Goal: Task Accomplishment & Management: Use online tool/utility

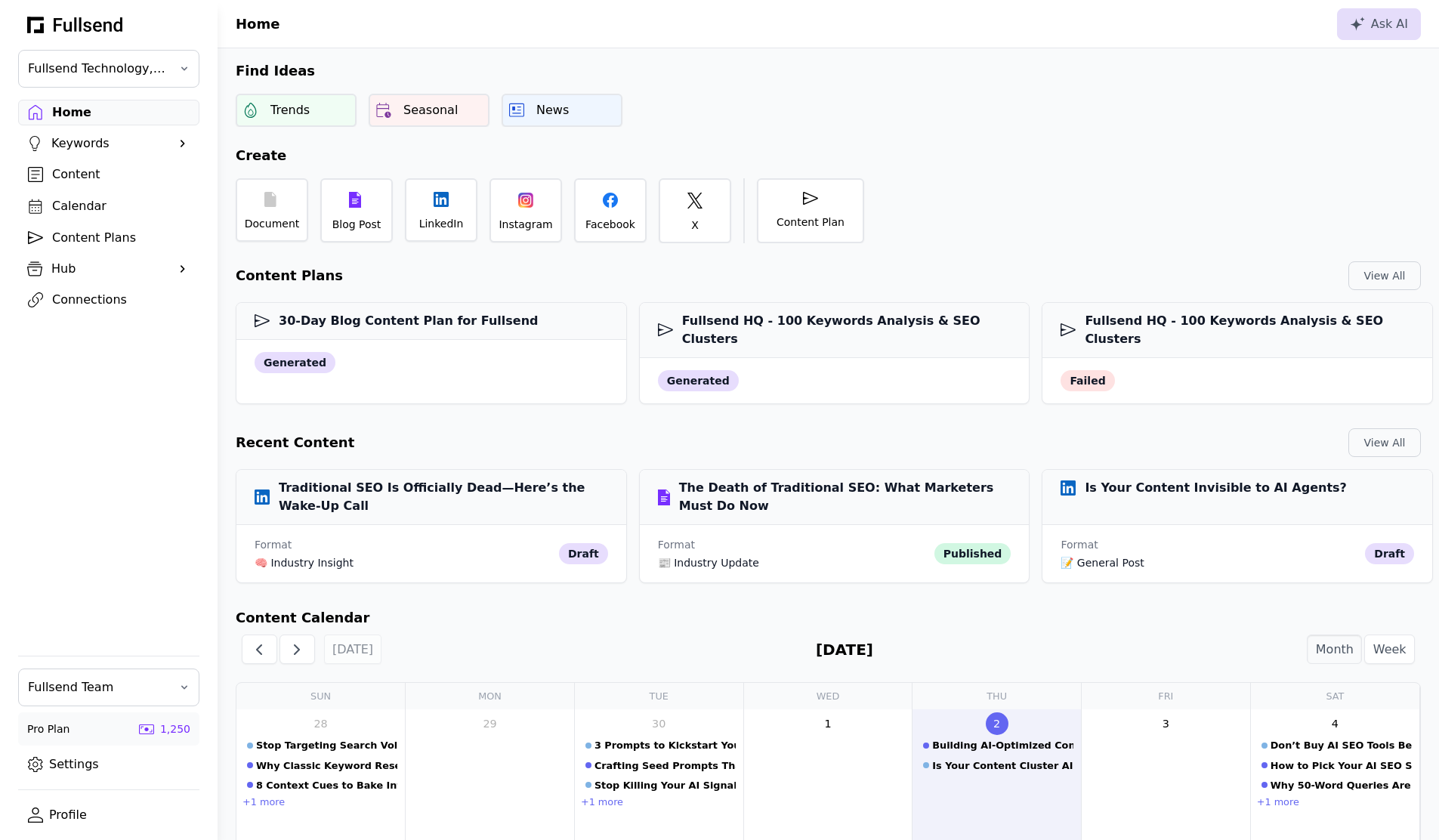
click at [78, 762] on link "Settings" at bounding box center [109, 764] width 181 height 25
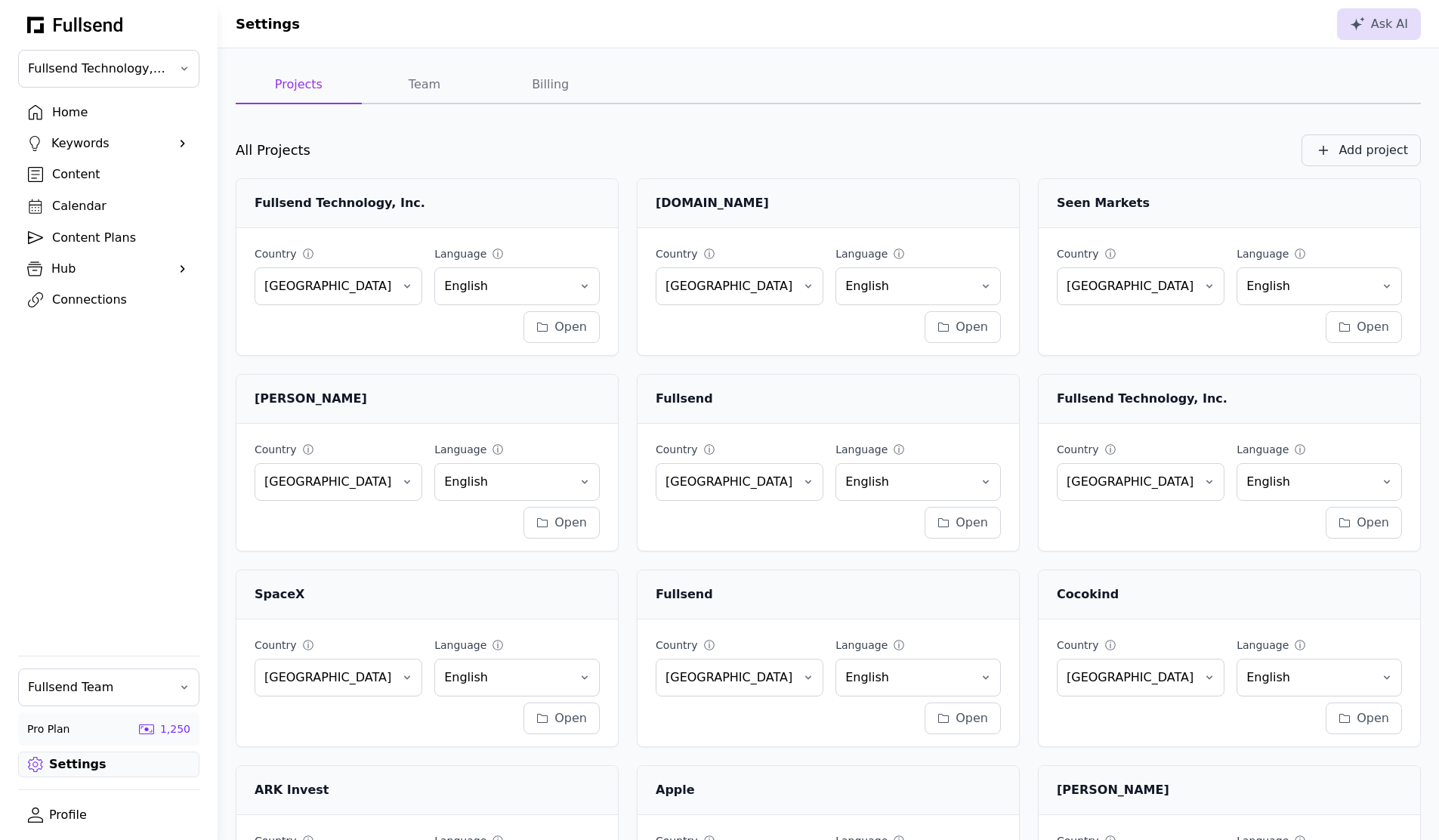
click at [1368, 150] on div "Add project" at bounding box center [1374, 151] width 69 height 18
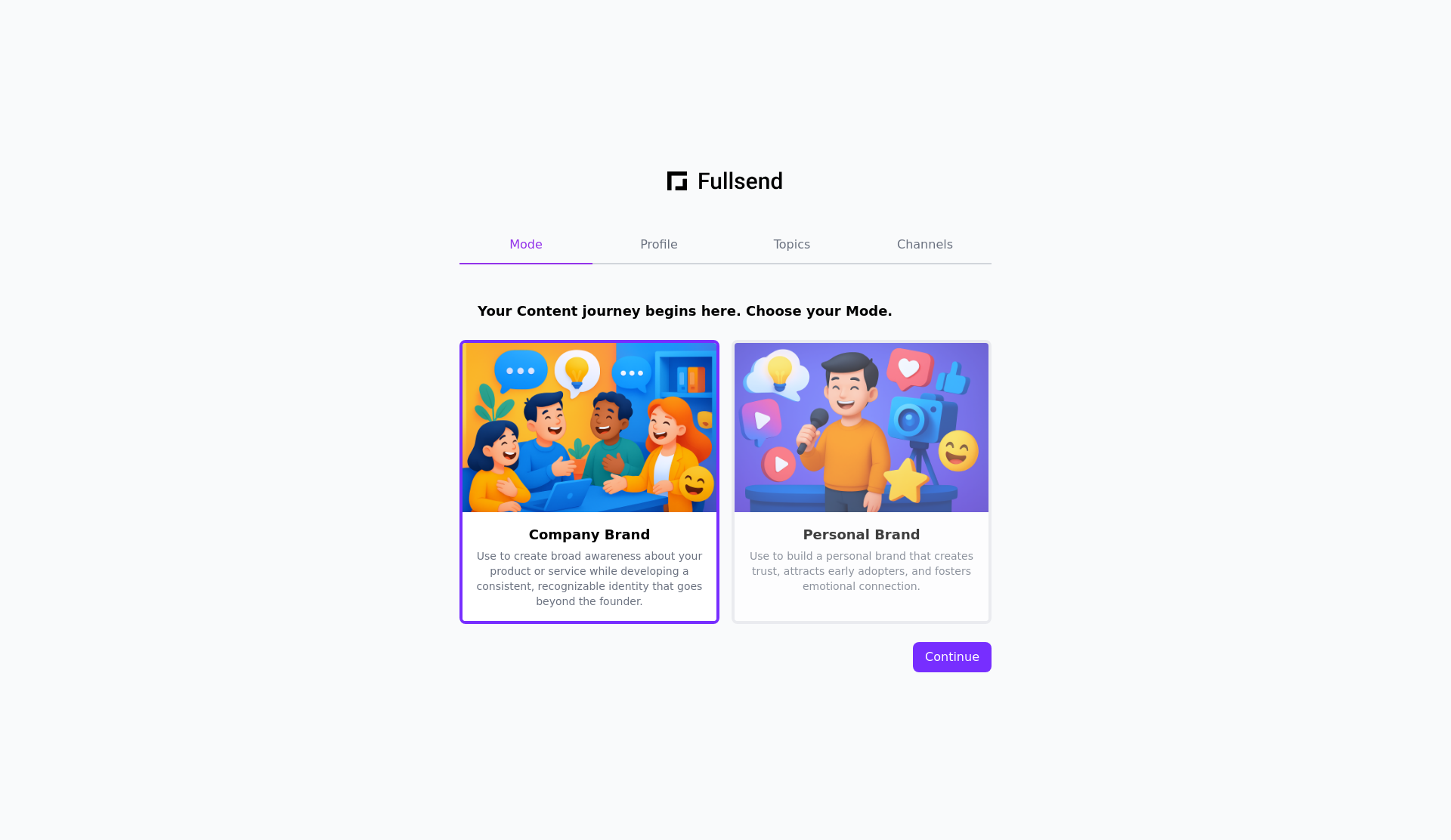
click at [956, 648] on div "Continue" at bounding box center [952, 657] width 55 height 18
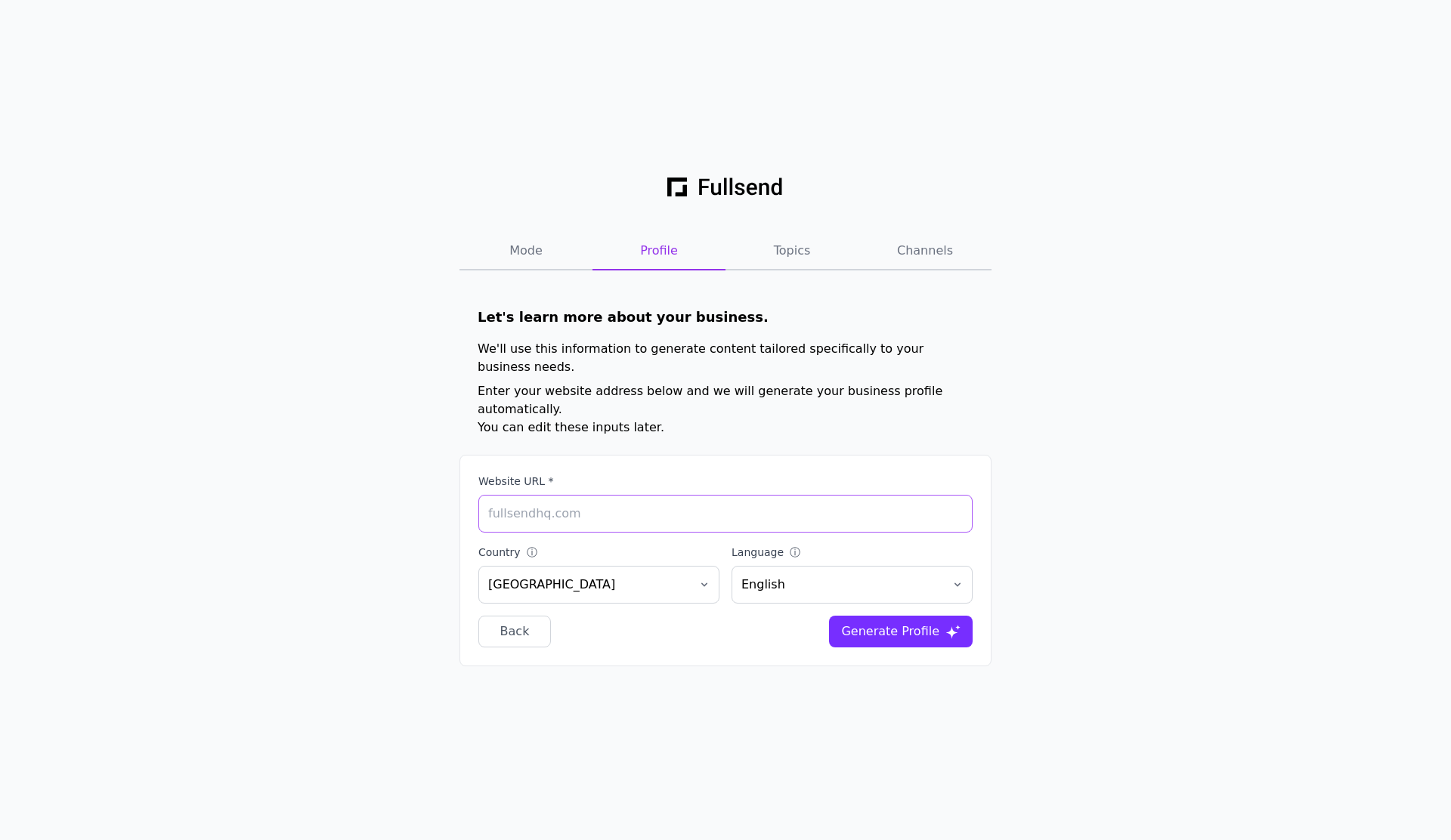
click at [694, 500] on input "Website URL *" at bounding box center [725, 513] width 494 height 38
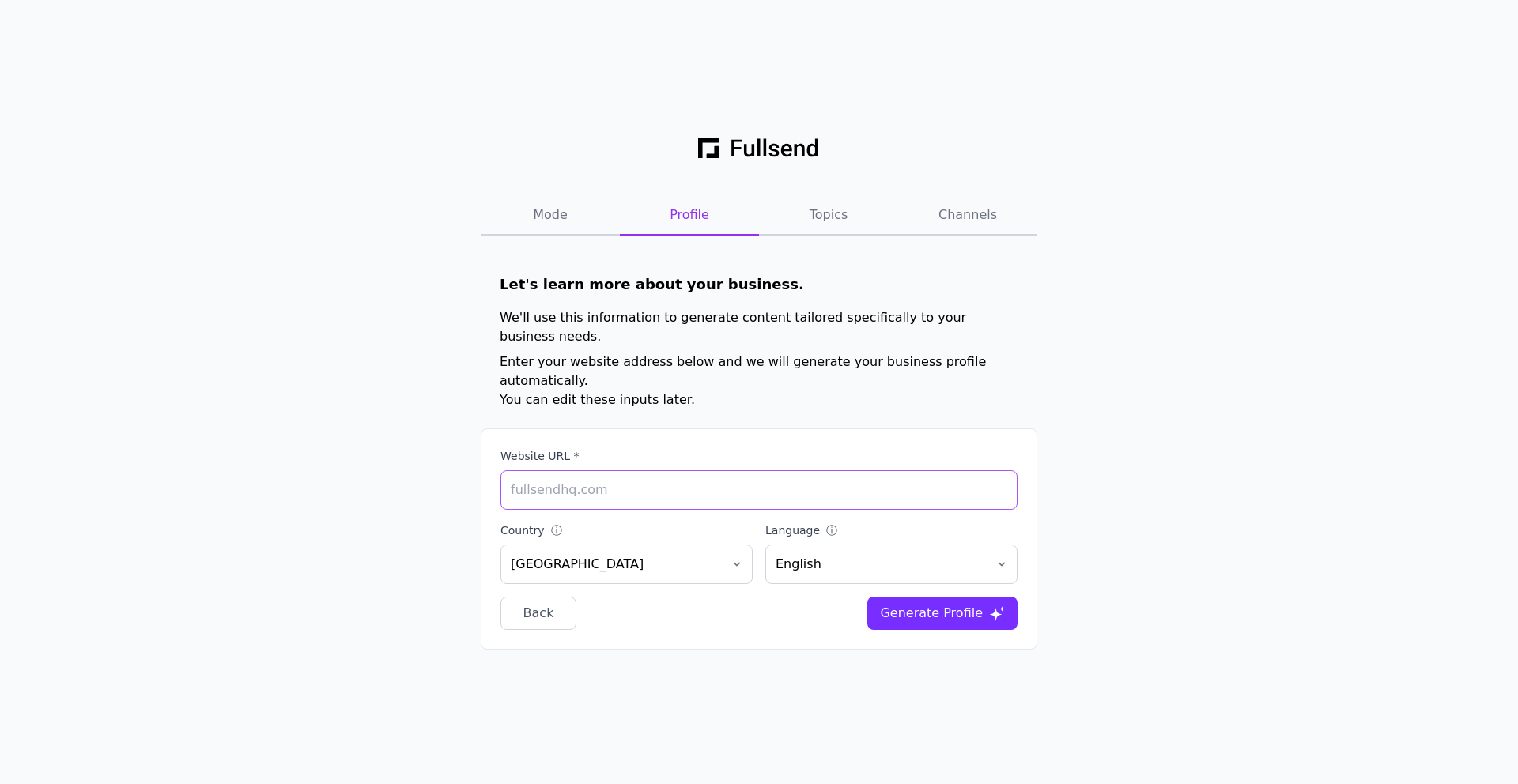
click at [631, 470] on input "Website URL *" at bounding box center [759, 490] width 517 height 39
click at [694, 470] on input "Website URL *" at bounding box center [759, 490] width 517 height 39
paste input "https://simplatask.com/"
type input "https://simplatask.com/"
click at [936, 604] on div "Generate Profile" at bounding box center [932, 614] width 103 height 19
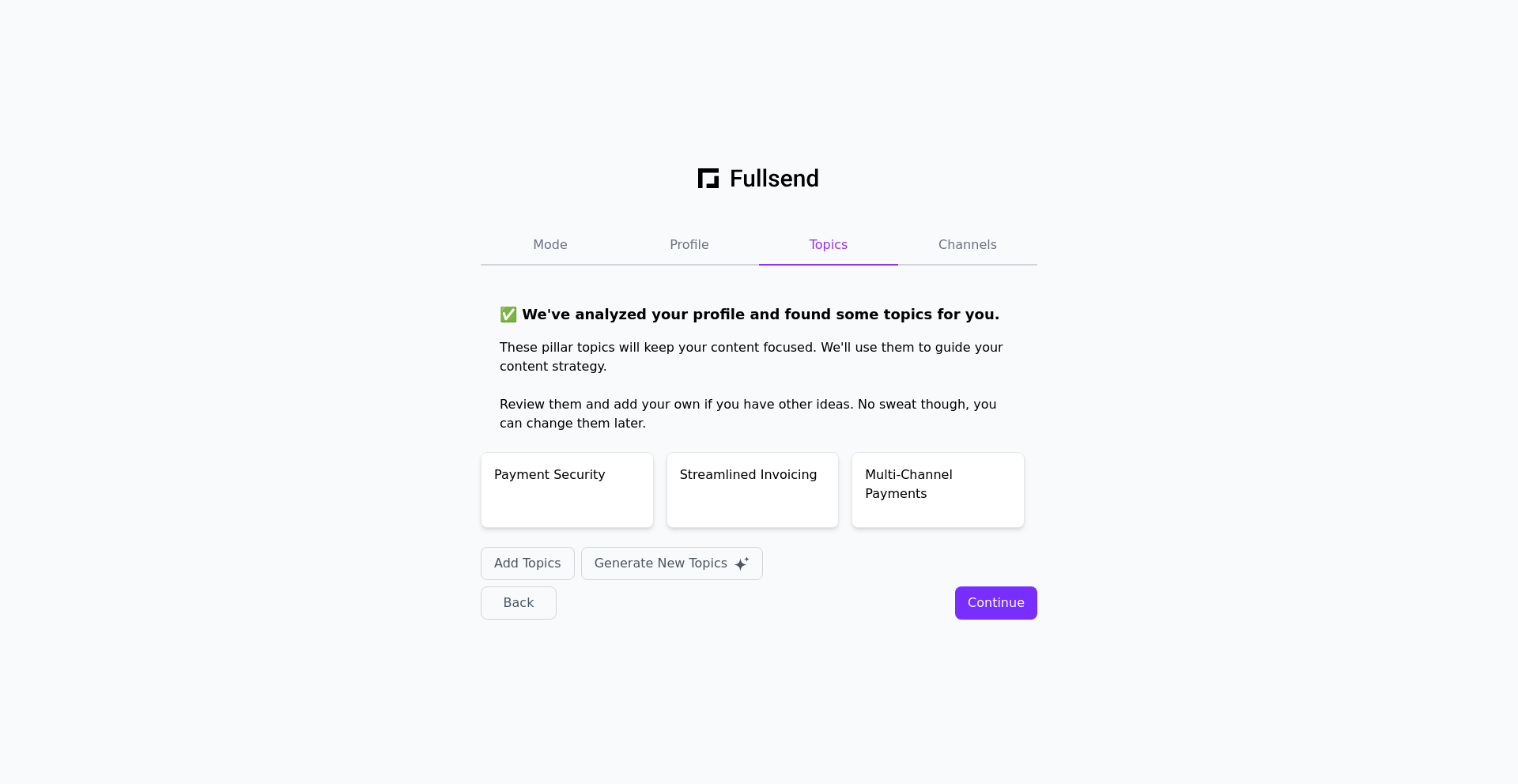
click at [1006, 609] on div "Continue" at bounding box center [996, 603] width 57 height 19
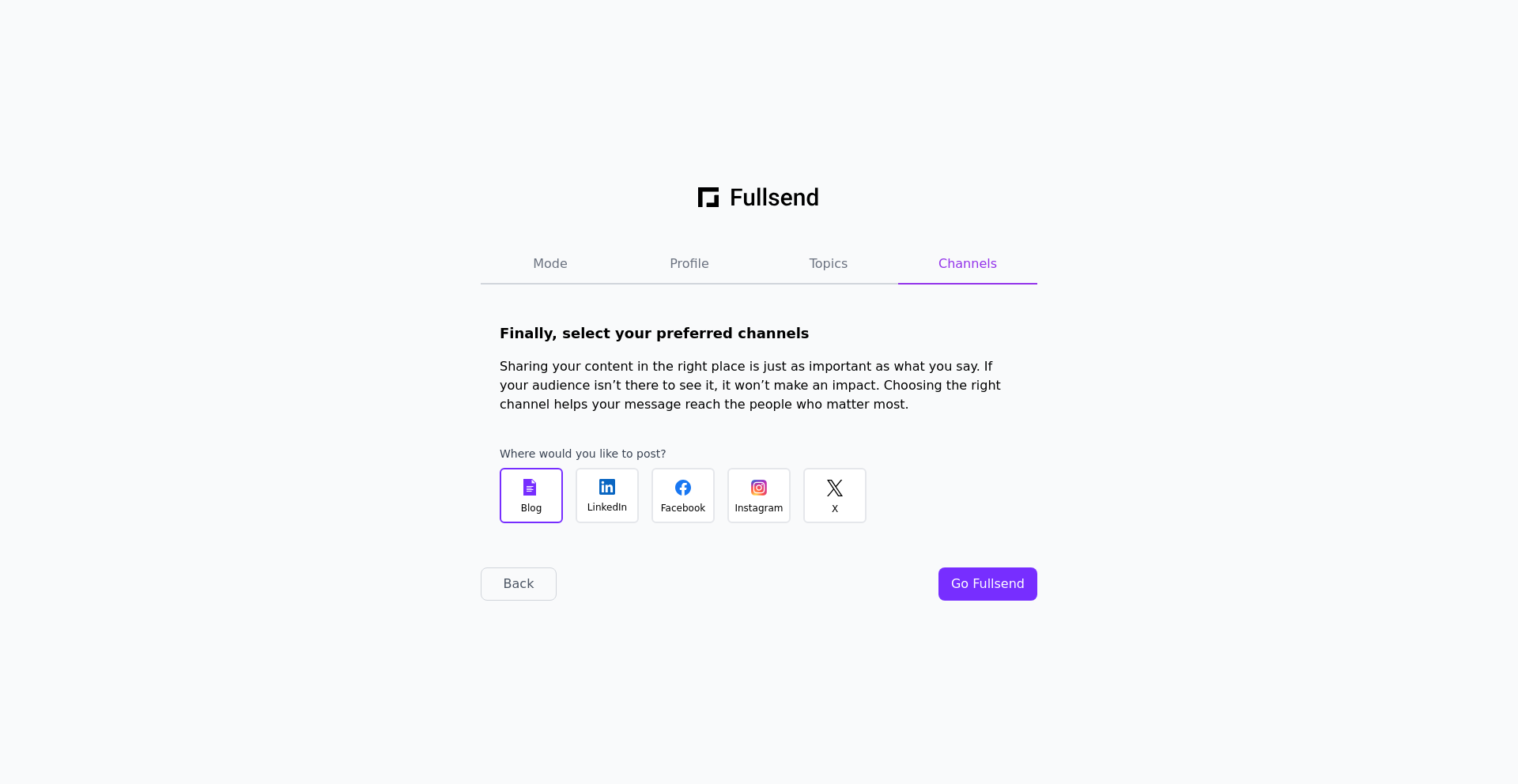
click at [611, 501] on div "LinkedIn" at bounding box center [607, 507] width 39 height 13
click at [1001, 586] on div "Go Fullsend" at bounding box center [987, 585] width 73 height 19
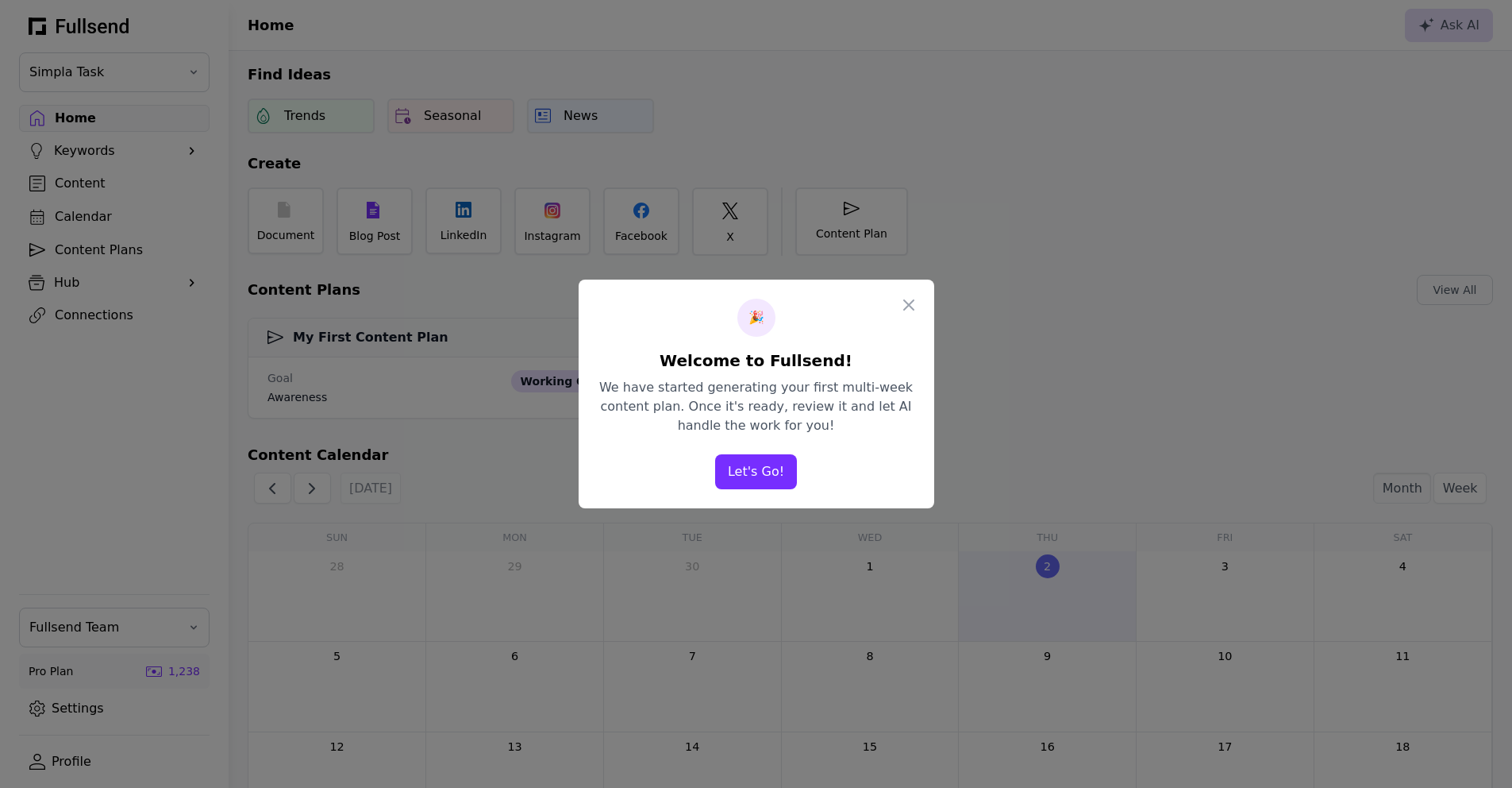
click at [766, 475] on button "Let's Go!" at bounding box center [756, 471] width 82 height 35
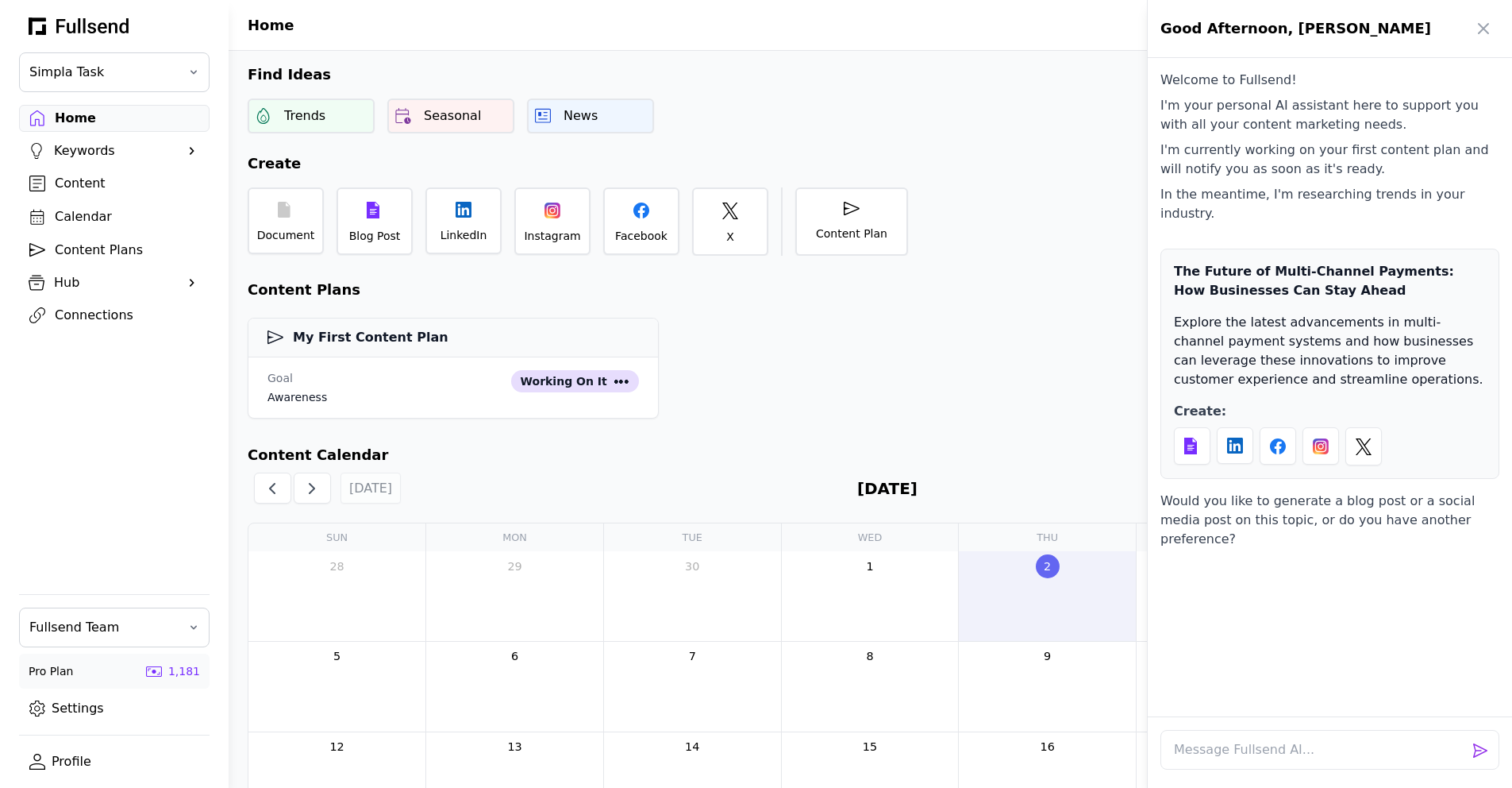
click at [103, 315] on div at bounding box center [756, 394] width 1512 height 788
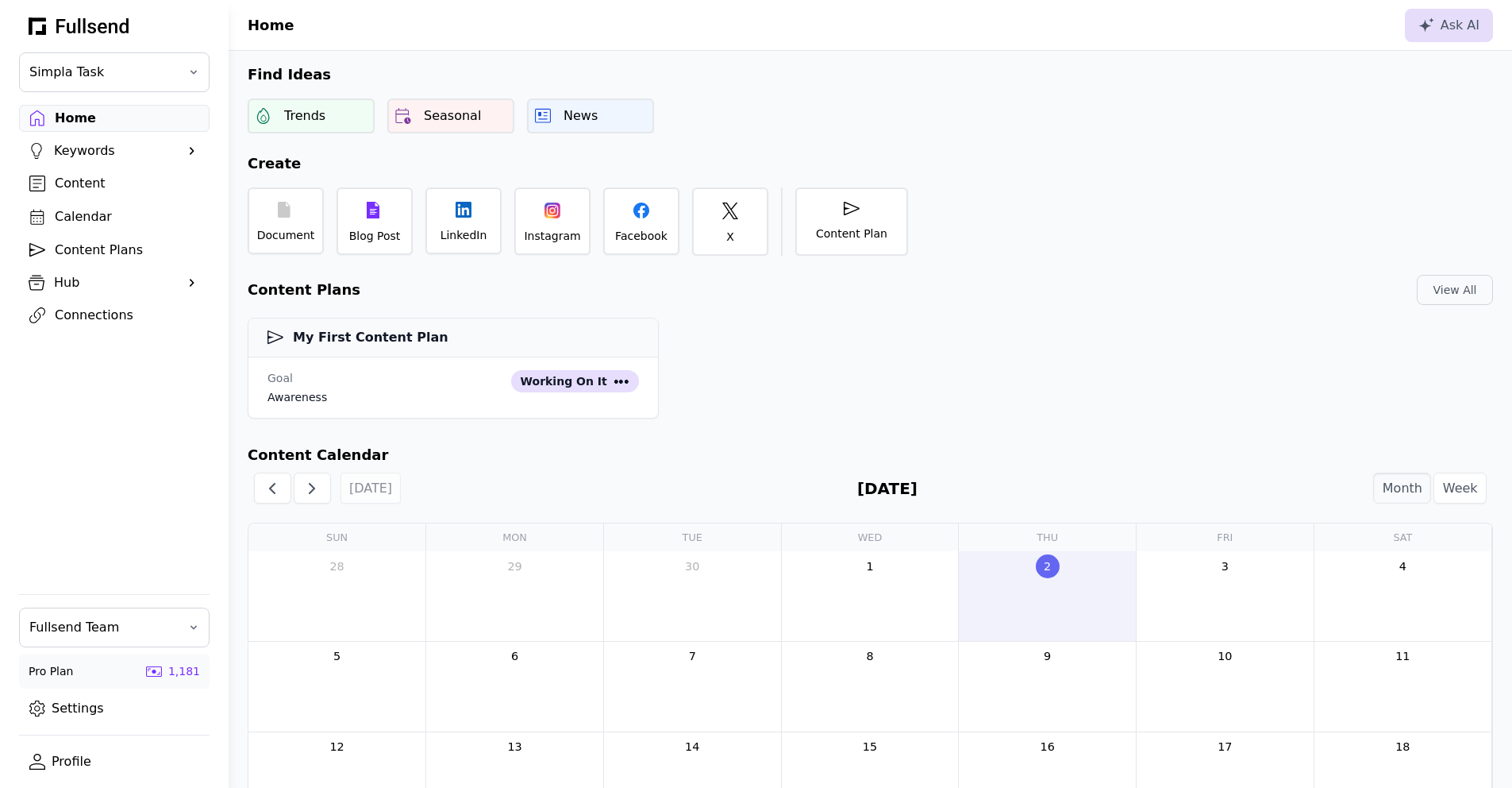
click at [74, 318] on div "Connections" at bounding box center [127, 315] width 145 height 19
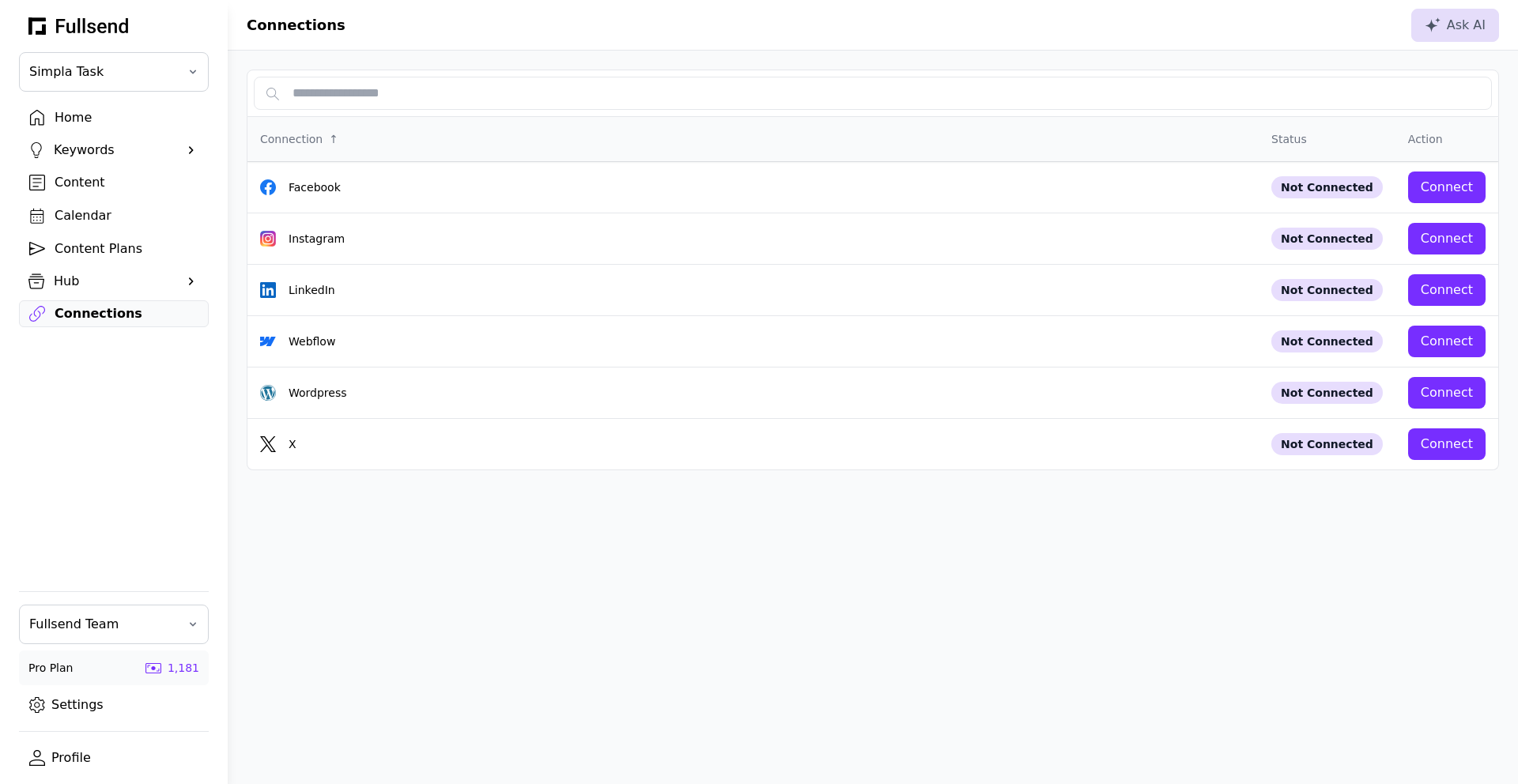
click at [115, 118] on div "Home" at bounding box center [126, 118] width 144 height 19
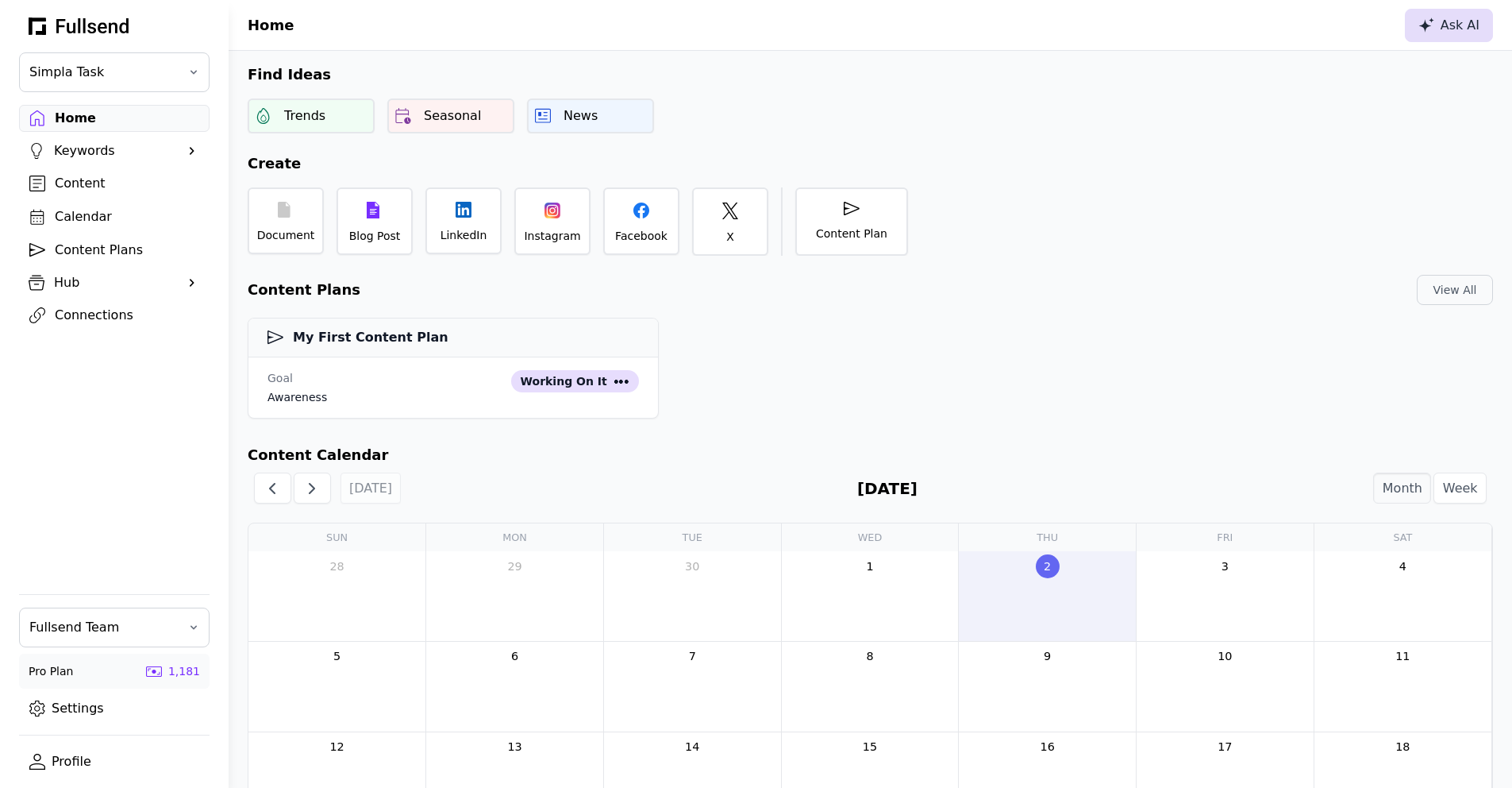
click at [1443, 27] on div "Ask AI" at bounding box center [1449, 26] width 61 height 19
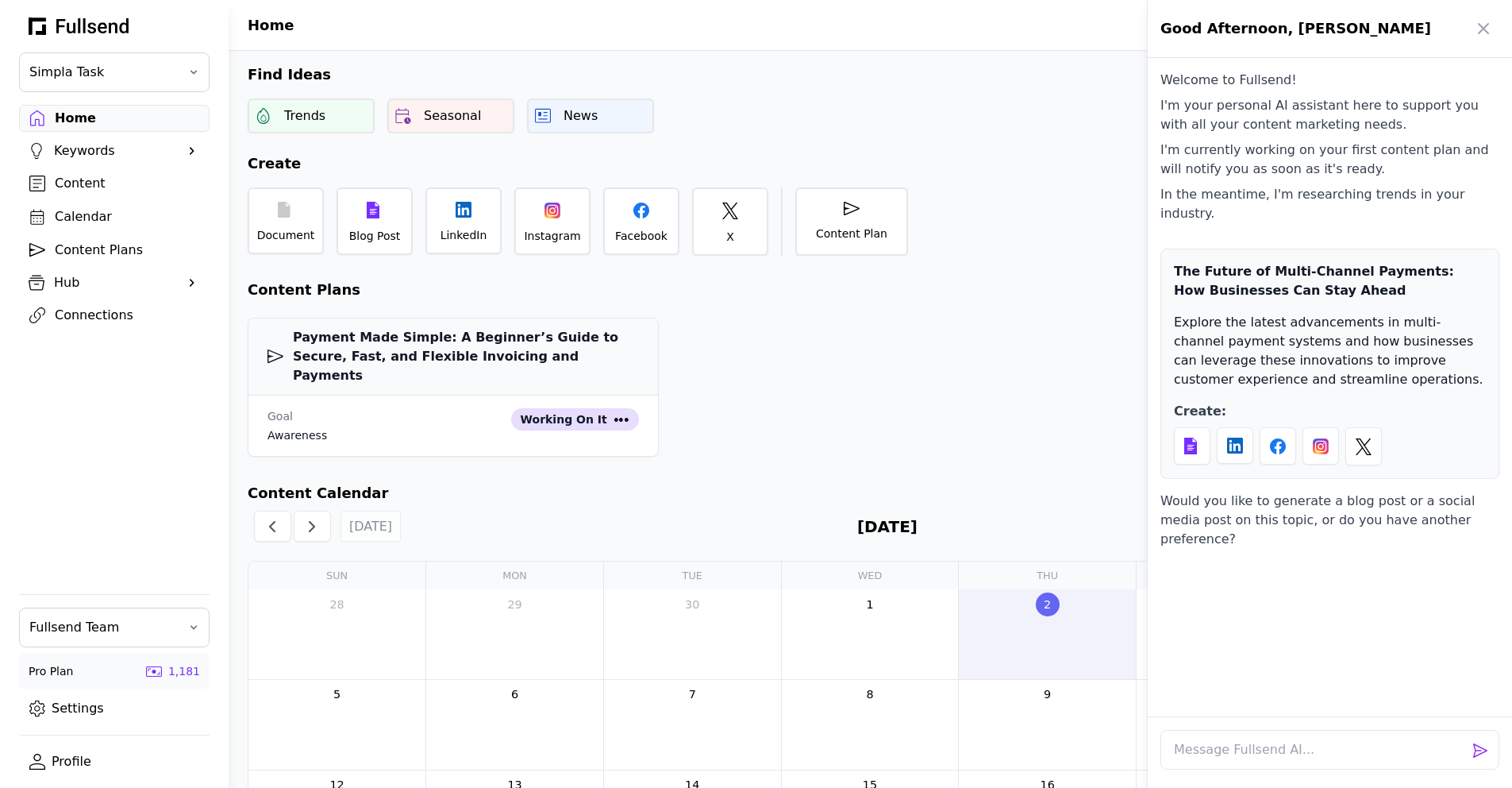
click at [926, 419] on div at bounding box center [756, 394] width 1512 height 788
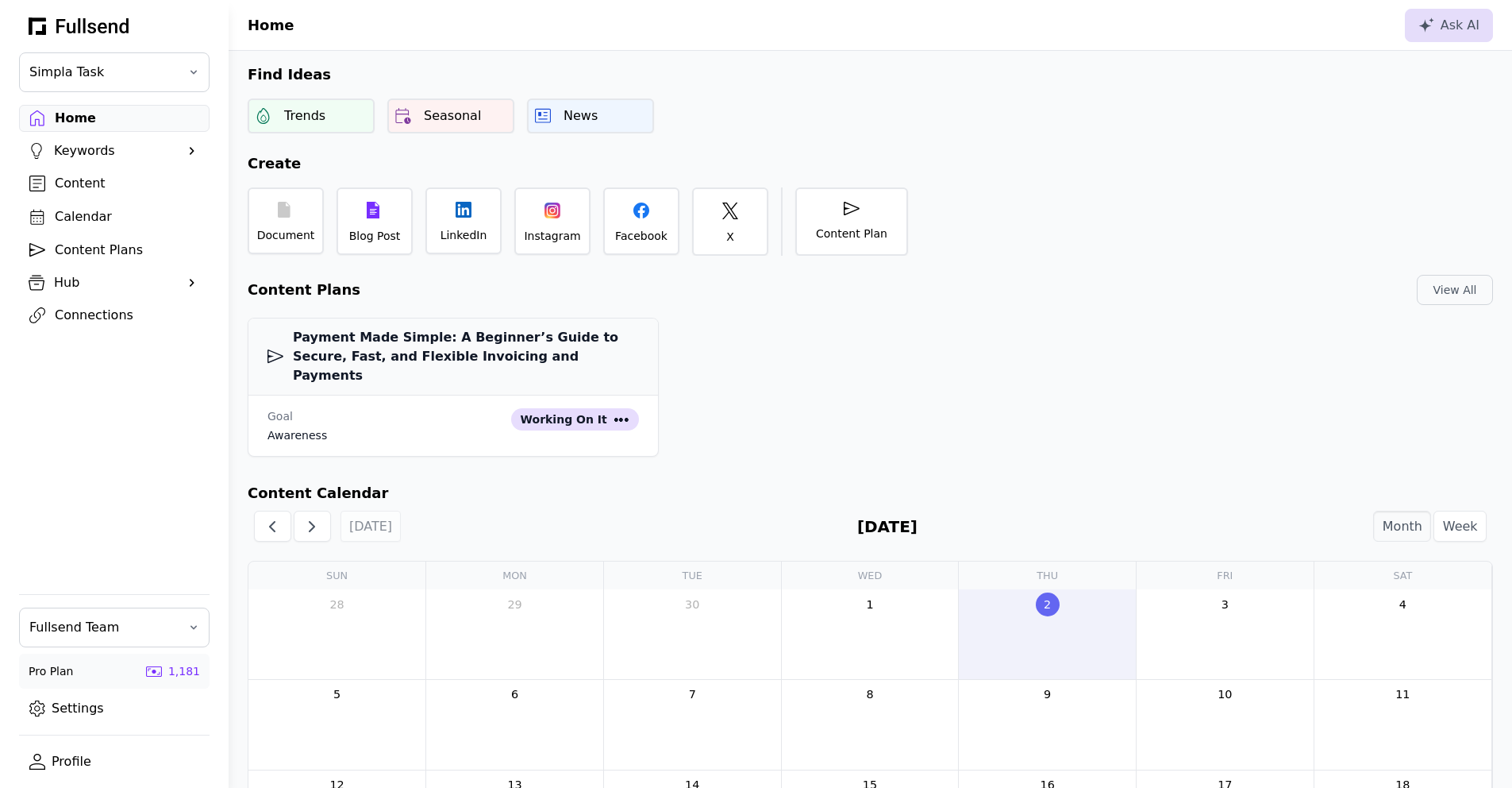
click at [129, 158] on div "Keywords" at bounding box center [114, 151] width 120 height 19
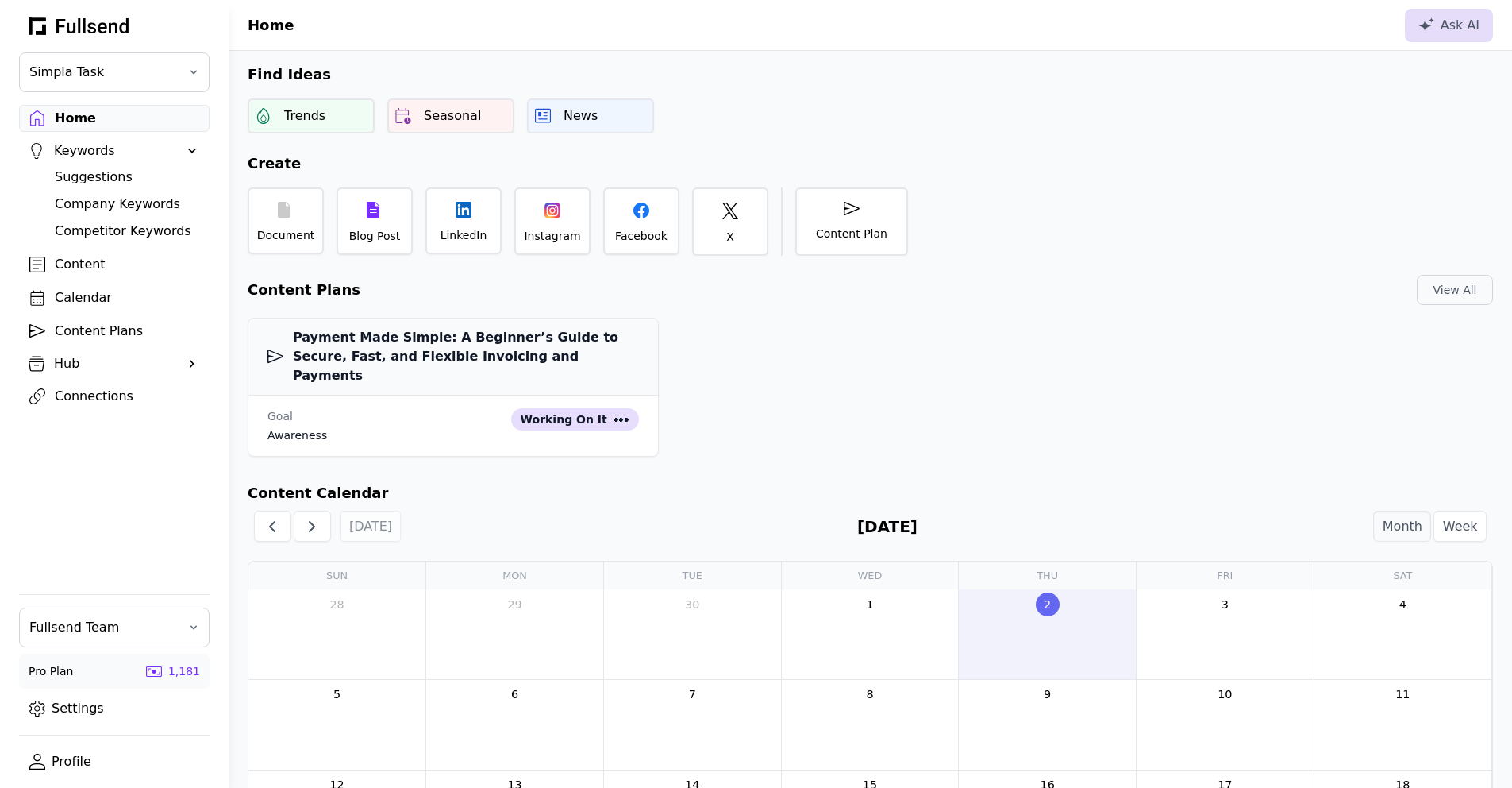
click at [127, 186] on div "Suggestions" at bounding box center [127, 177] width 145 height 19
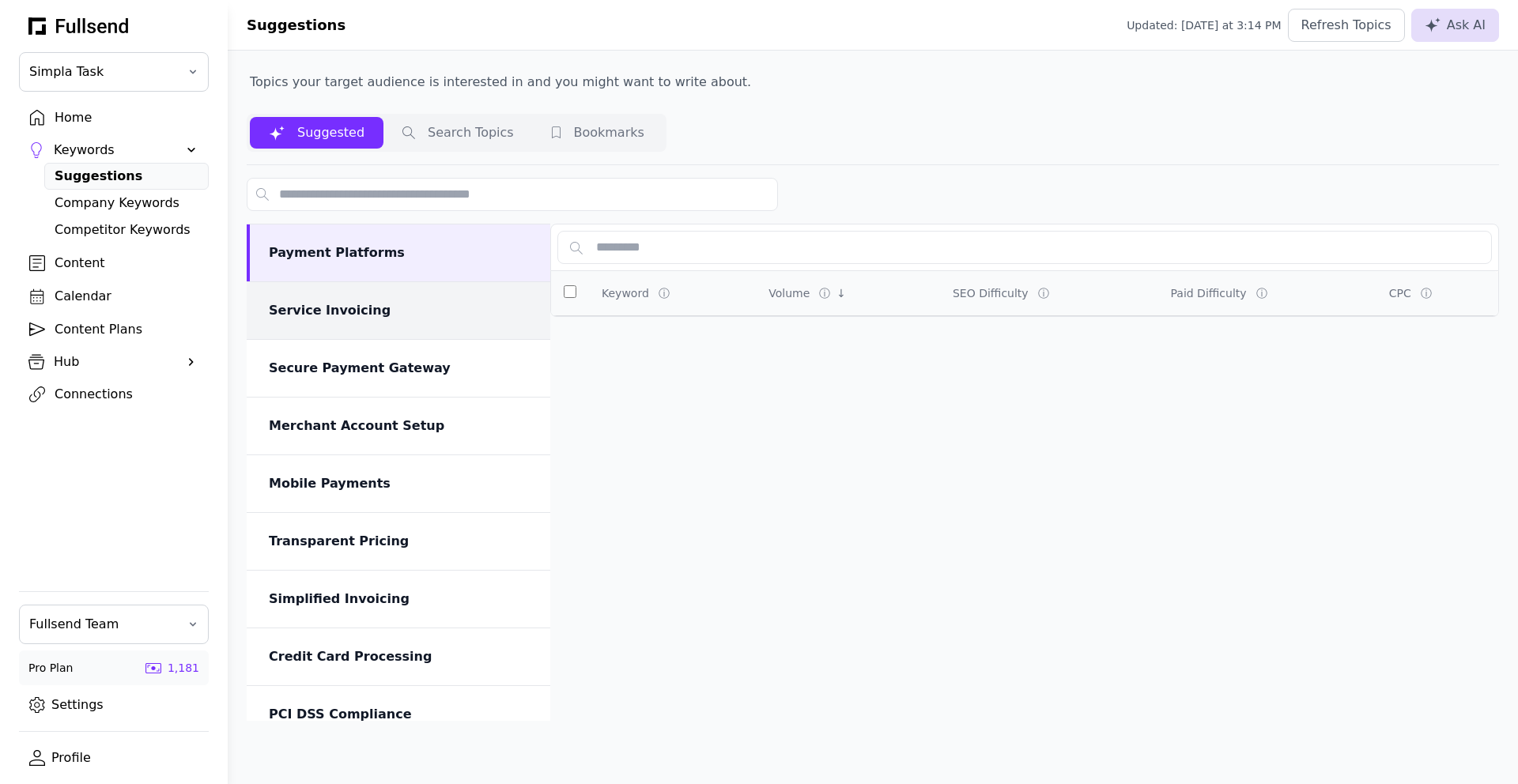
click at [393, 302] on div "Service Invoicing" at bounding box center [400, 310] width 262 height 19
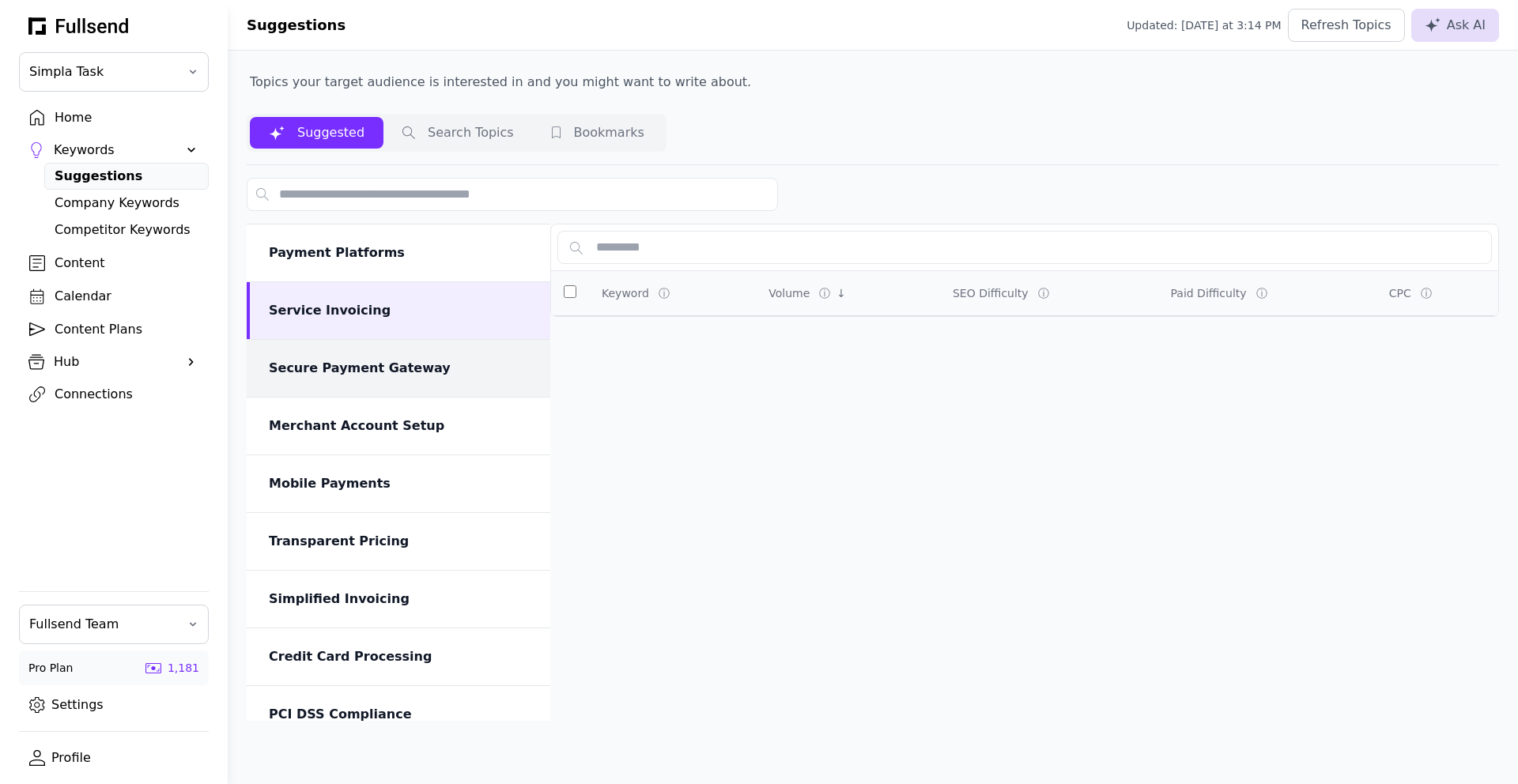
click at [404, 376] on div "Secure Payment Gateway" at bounding box center [400, 368] width 262 height 19
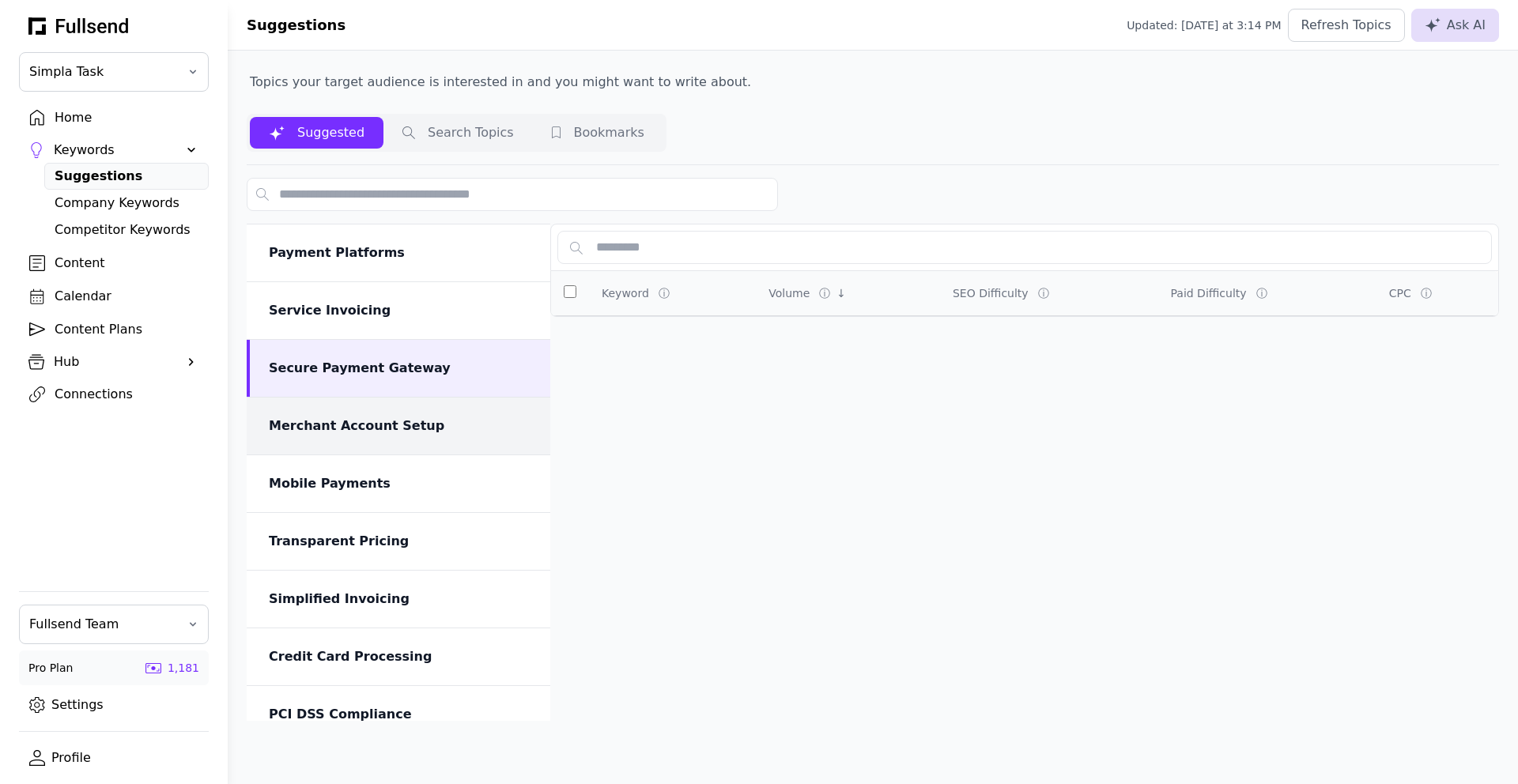
click at [376, 410] on div "Merchant Account Setup" at bounding box center [398, 425] width 303 height 57
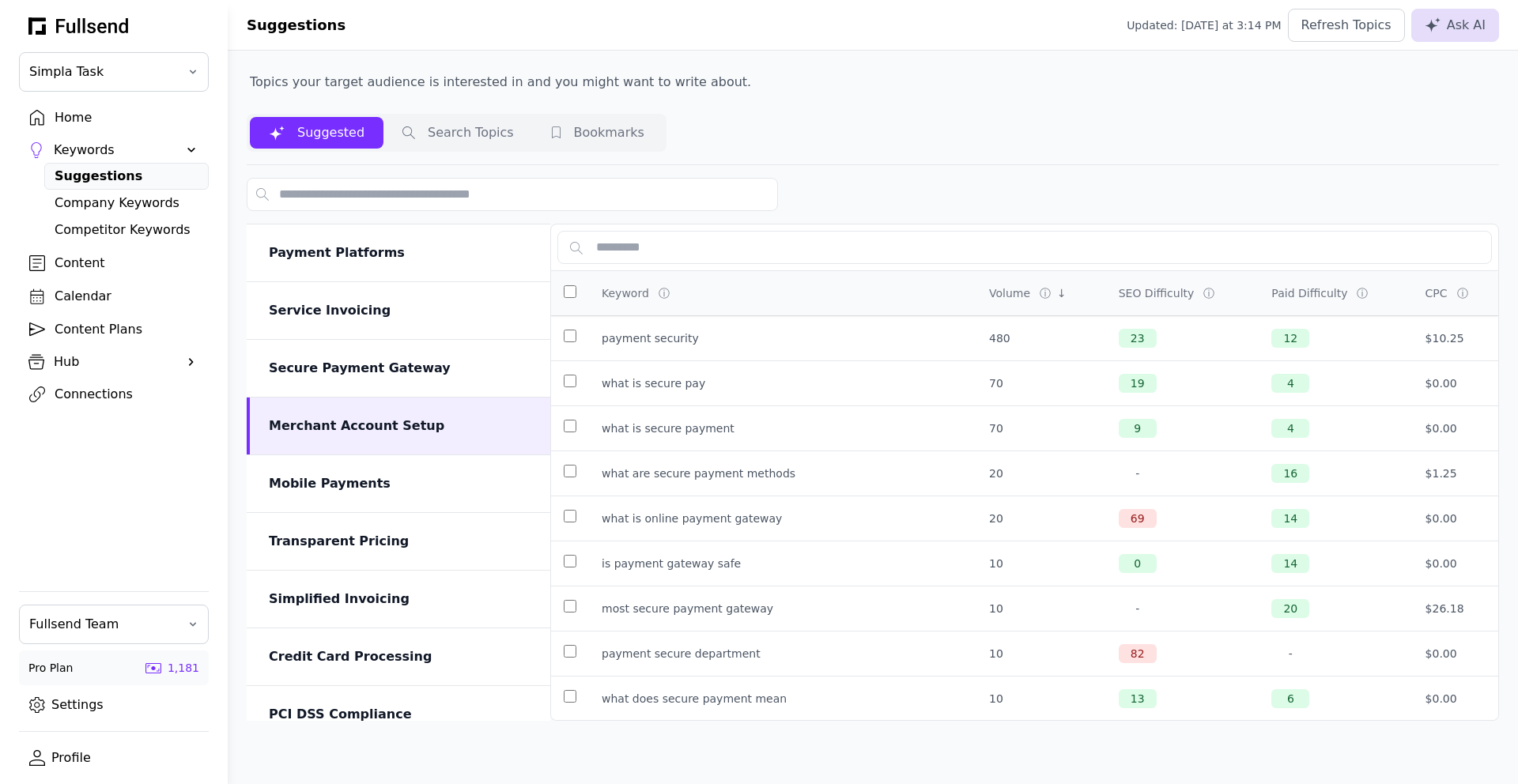
click at [97, 121] on div "Home" at bounding box center [126, 118] width 144 height 19
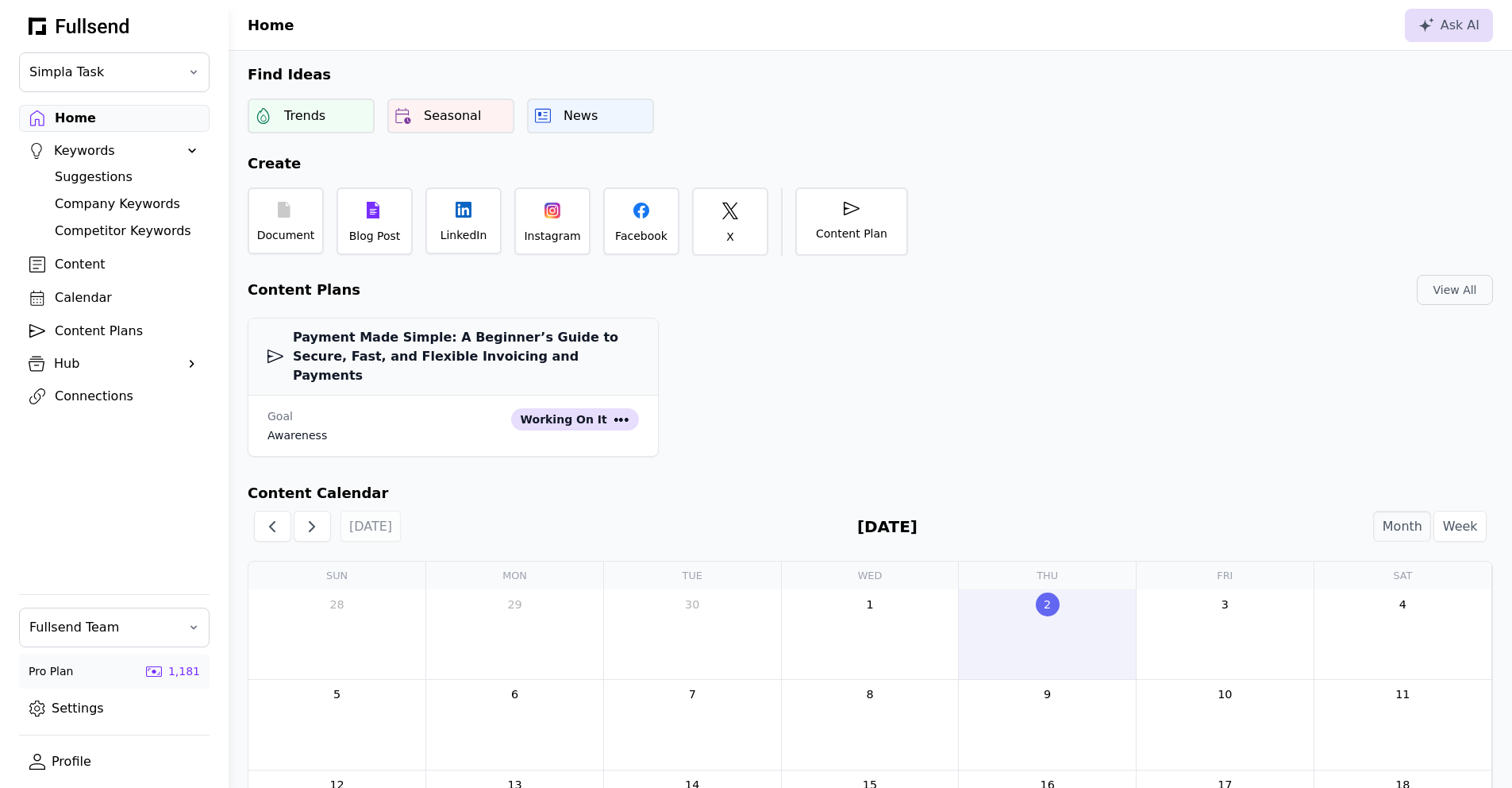
click at [105, 178] on div "Suggestions" at bounding box center [127, 177] width 145 height 19
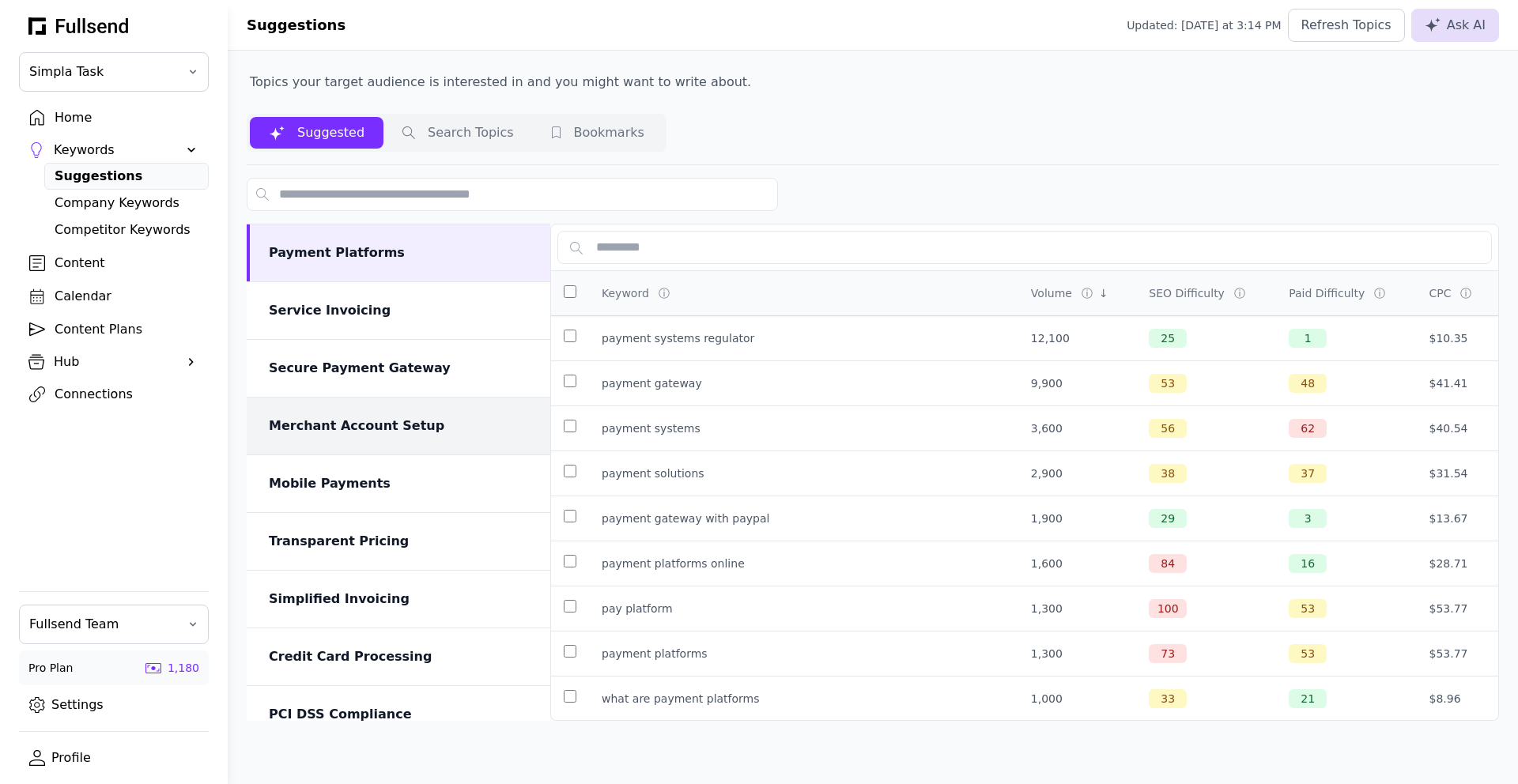
click at [373, 425] on div "Merchant Account Setup" at bounding box center [400, 426] width 262 height 19
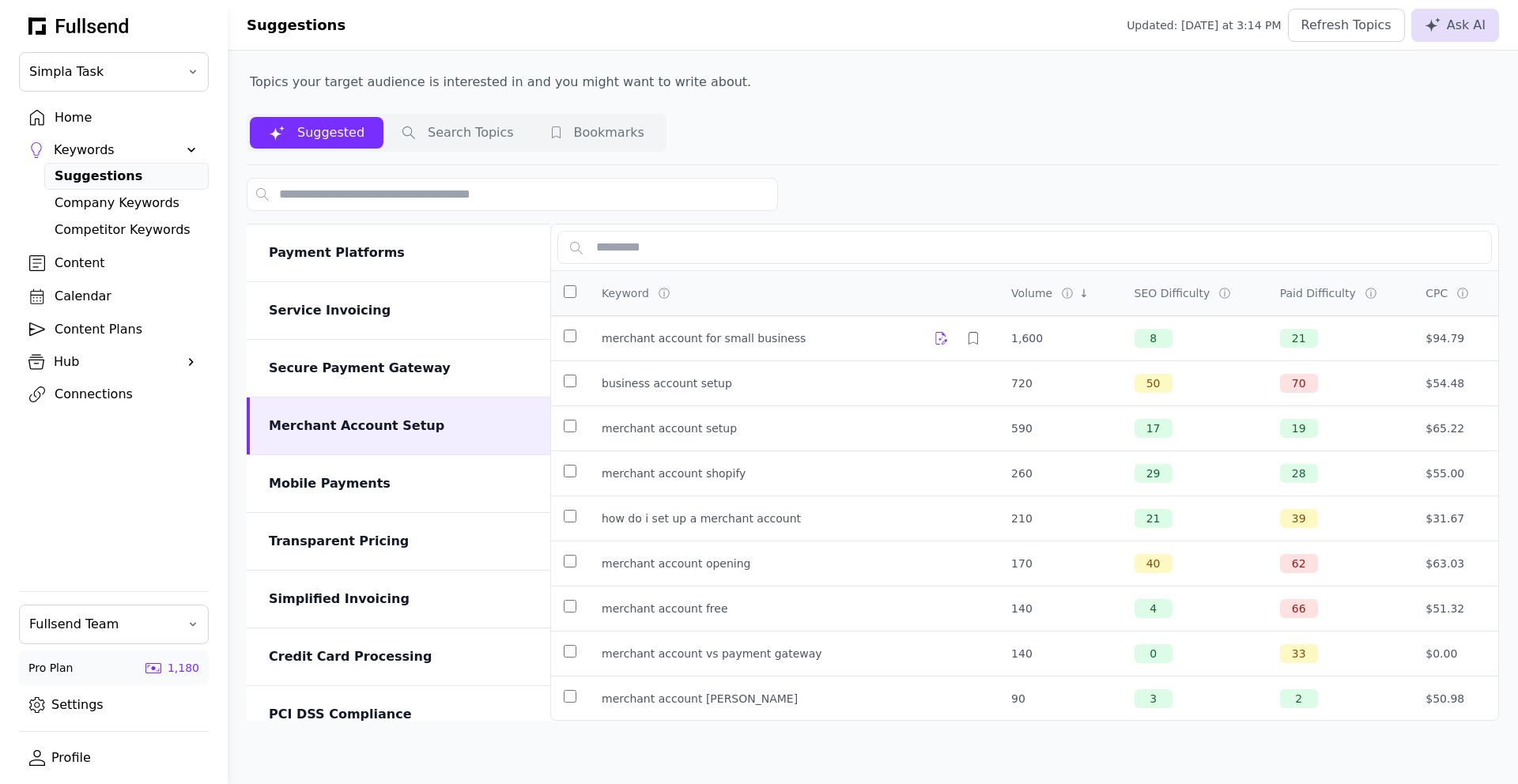
click at [936, 338] on icon at bounding box center [942, 339] width 13 height 13
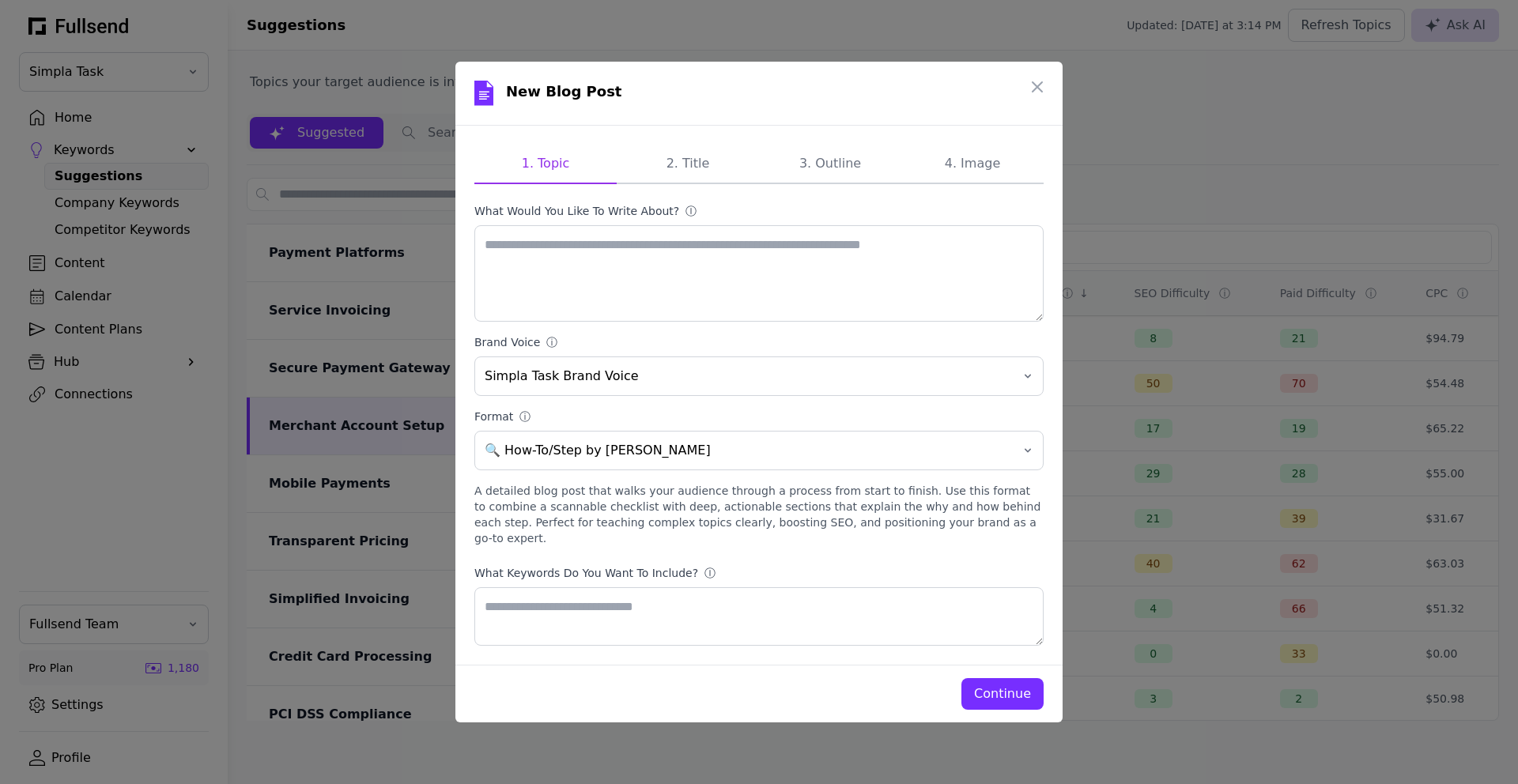
click at [1009, 686] on div "Continue" at bounding box center [1002, 694] width 57 height 19
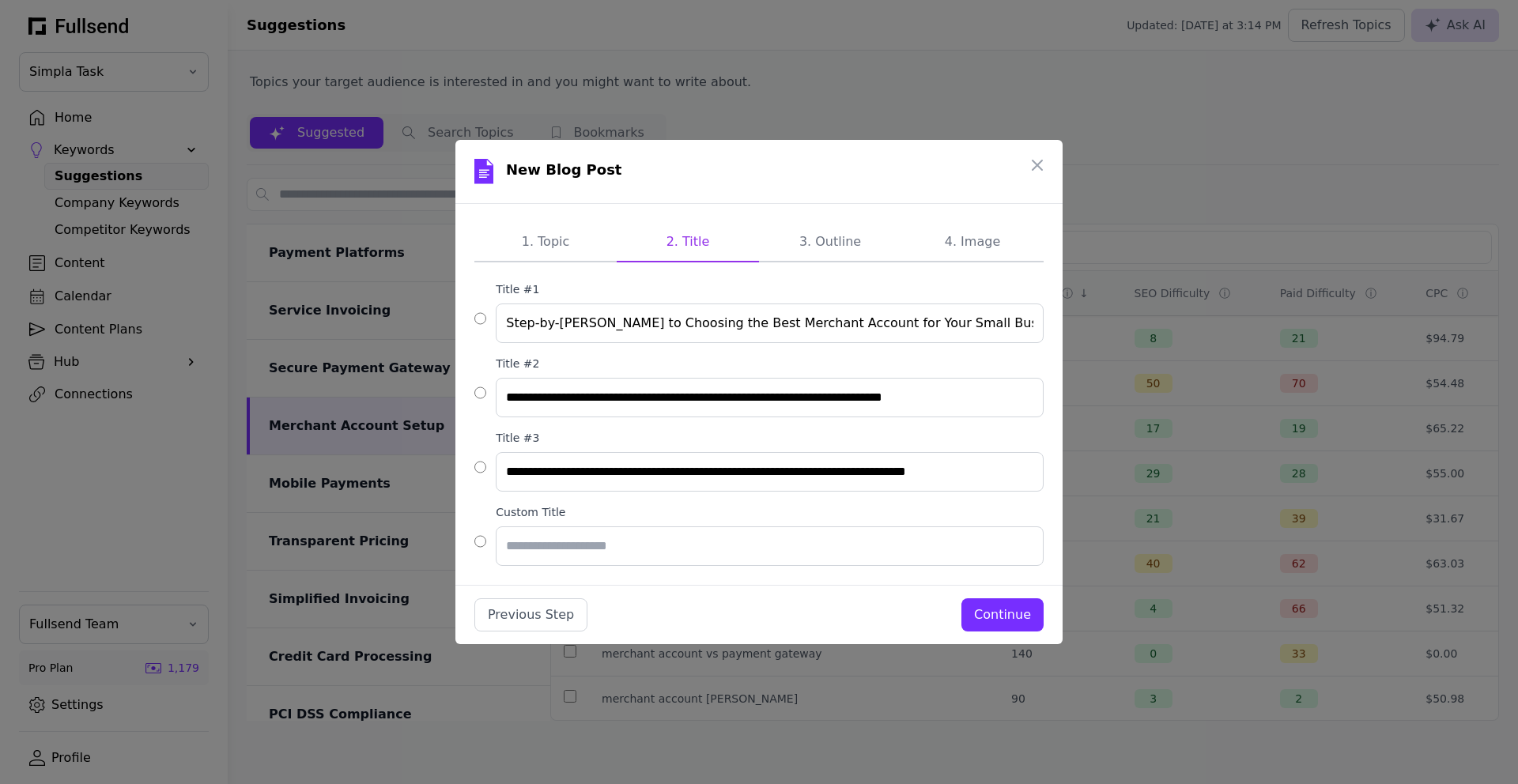
click at [1010, 616] on div "Continue" at bounding box center [1002, 615] width 57 height 19
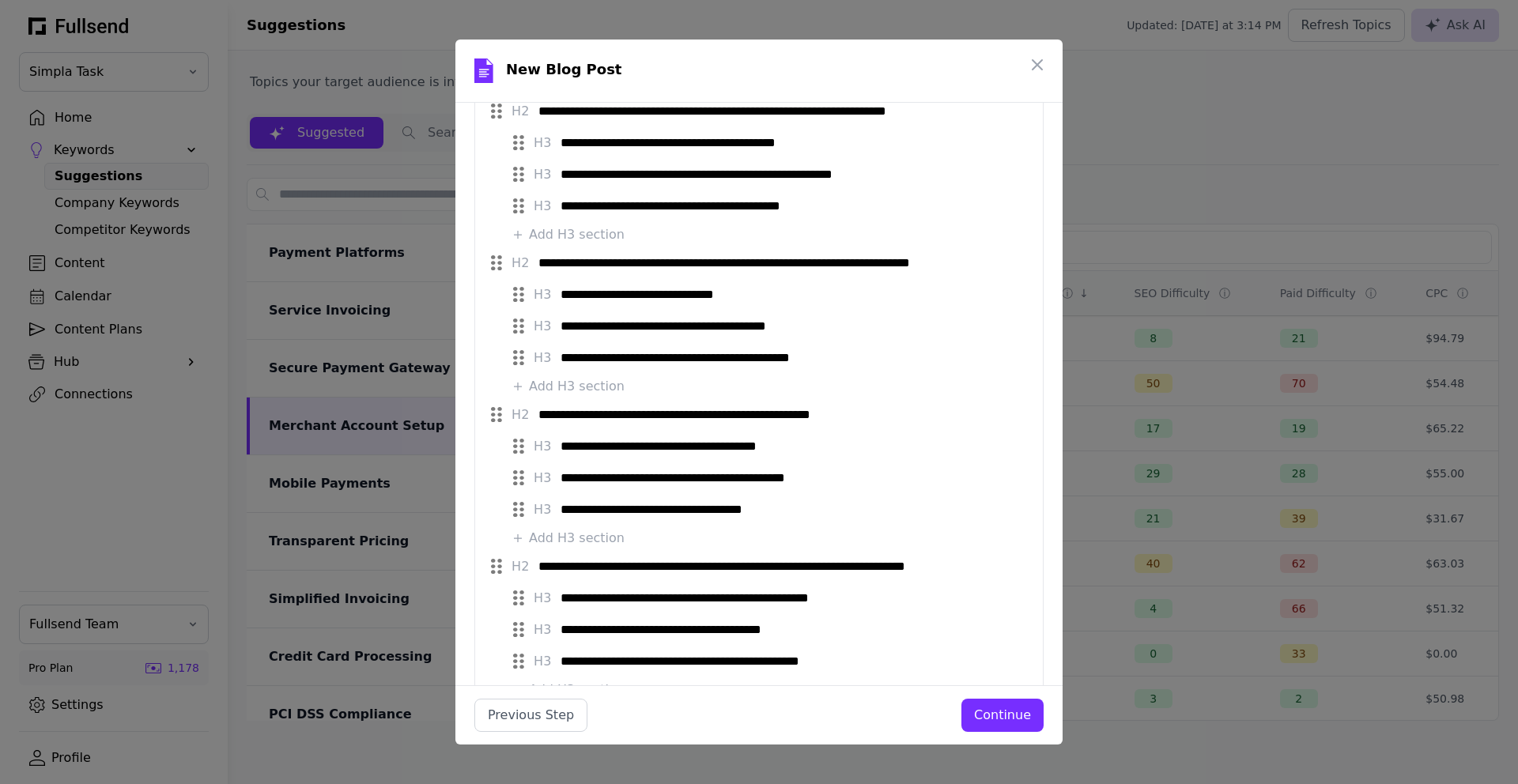
scroll to position [595, 0]
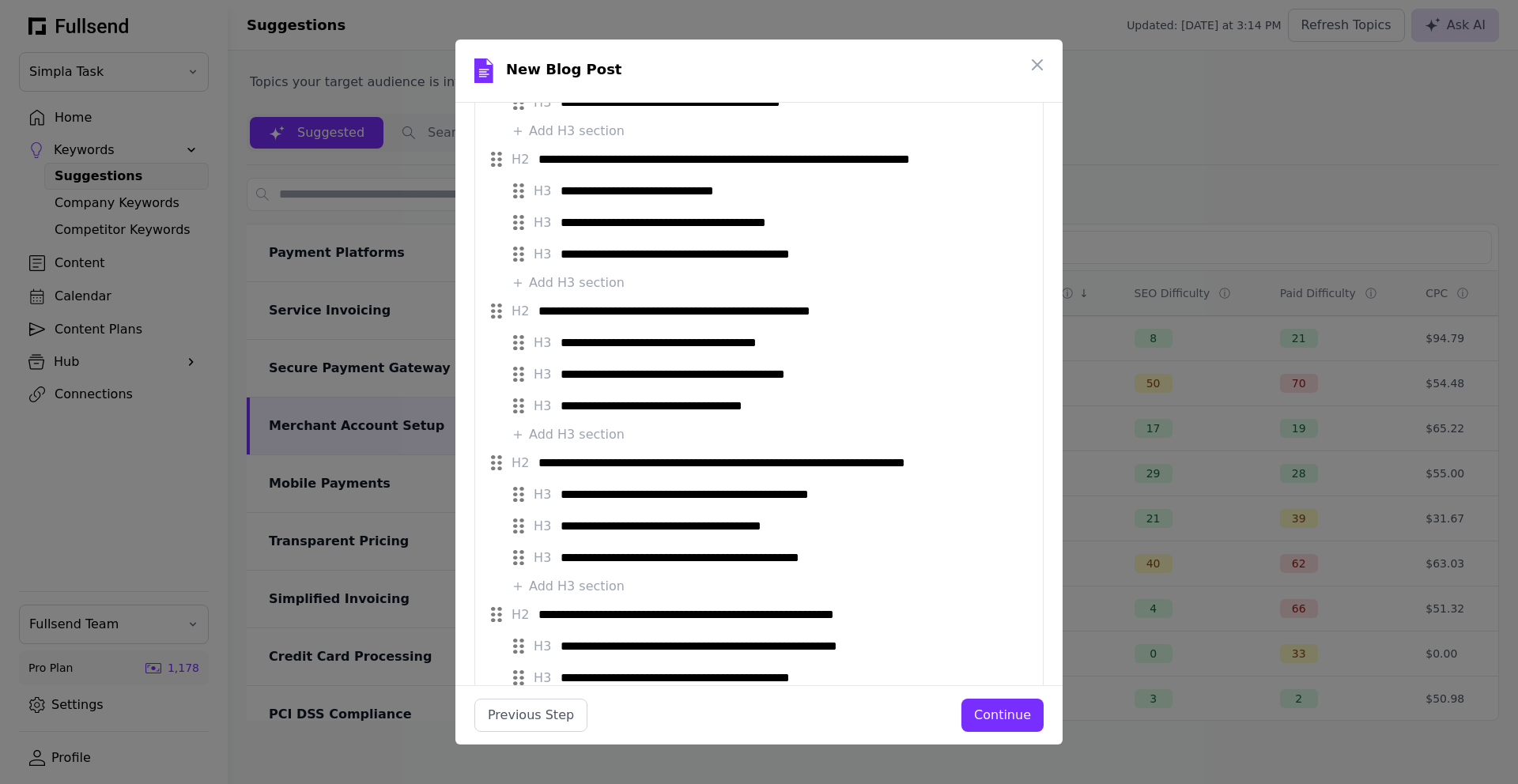
click at [1001, 715] on div "Continue" at bounding box center [1002, 716] width 57 height 19
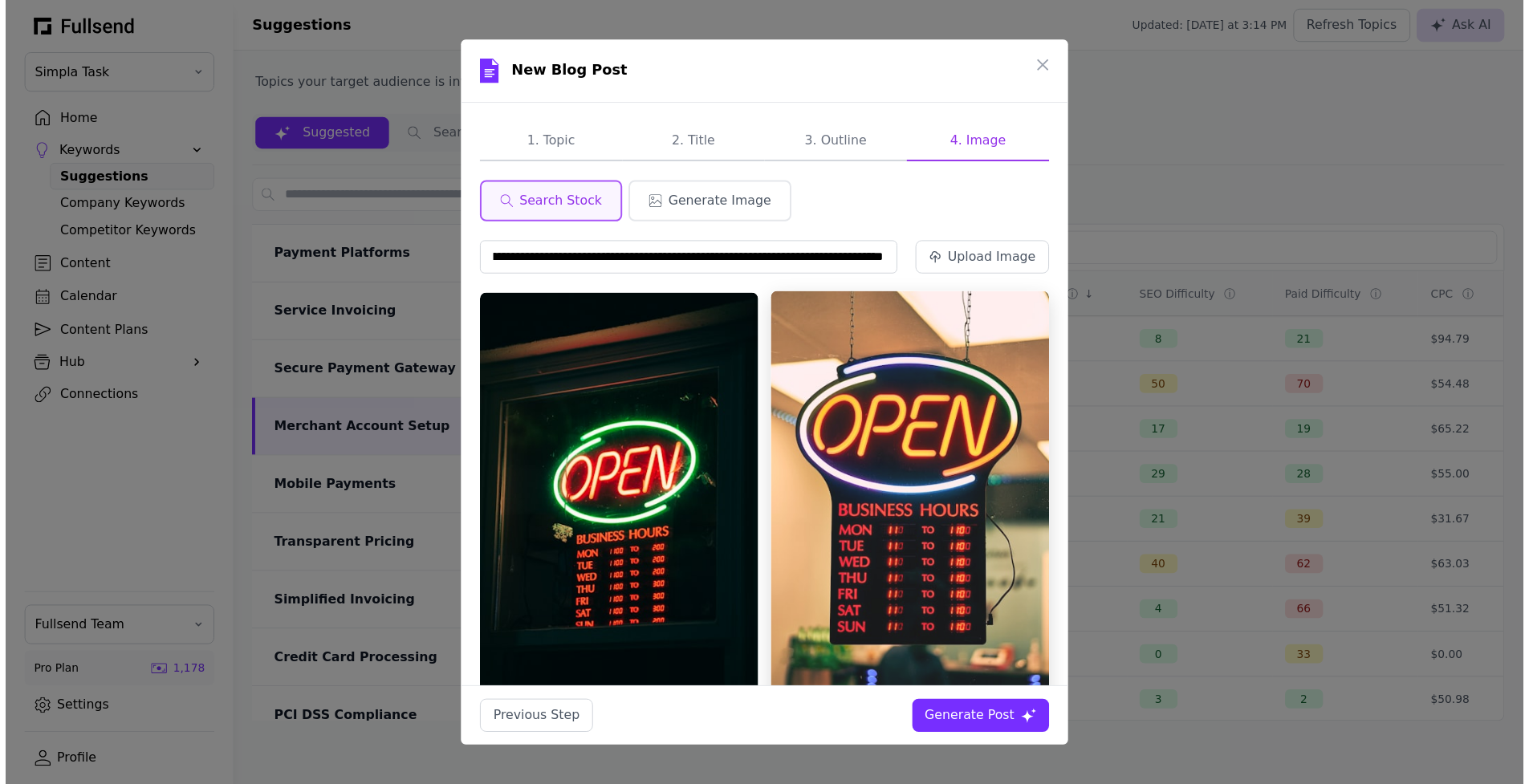
scroll to position [0, 0]
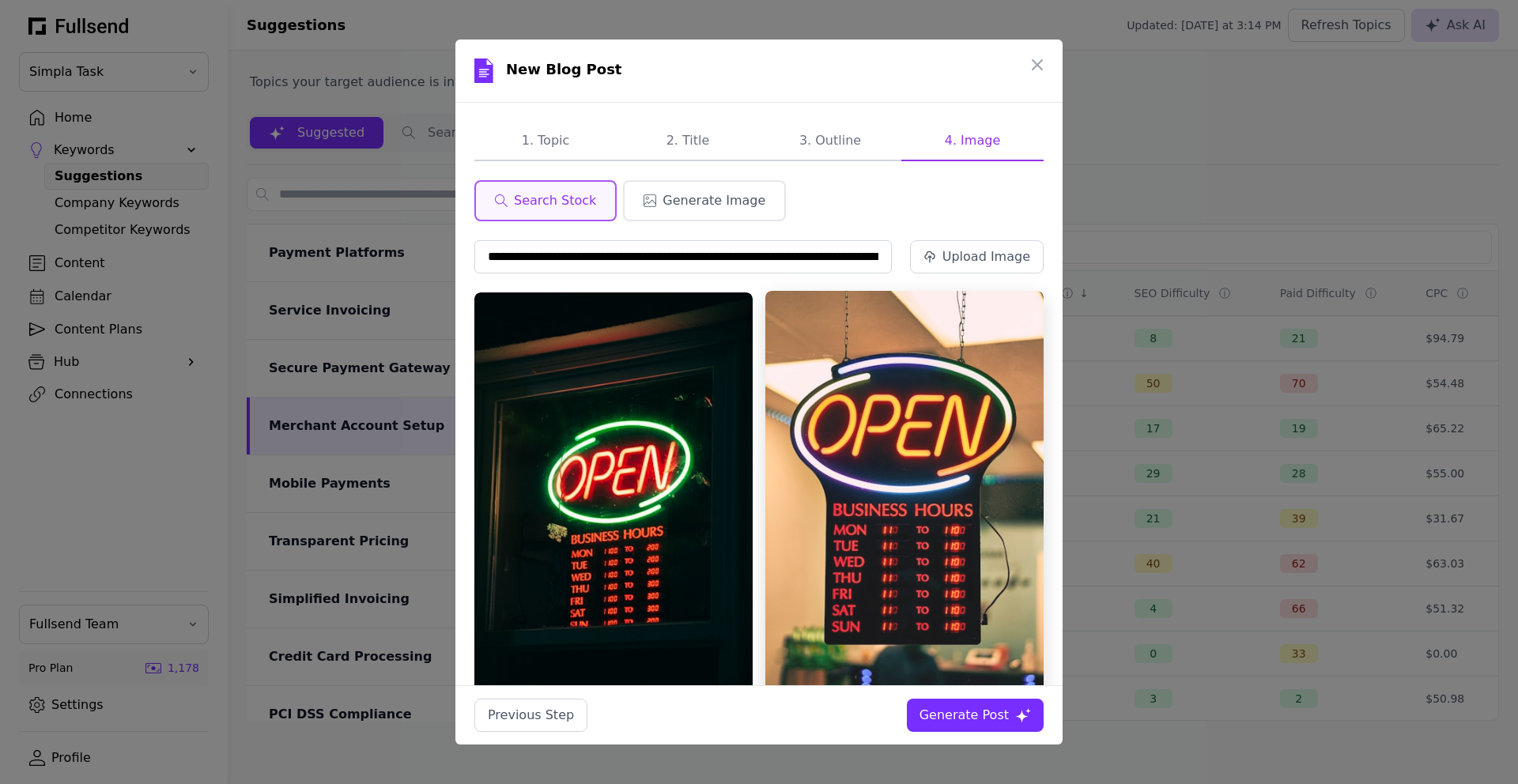
click at [872, 436] on img at bounding box center [904, 524] width 278 height 467
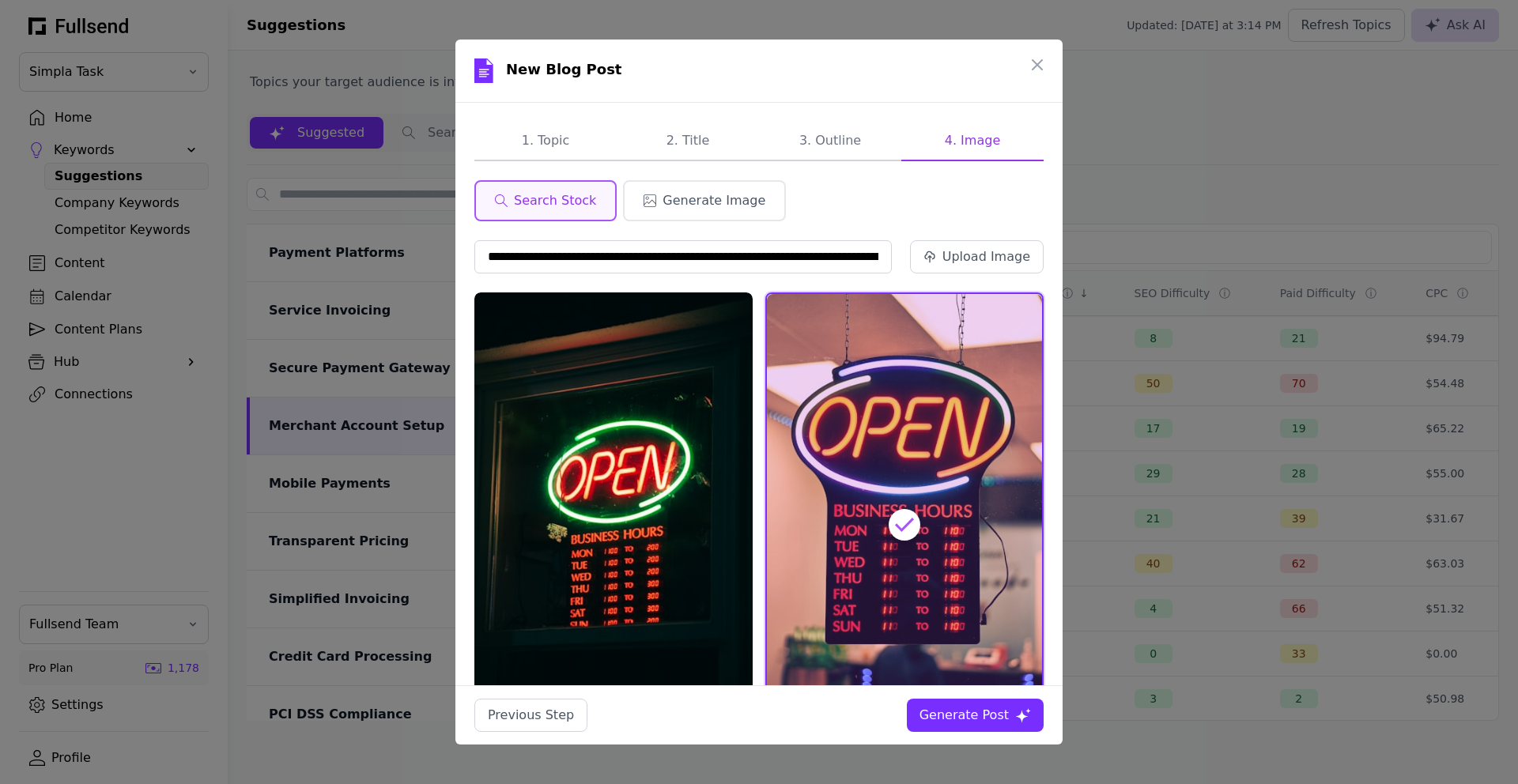
click at [985, 718] on div "Generate Post" at bounding box center [964, 716] width 89 height 19
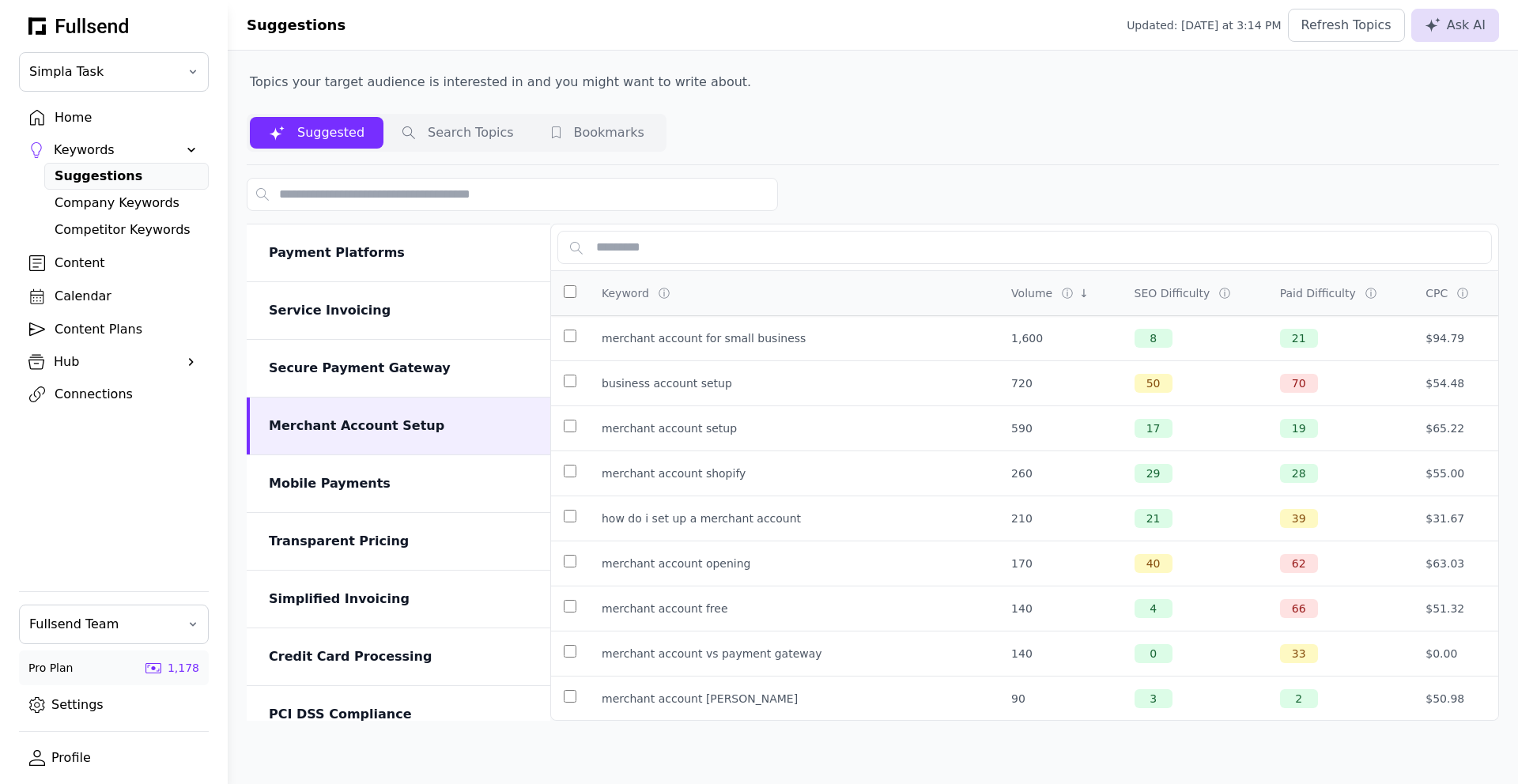
click at [94, 322] on div "Content Plans" at bounding box center [126, 330] width 144 height 19
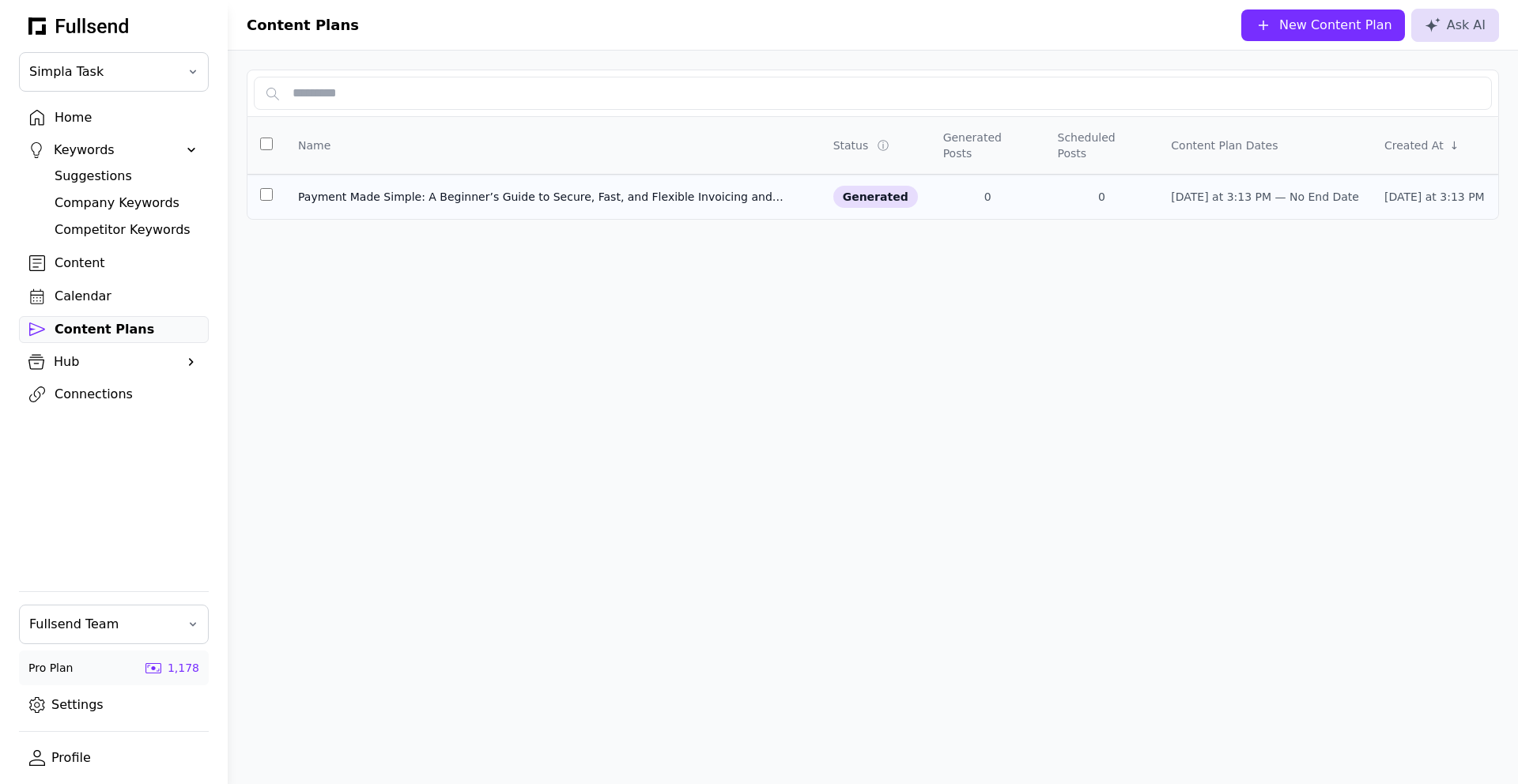
click at [460, 189] on div "Payment Made Simple: A Beginner’s Guide to Secure, Fast, and Flexible Invoicing…" at bounding box center [553, 197] width 510 height 16
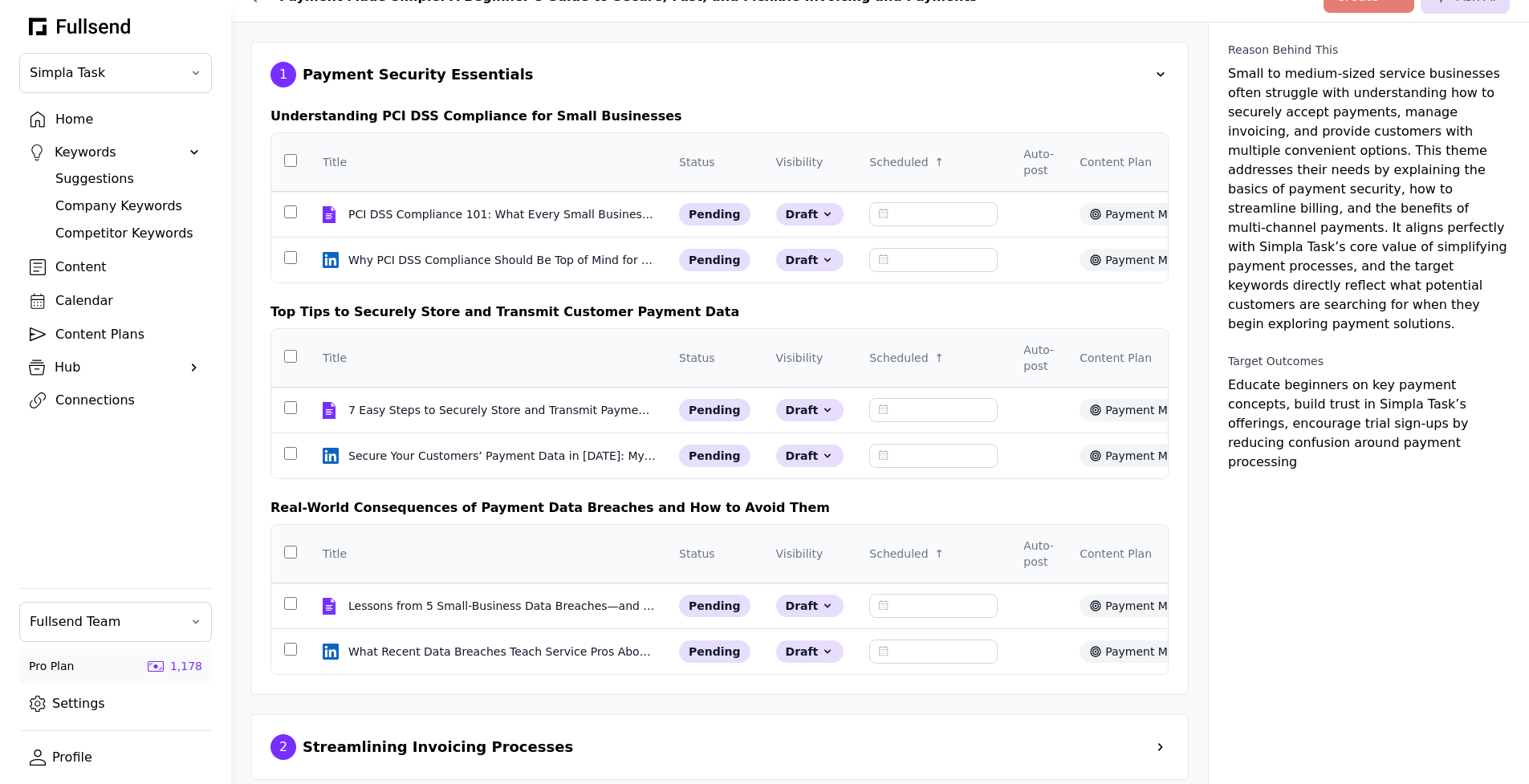
scroll to position [19, 0]
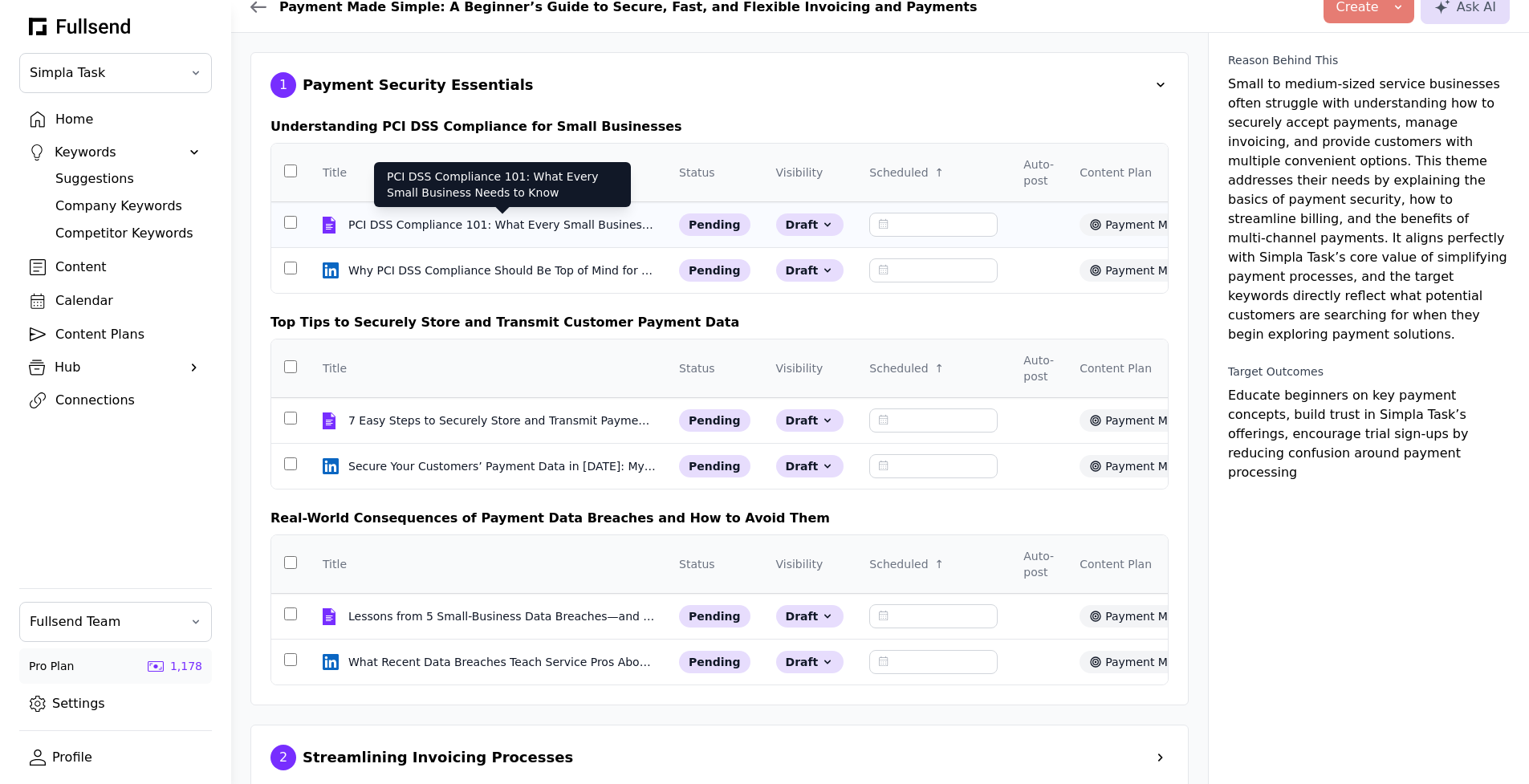
click at [488, 225] on div "PCI DSS Compliance 101: What Every Small Business Needs to Know" at bounding box center [502, 225] width 308 height 16
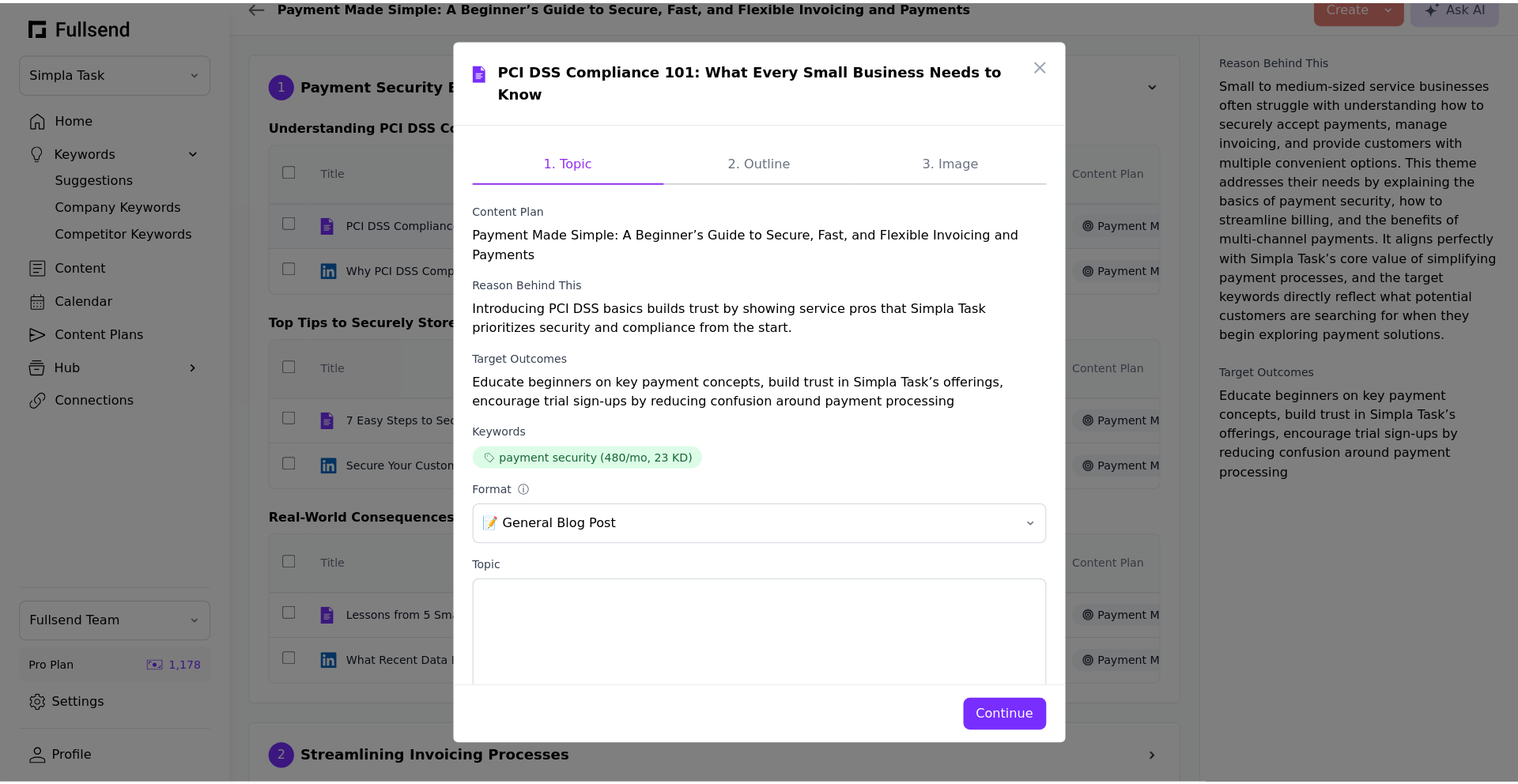
scroll to position [0, 0]
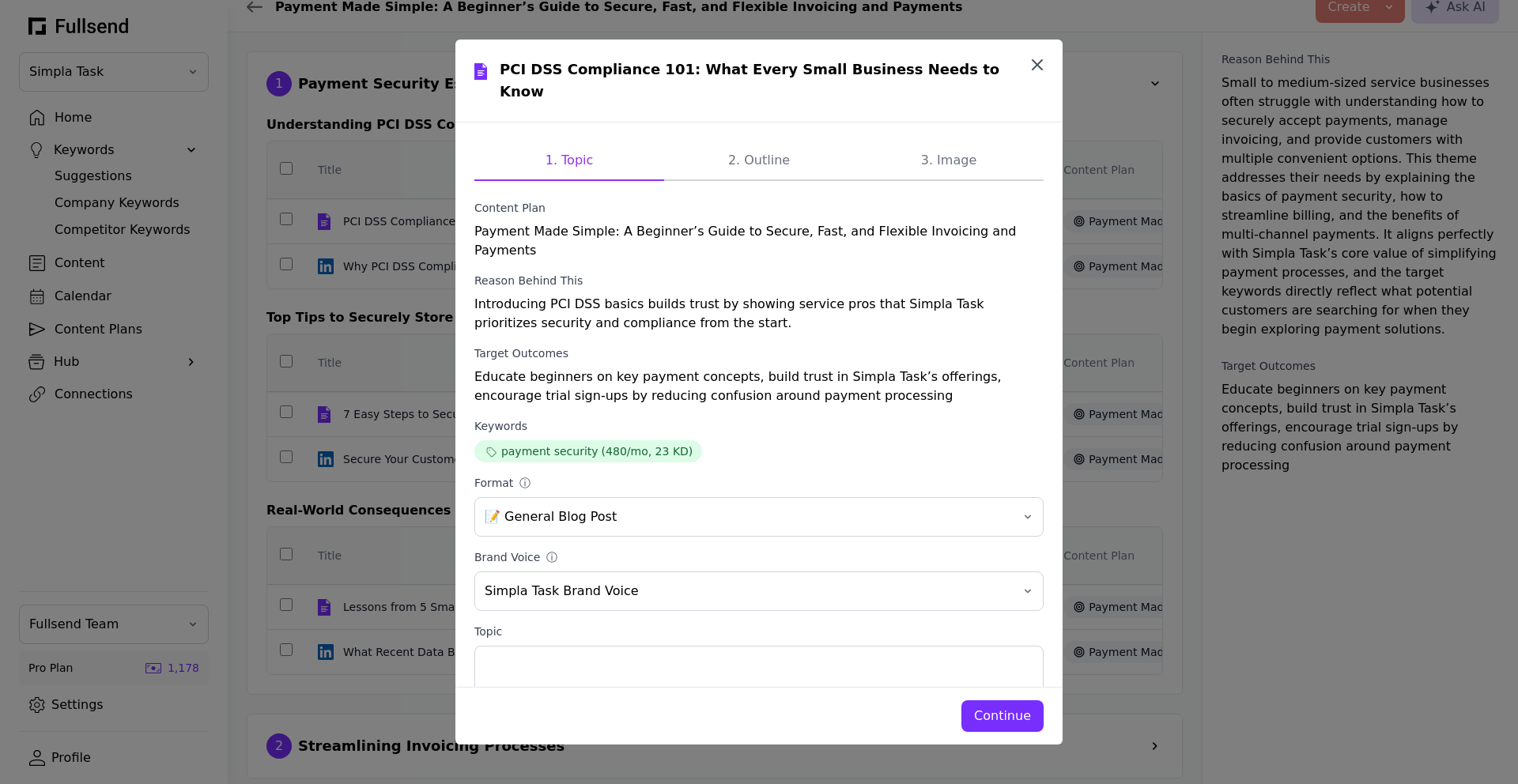
click at [1040, 71] on icon "button" at bounding box center [1038, 65] width 19 height 19
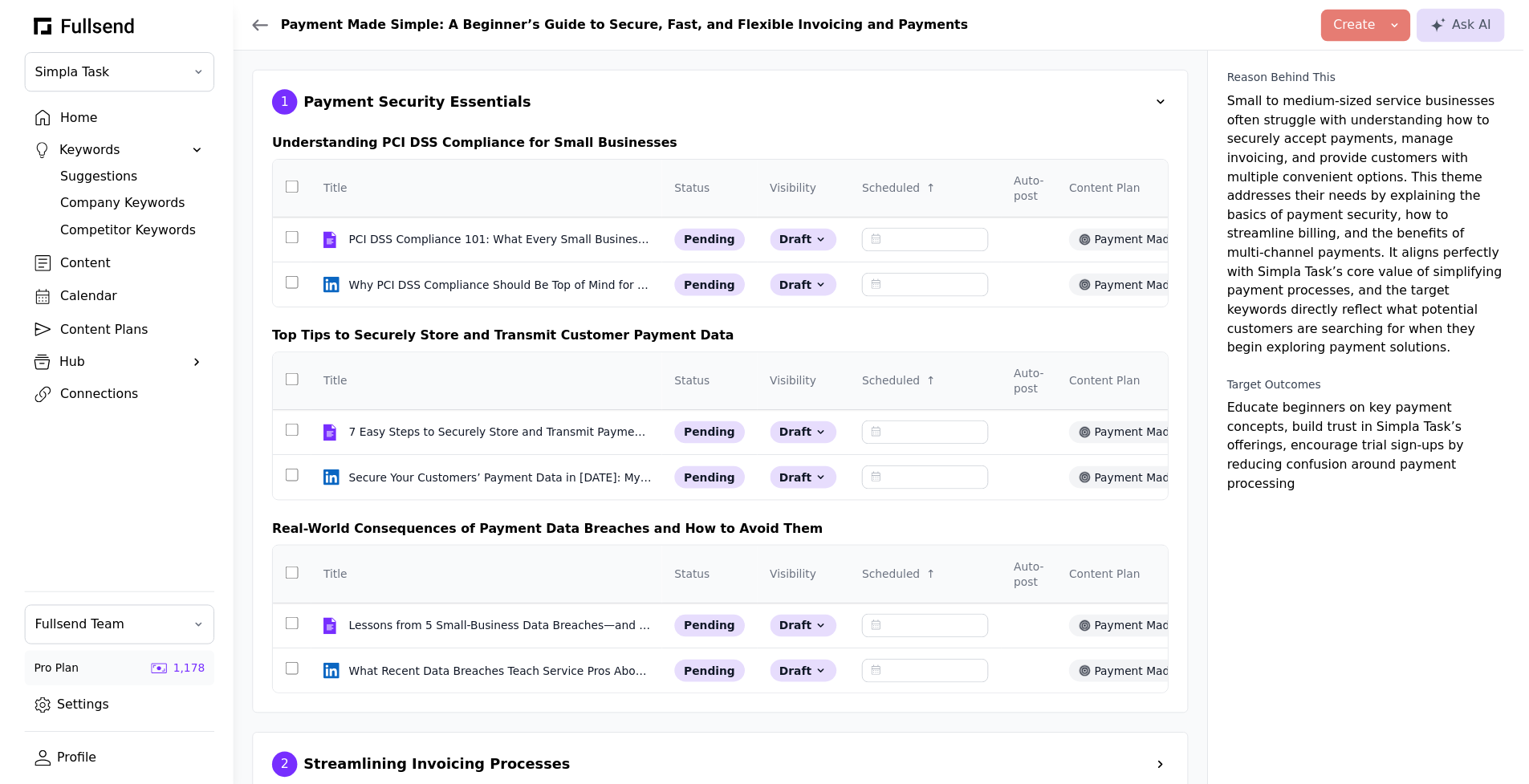
scroll to position [19, 0]
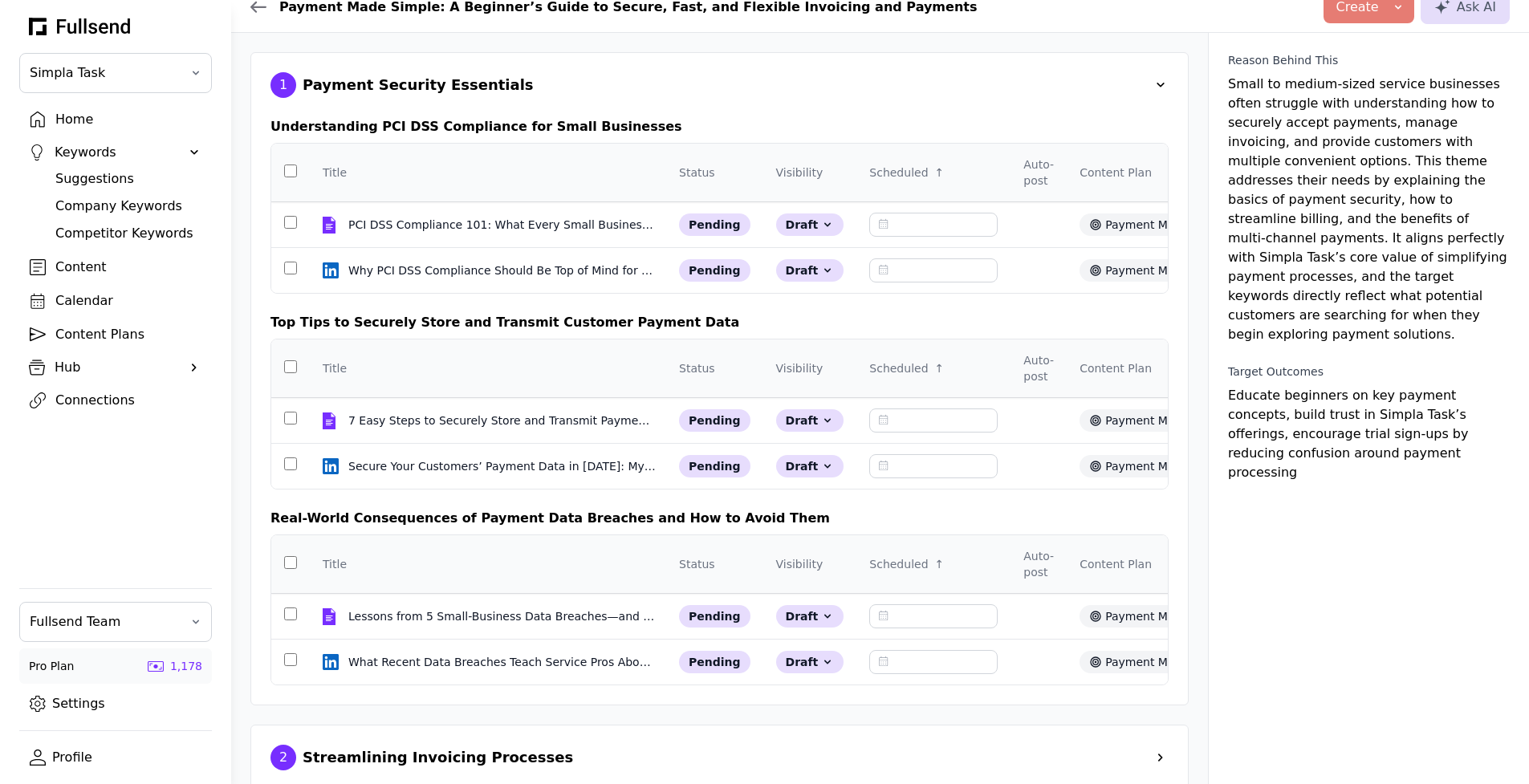
click at [757, 91] on div "1 Payment Security Essentials" at bounding box center [720, 84] width 898 height 25
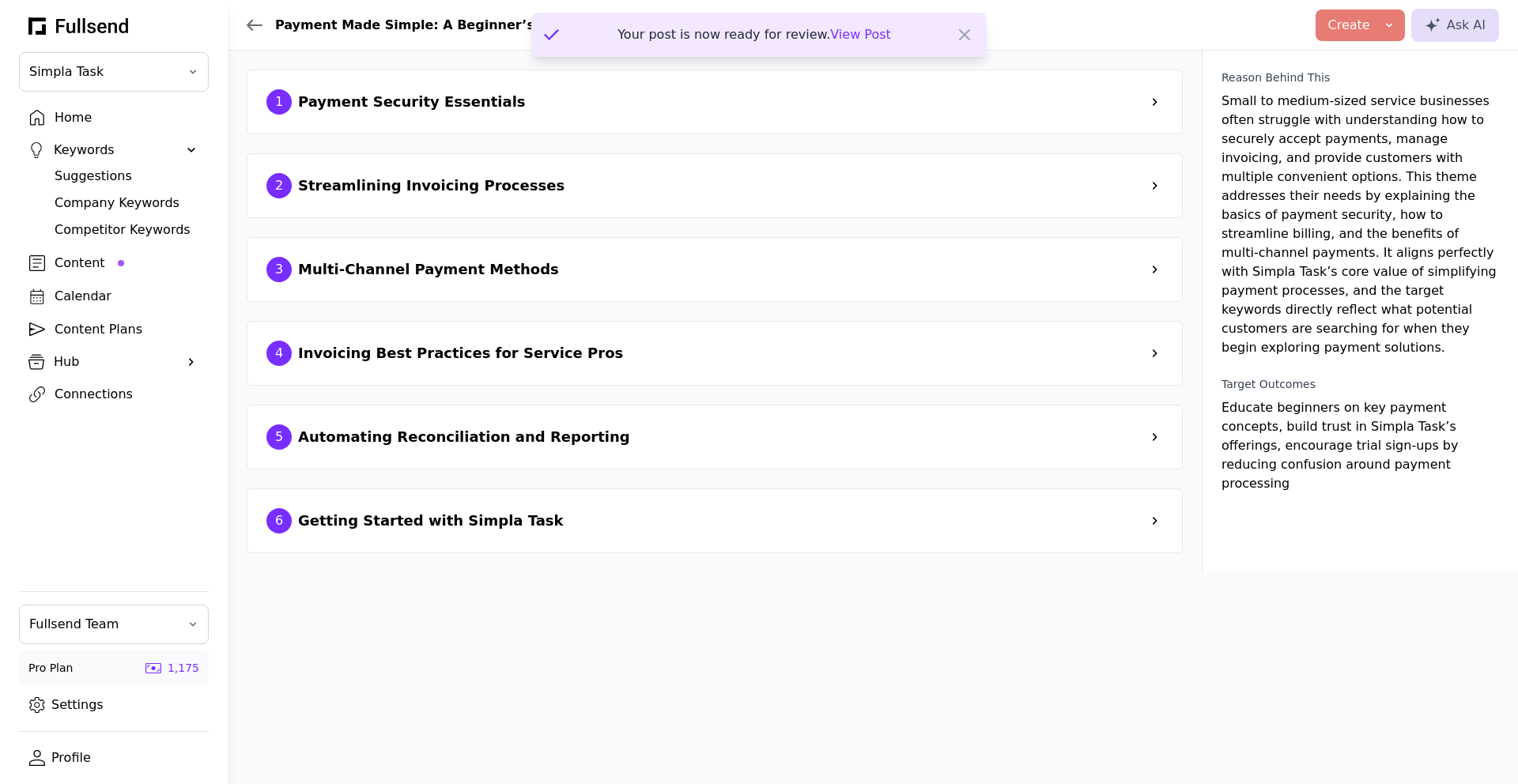
click at [746, 89] on div "1 Payment Security Essentials" at bounding box center [714, 101] width 897 height 25
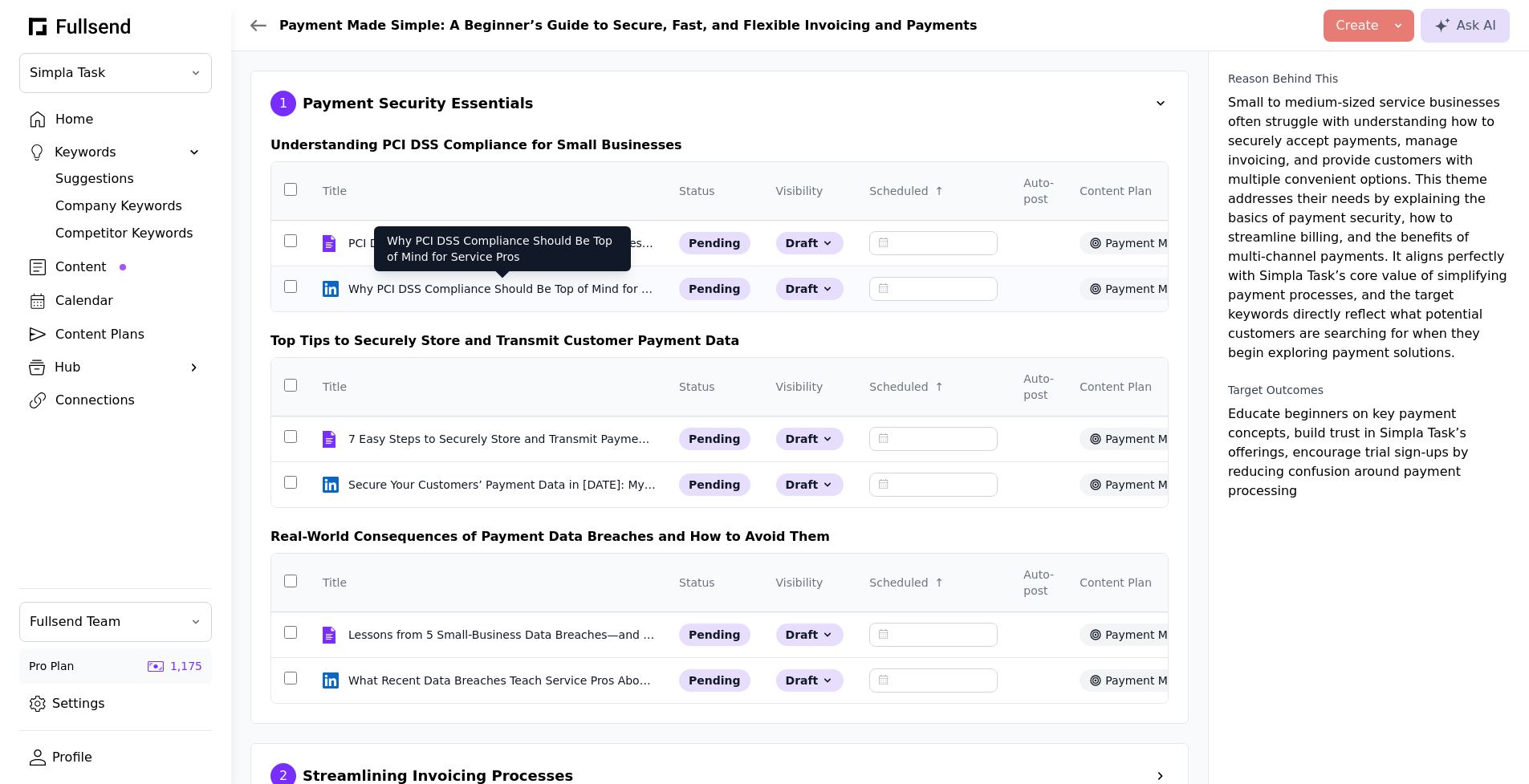
click at [556, 295] on div "Why PCI DSS Compliance Should Be Top of Mind for Service Pros" at bounding box center [502, 289] width 308 height 16
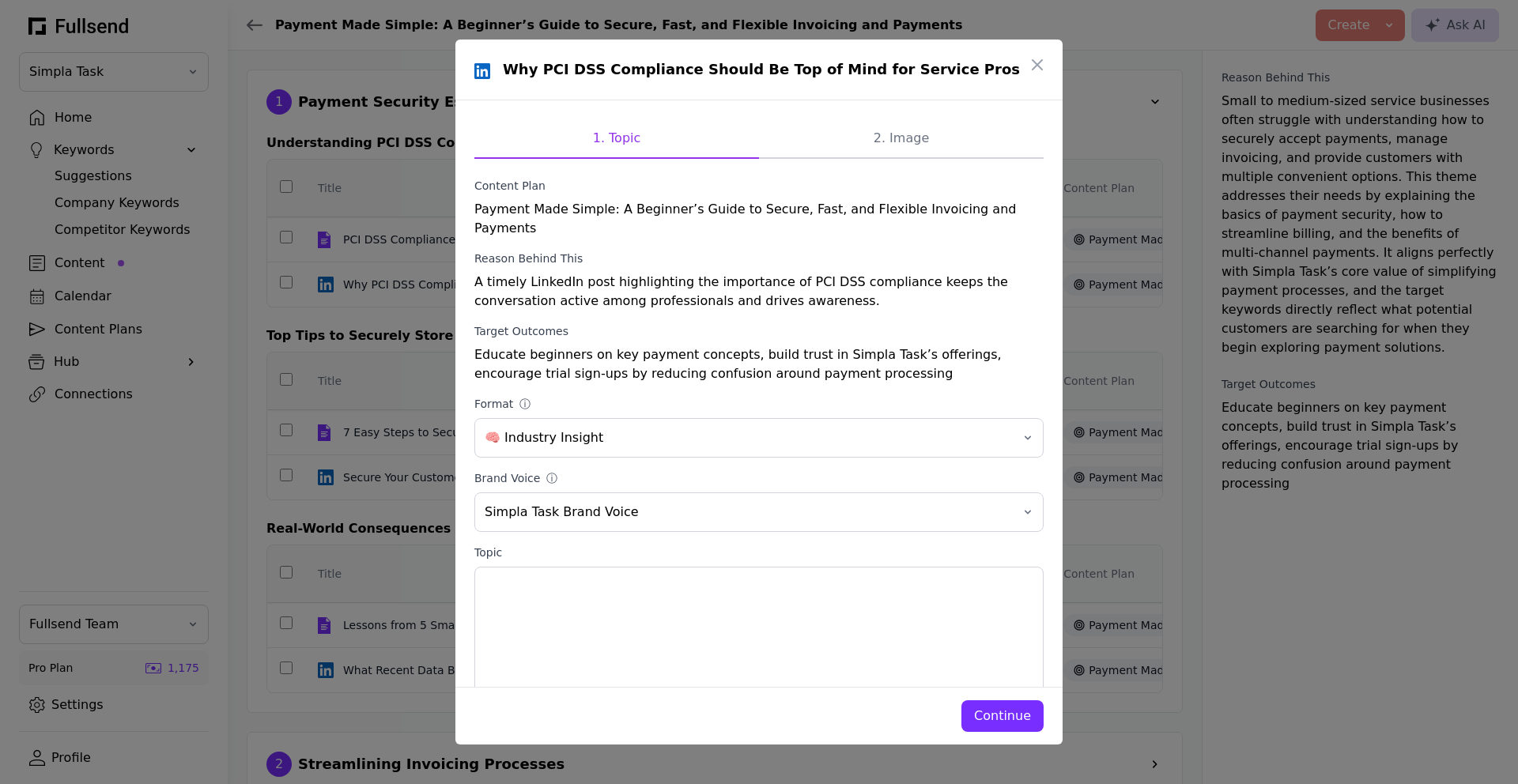
click at [1016, 720] on div "Continue" at bounding box center [1002, 716] width 57 height 19
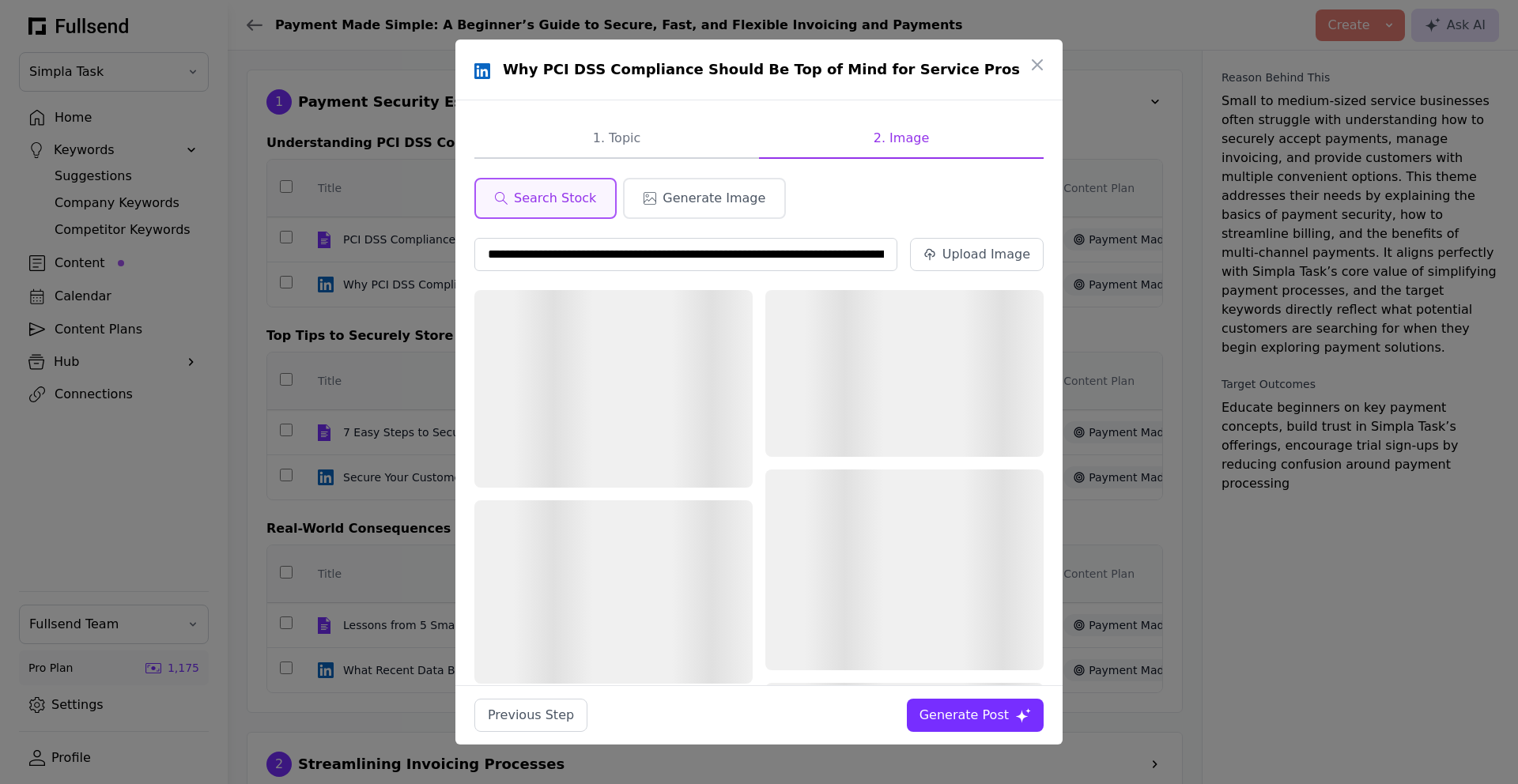
scroll to position [0, 166]
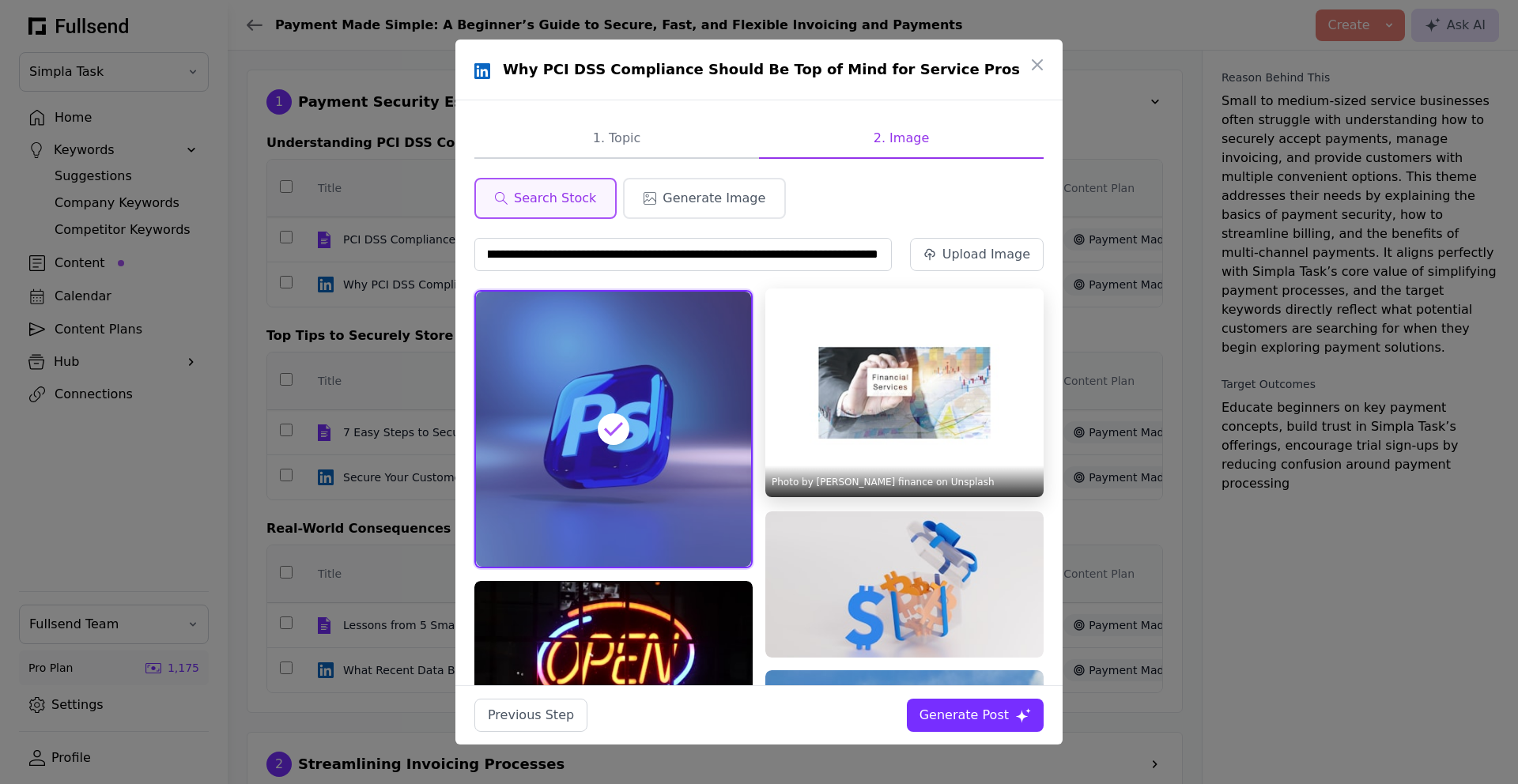
click at [920, 409] on img at bounding box center [904, 392] width 278 height 208
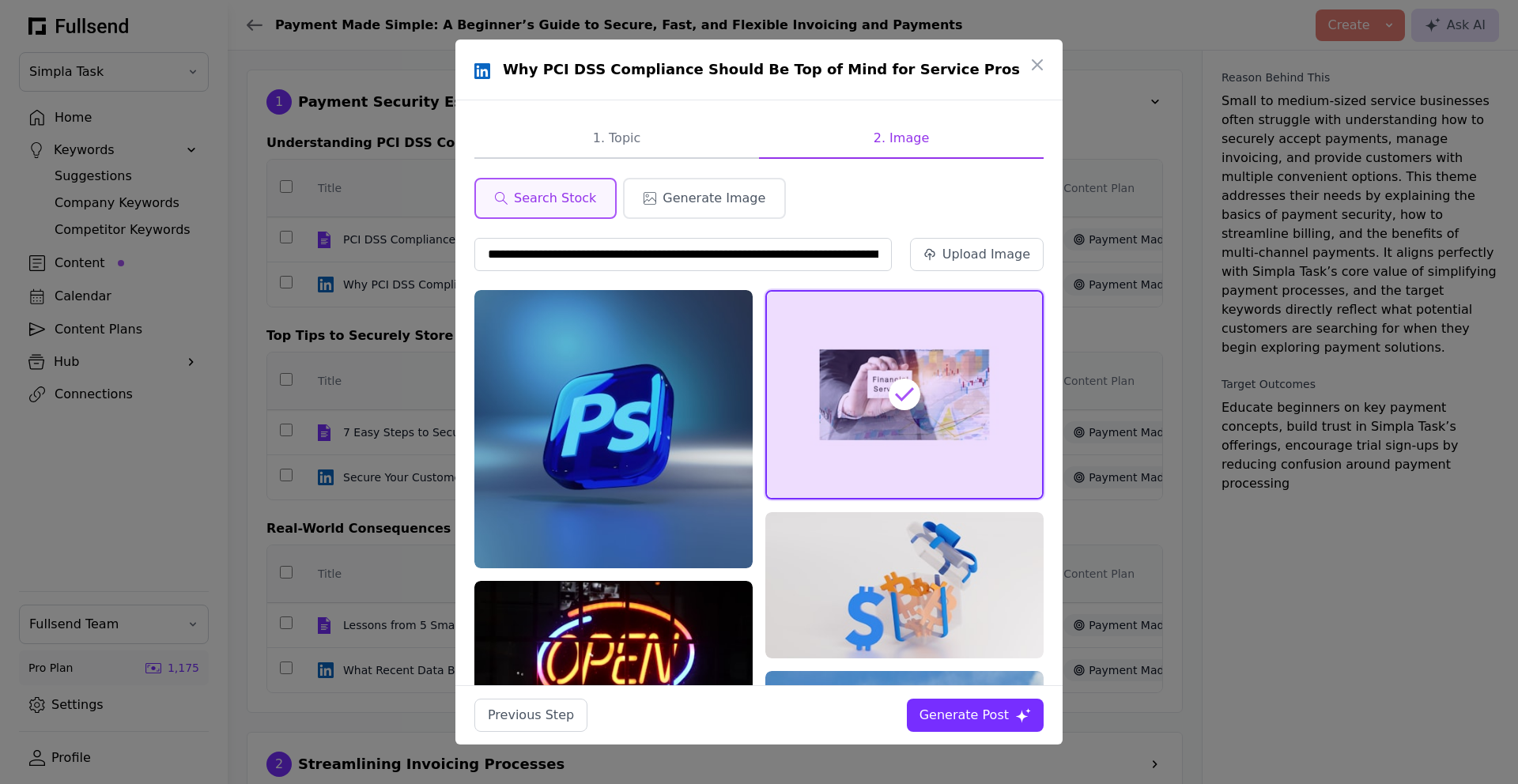
click at [972, 704] on button "Generate Post" at bounding box center [975, 715] width 137 height 33
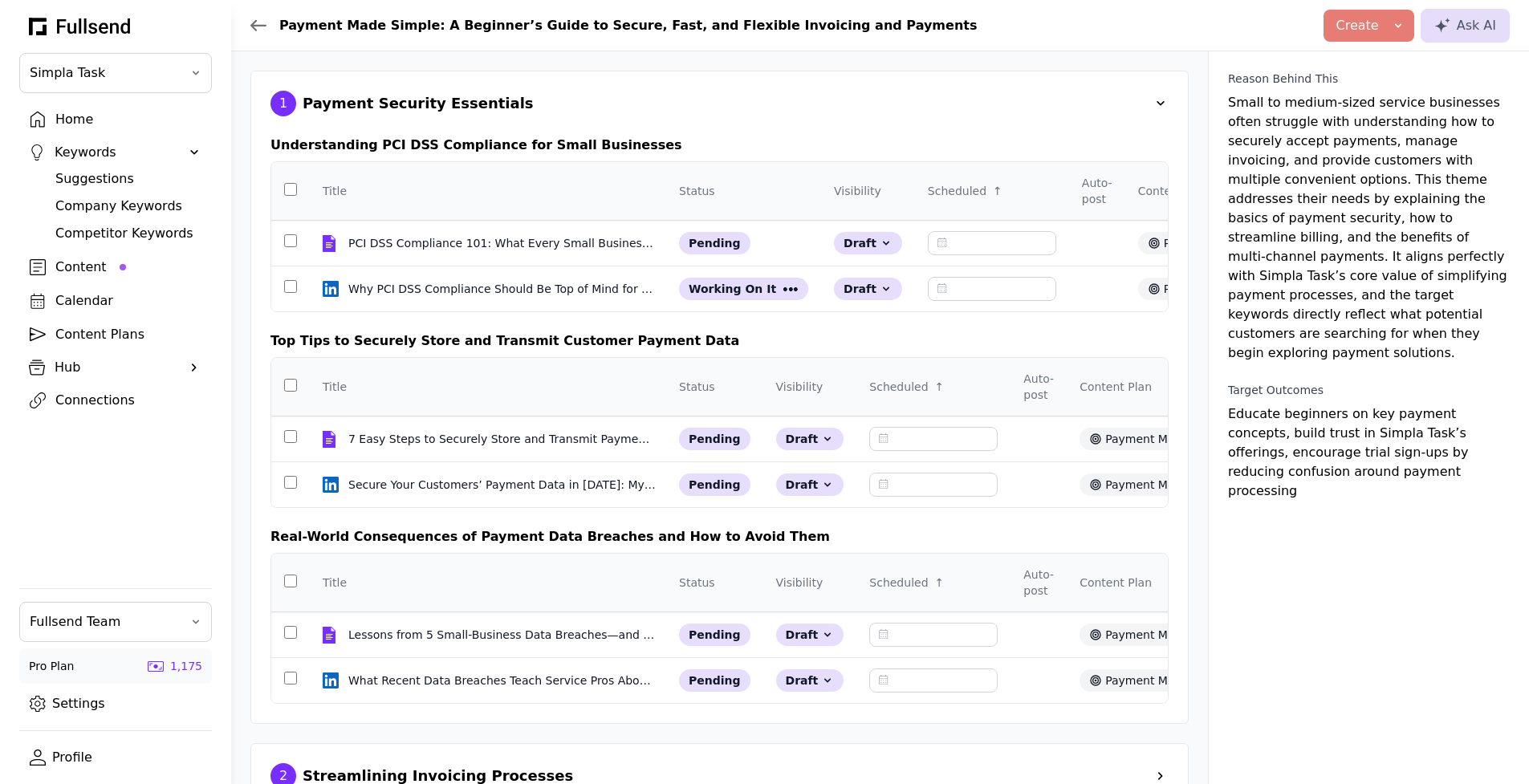
click at [104, 270] on div "Content" at bounding box center [128, 268] width 146 height 20
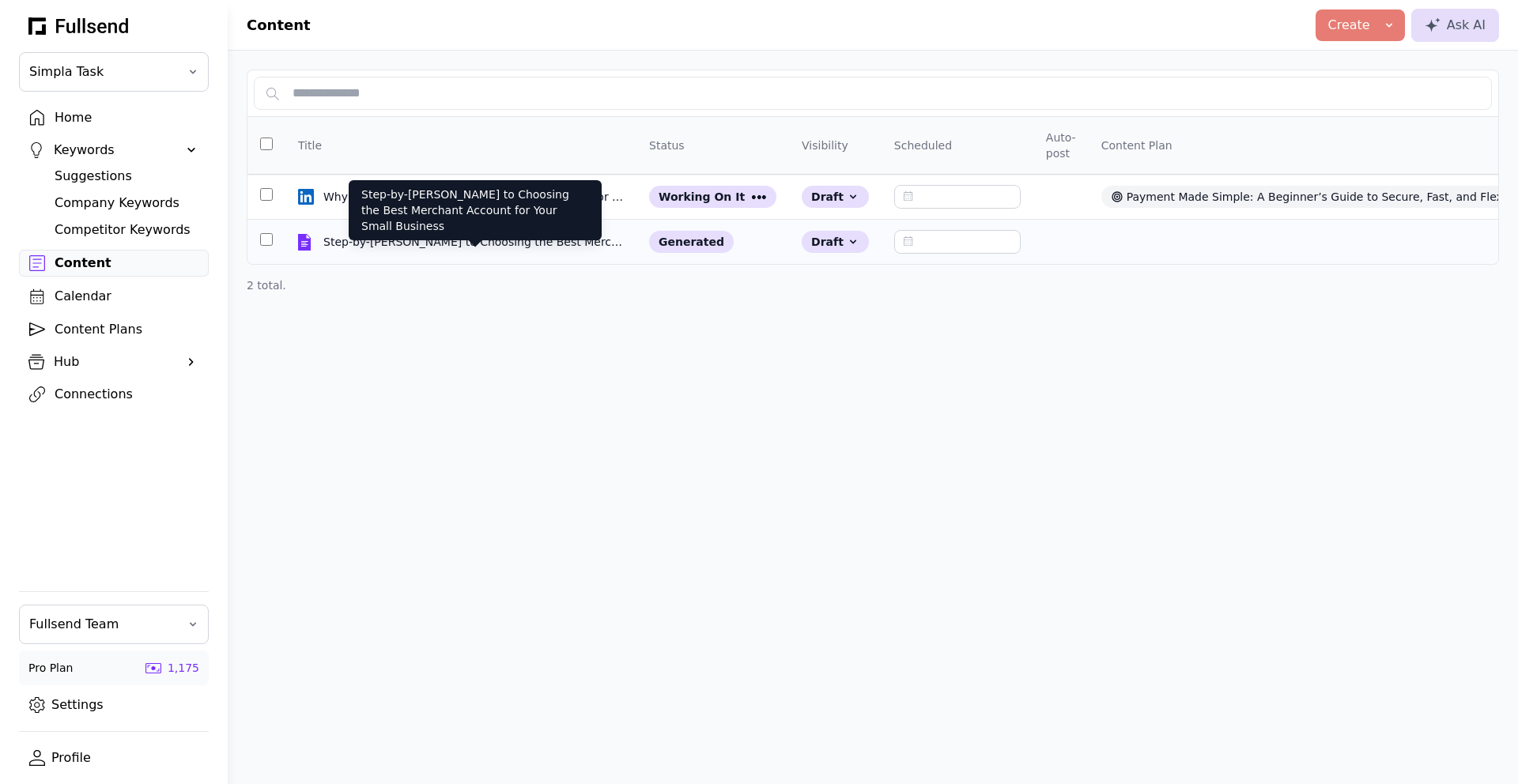
click at [488, 241] on div "Step-by-Step Guide to Choosing the Best Merchant Account for Your Small Business" at bounding box center [475, 242] width 303 height 16
select select "**"
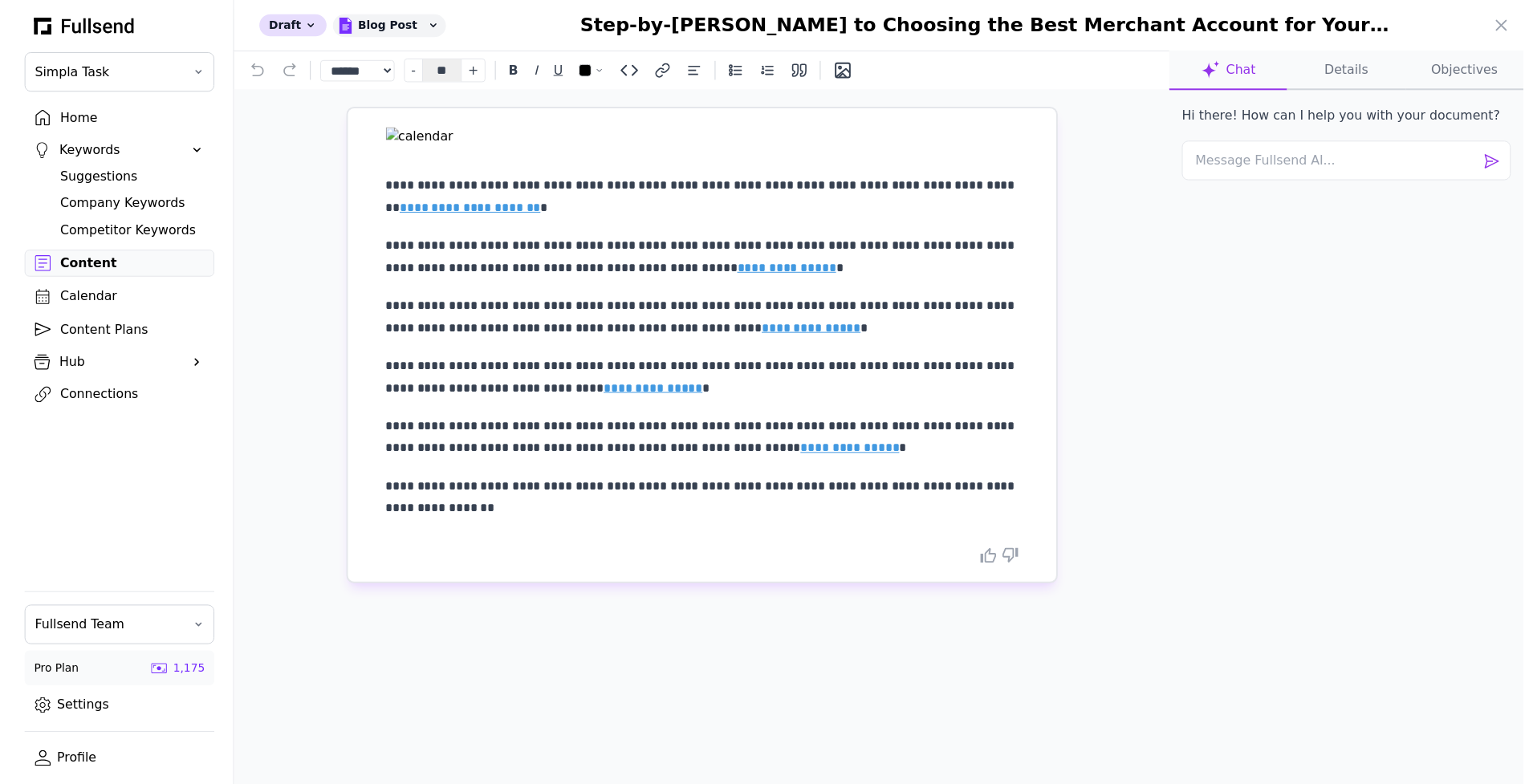
scroll to position [906, 0]
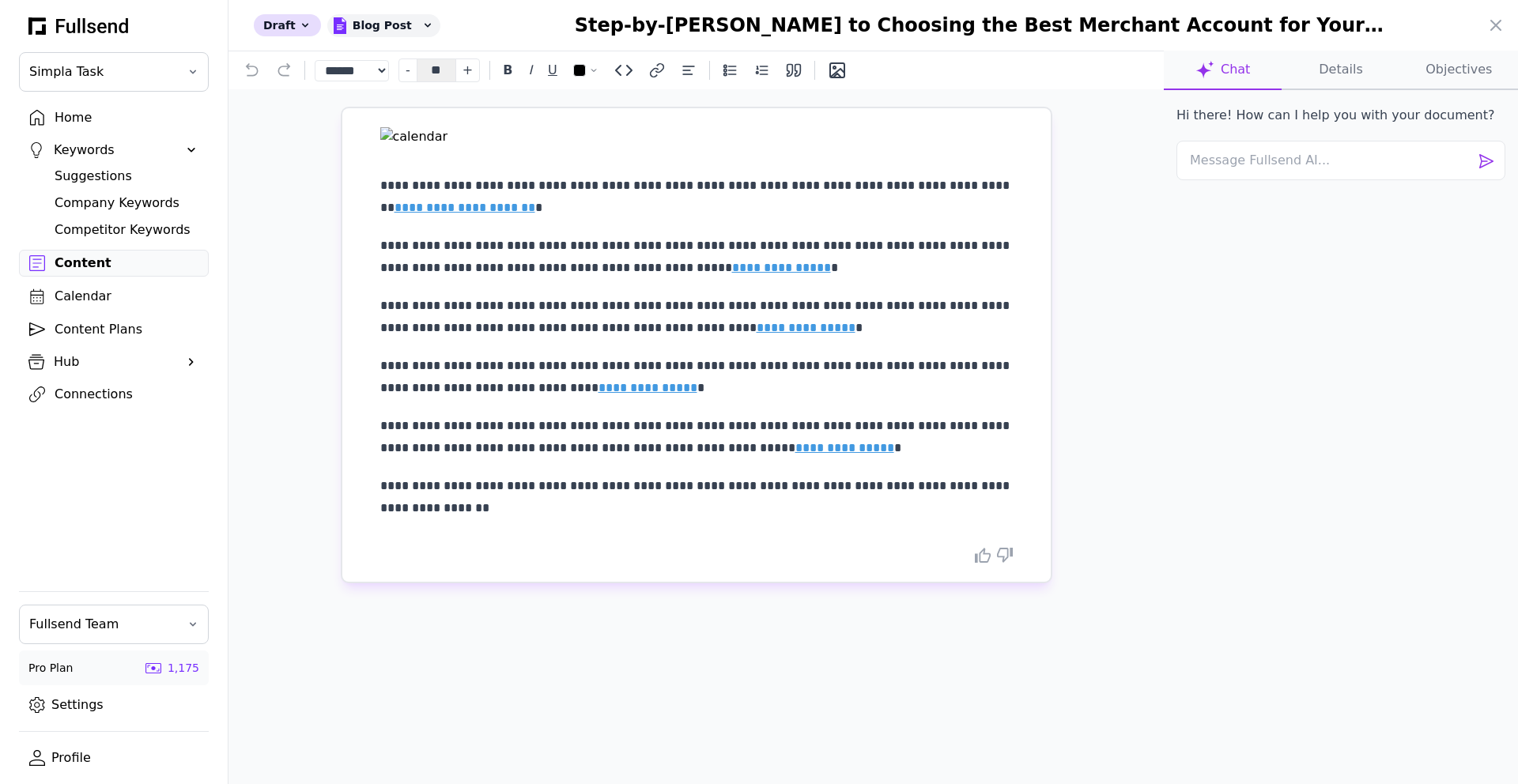
click at [1339, 63] on button "Details" at bounding box center [1340, 70] width 117 height 39
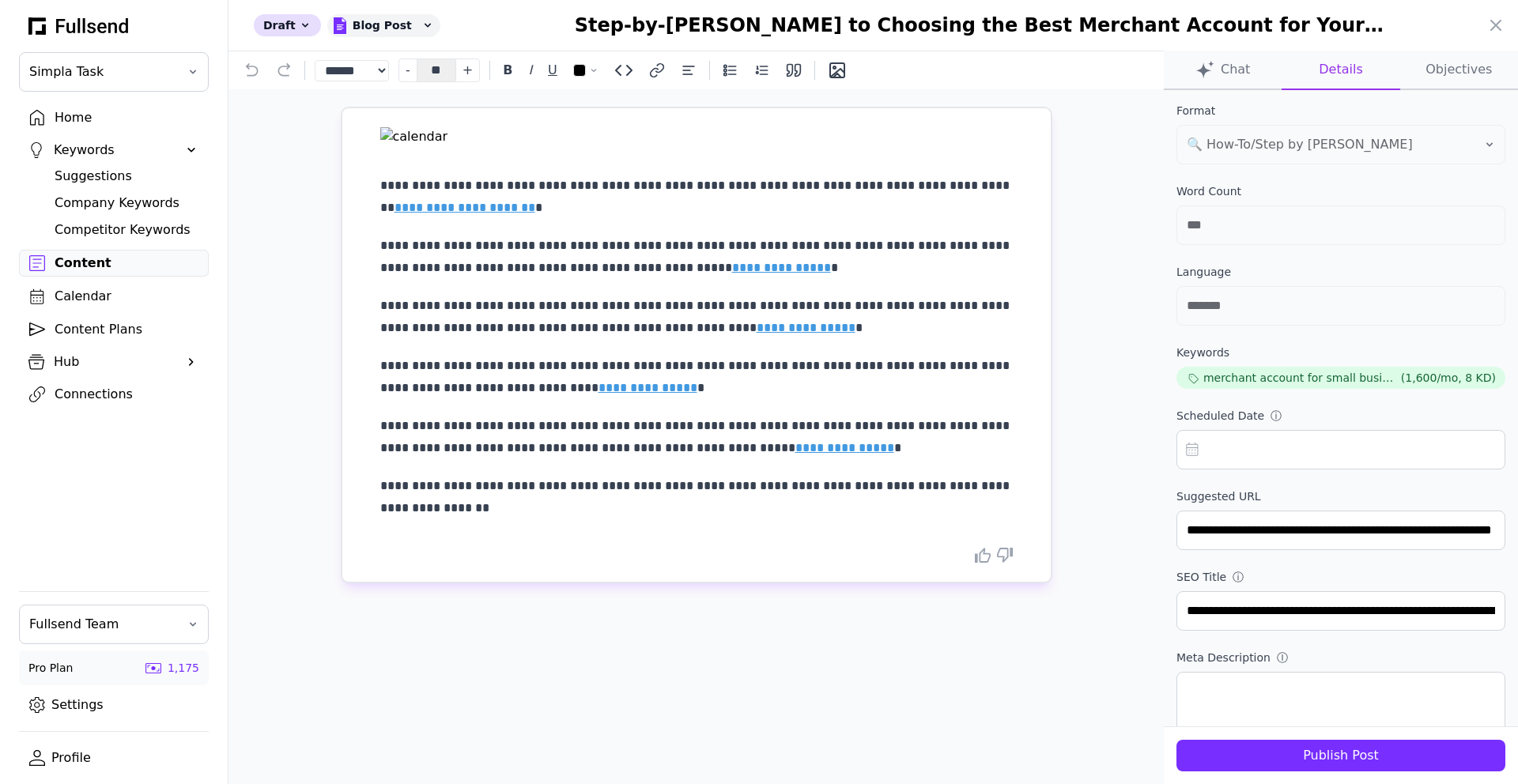
click at [1245, 71] on button "Chat" at bounding box center [1223, 70] width 117 height 39
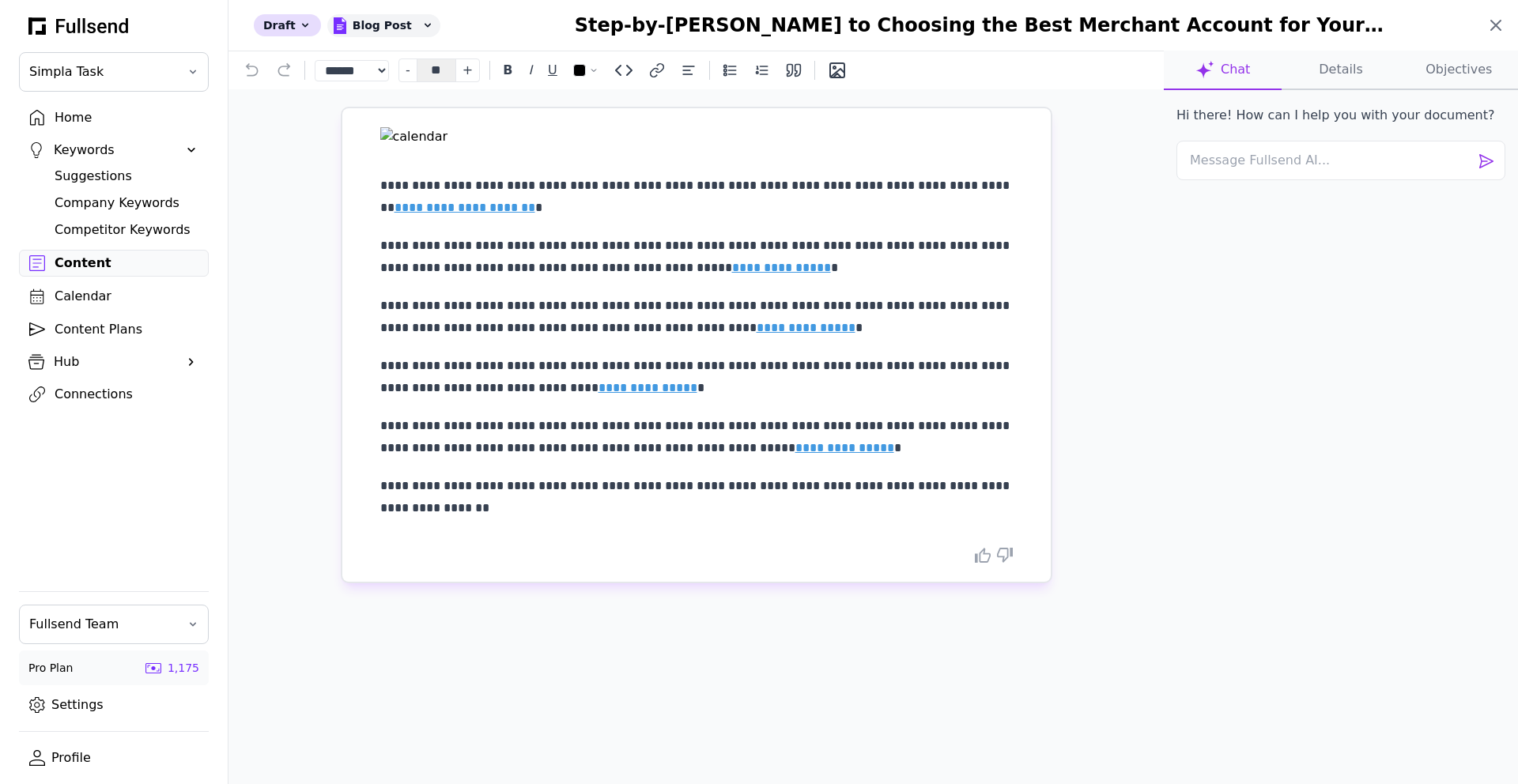
click at [1501, 25] on icon at bounding box center [1496, 26] width 19 height 19
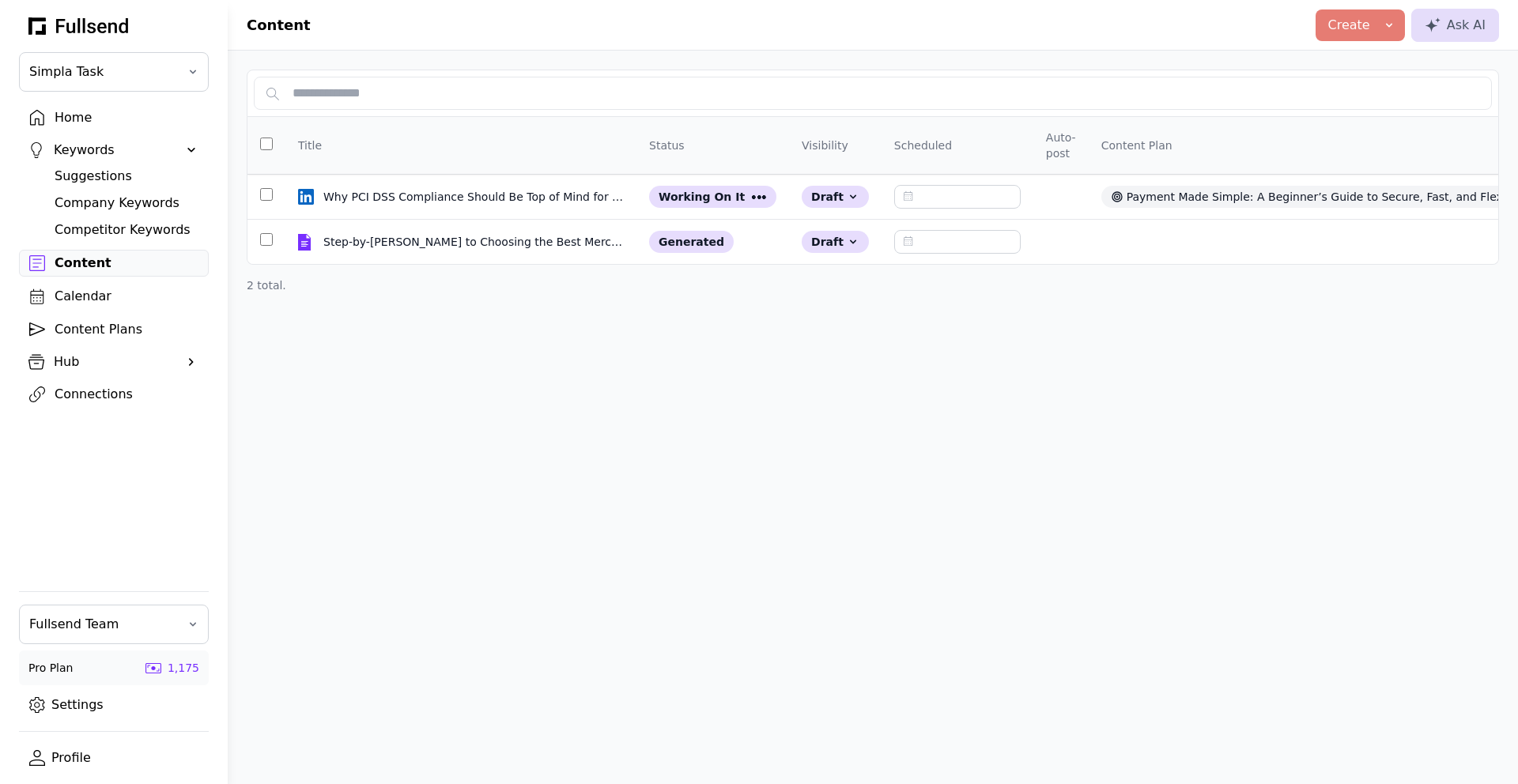
click at [102, 333] on div "Content Plans" at bounding box center [126, 330] width 144 height 19
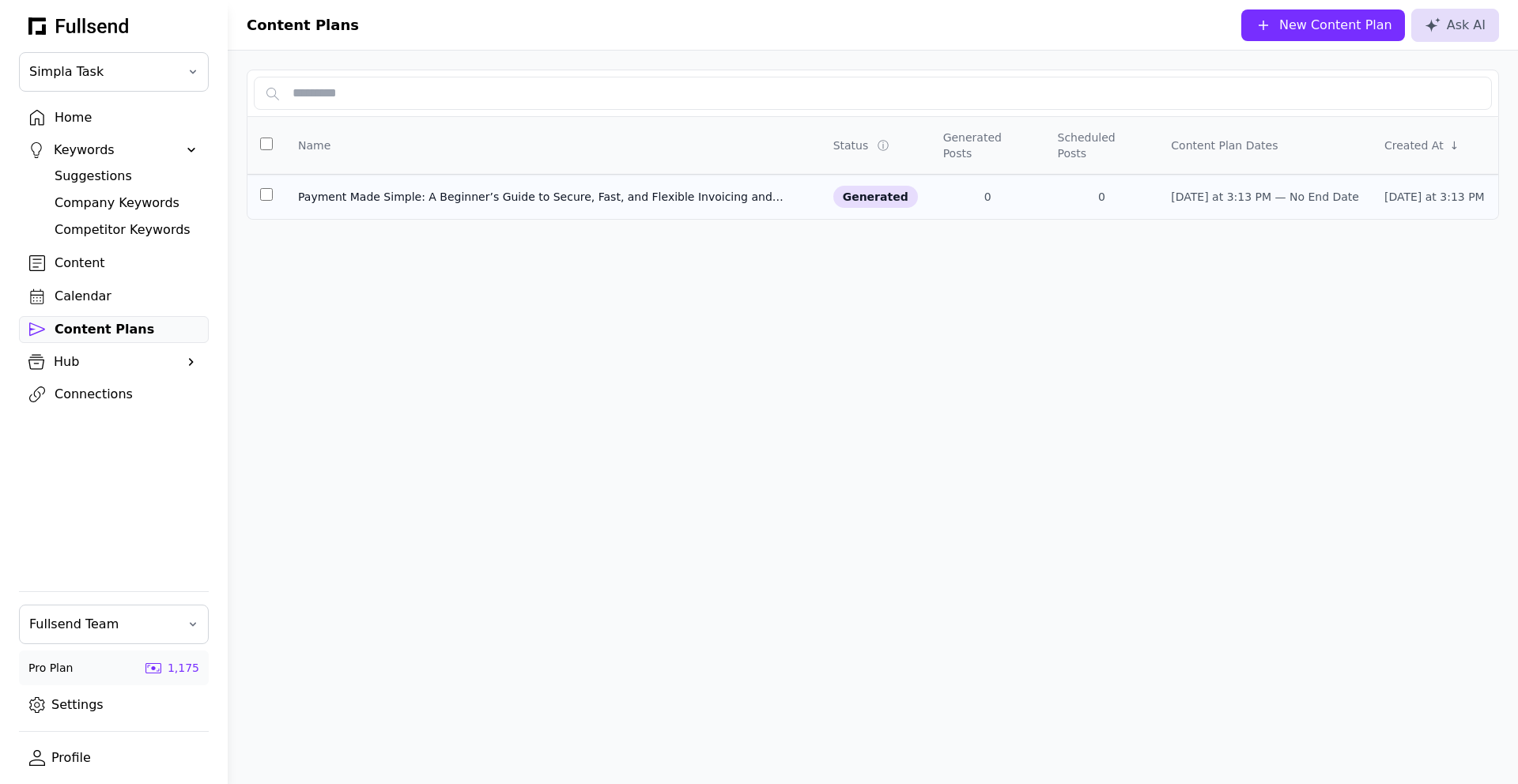
click at [445, 189] on div "Payment Made Simple: A Beginner’s Guide to Secure, Fast, and Flexible Invoicing…" at bounding box center [553, 197] width 510 height 16
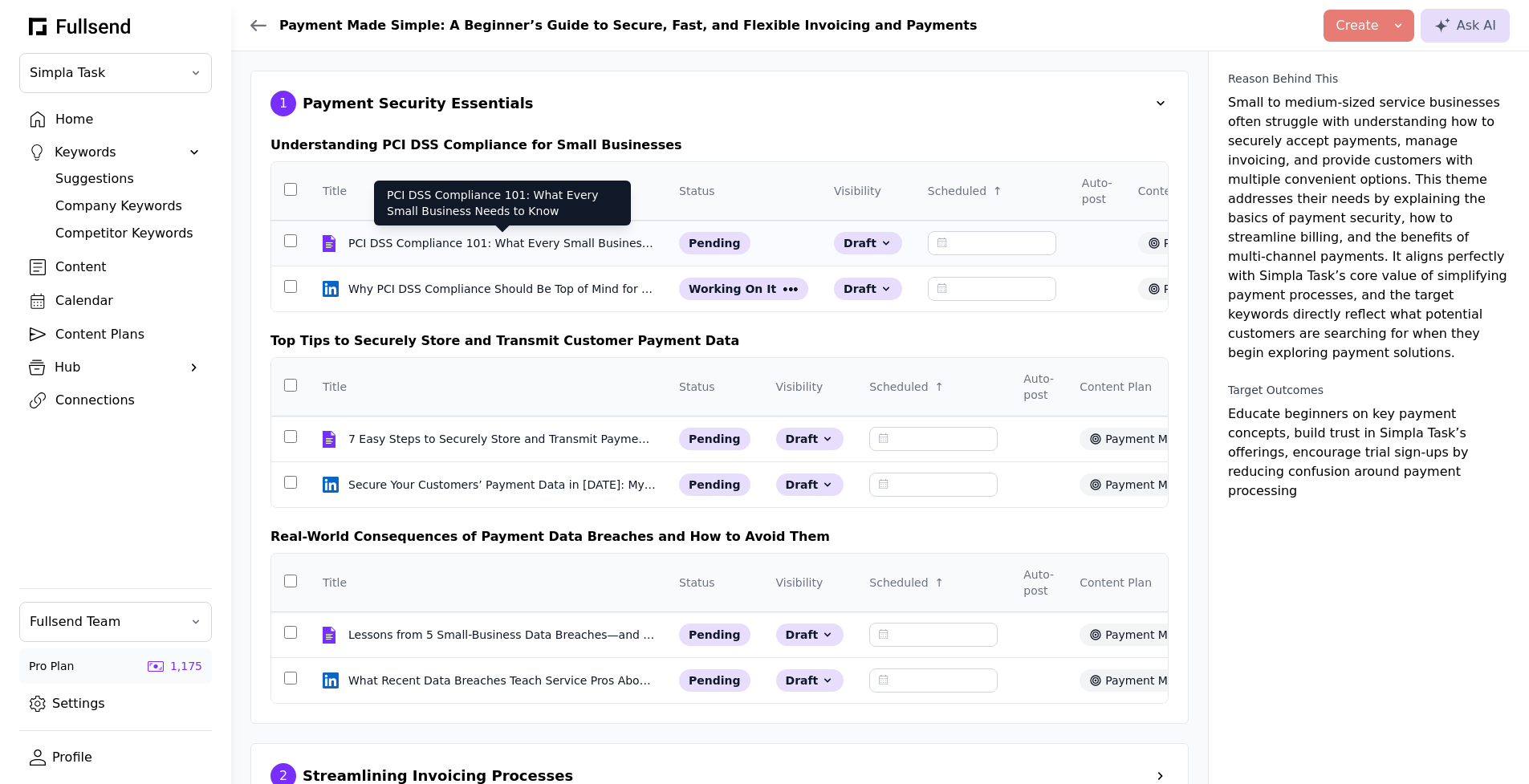
click at [506, 238] on div "PCI DSS Compliance 101: What Every Small Business Needs to Know" at bounding box center [502, 243] width 308 height 16
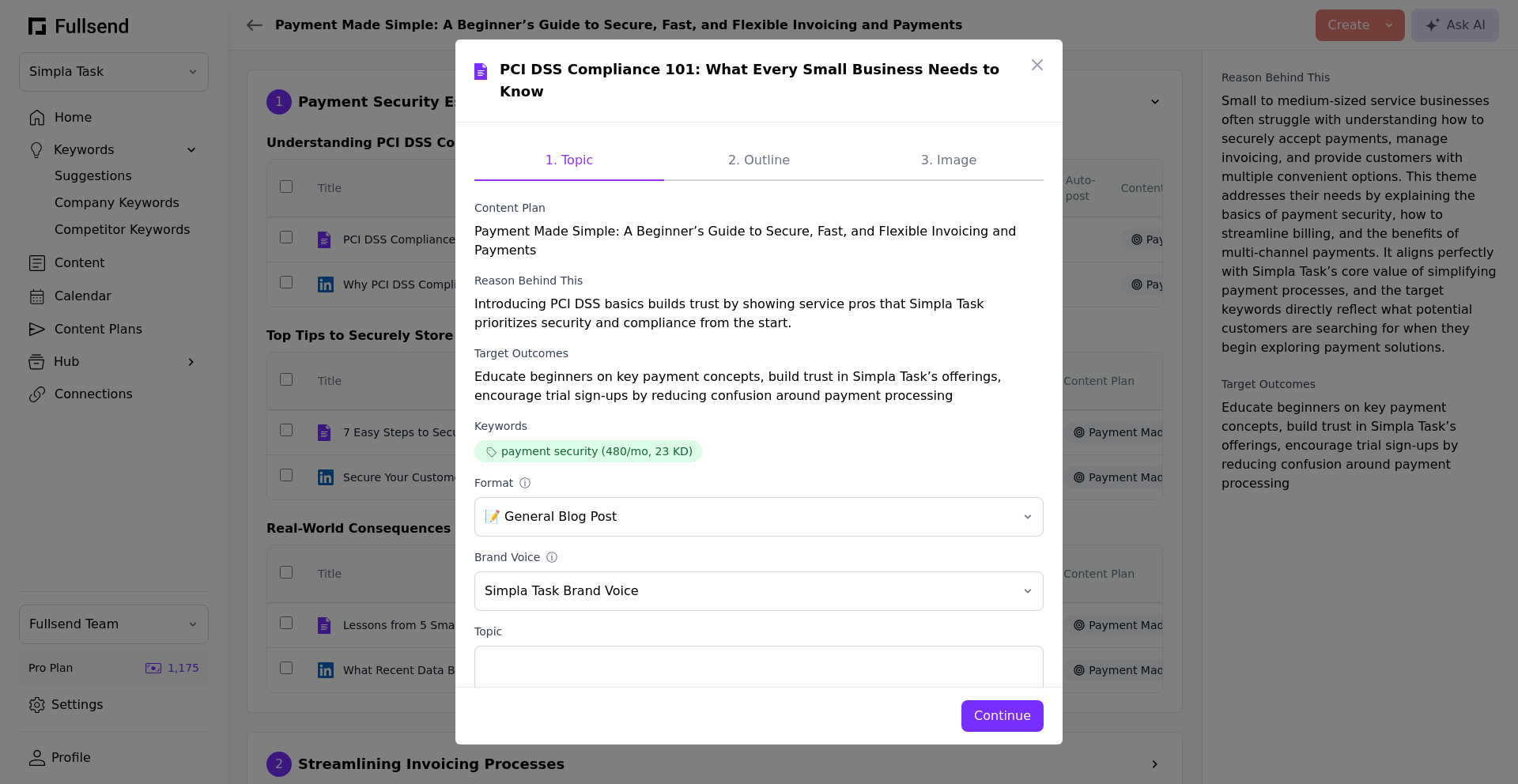
click at [1004, 718] on div "Continue" at bounding box center [1002, 716] width 57 height 19
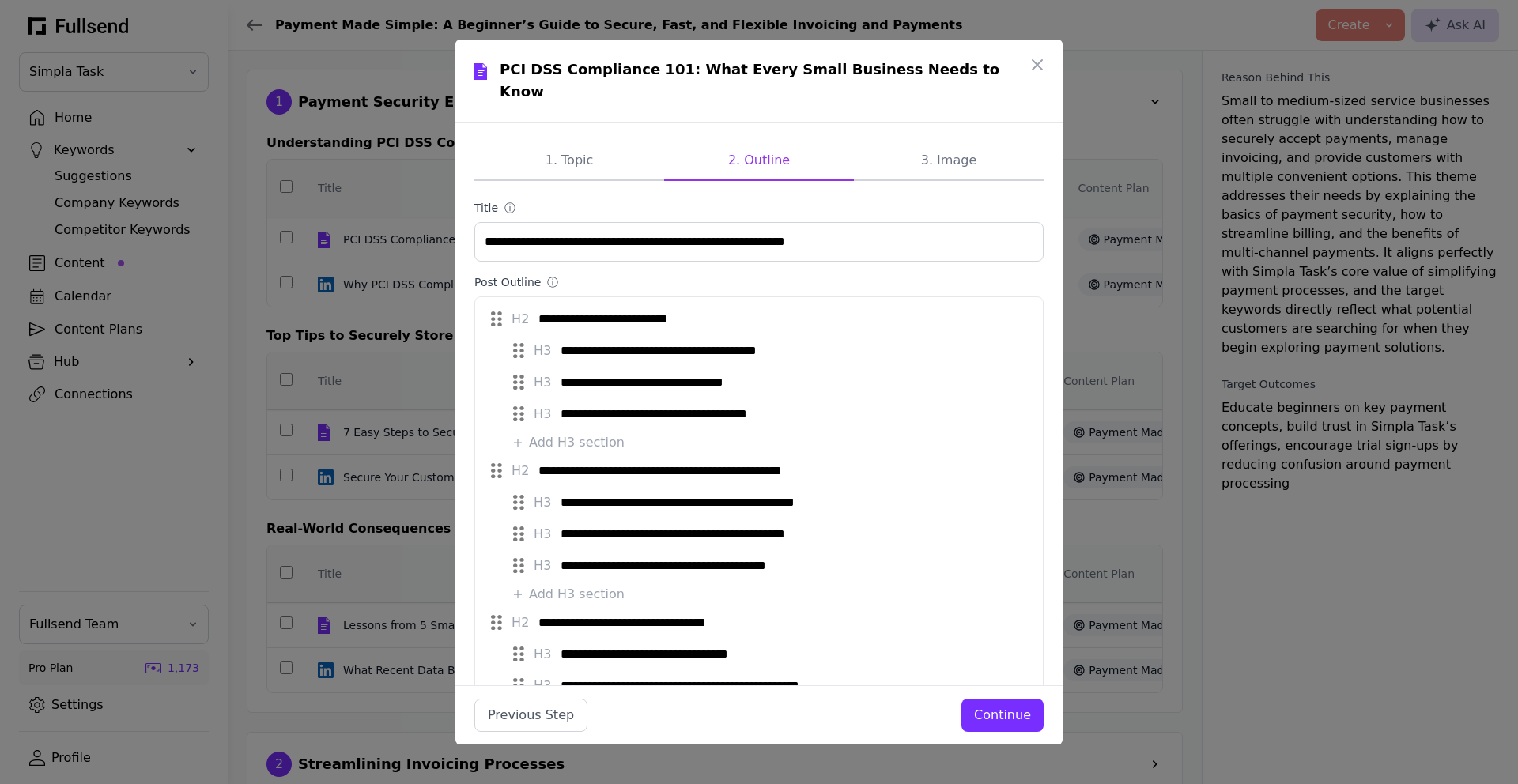
click at [1006, 720] on div "Continue" at bounding box center [1002, 716] width 57 height 19
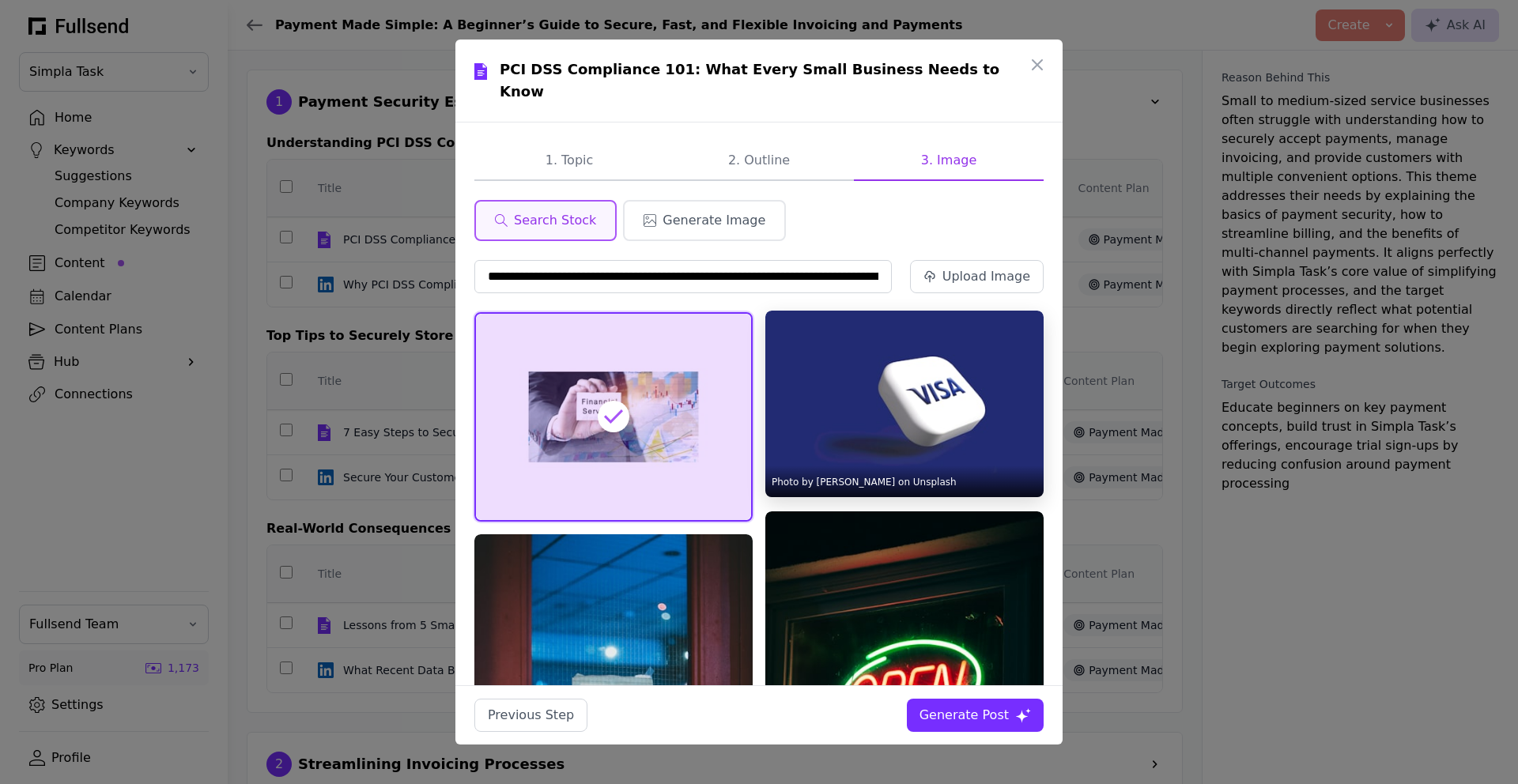
click at [965, 333] on img at bounding box center [904, 404] width 278 height 187
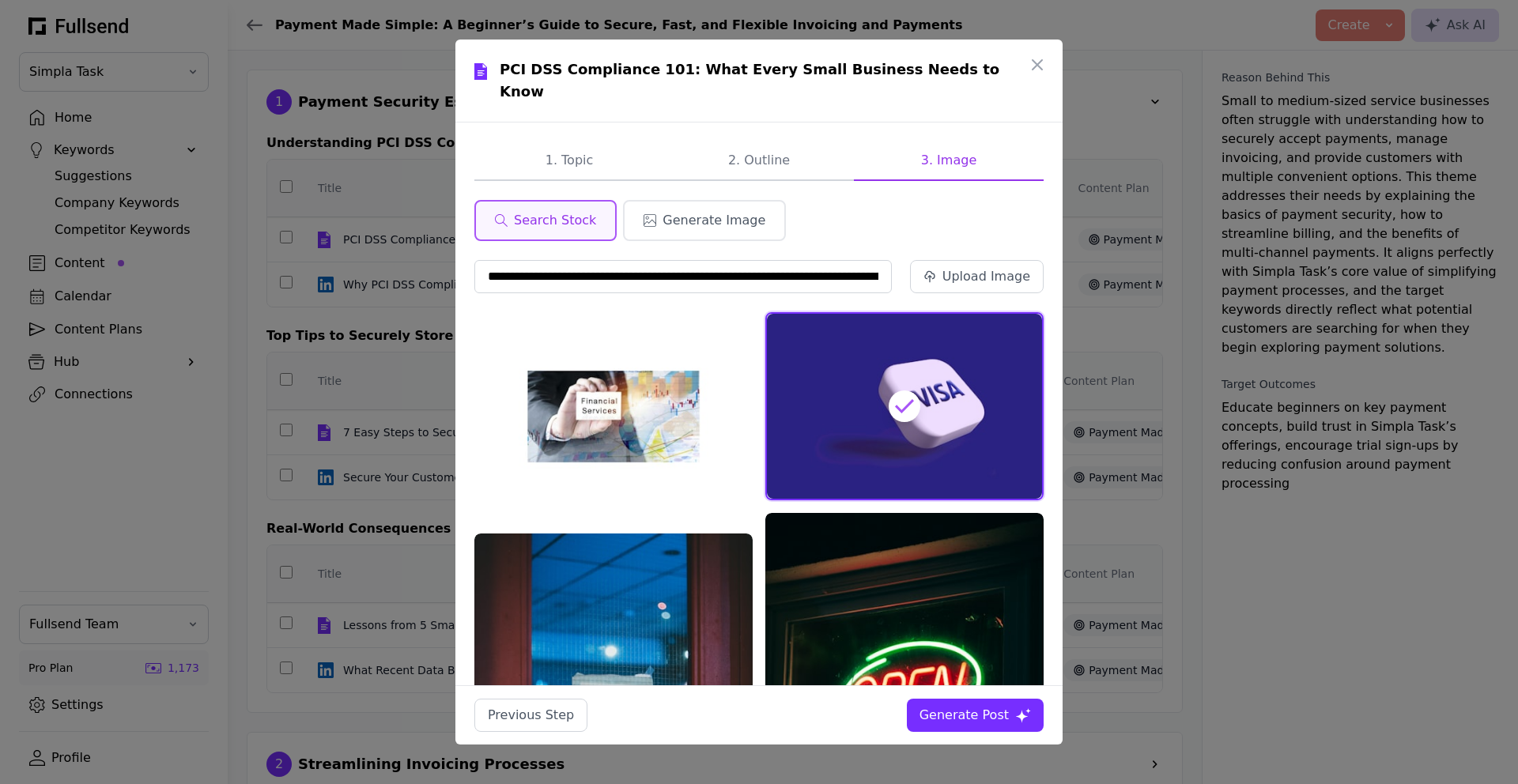
click at [970, 720] on div "Generate Post" at bounding box center [964, 716] width 89 height 19
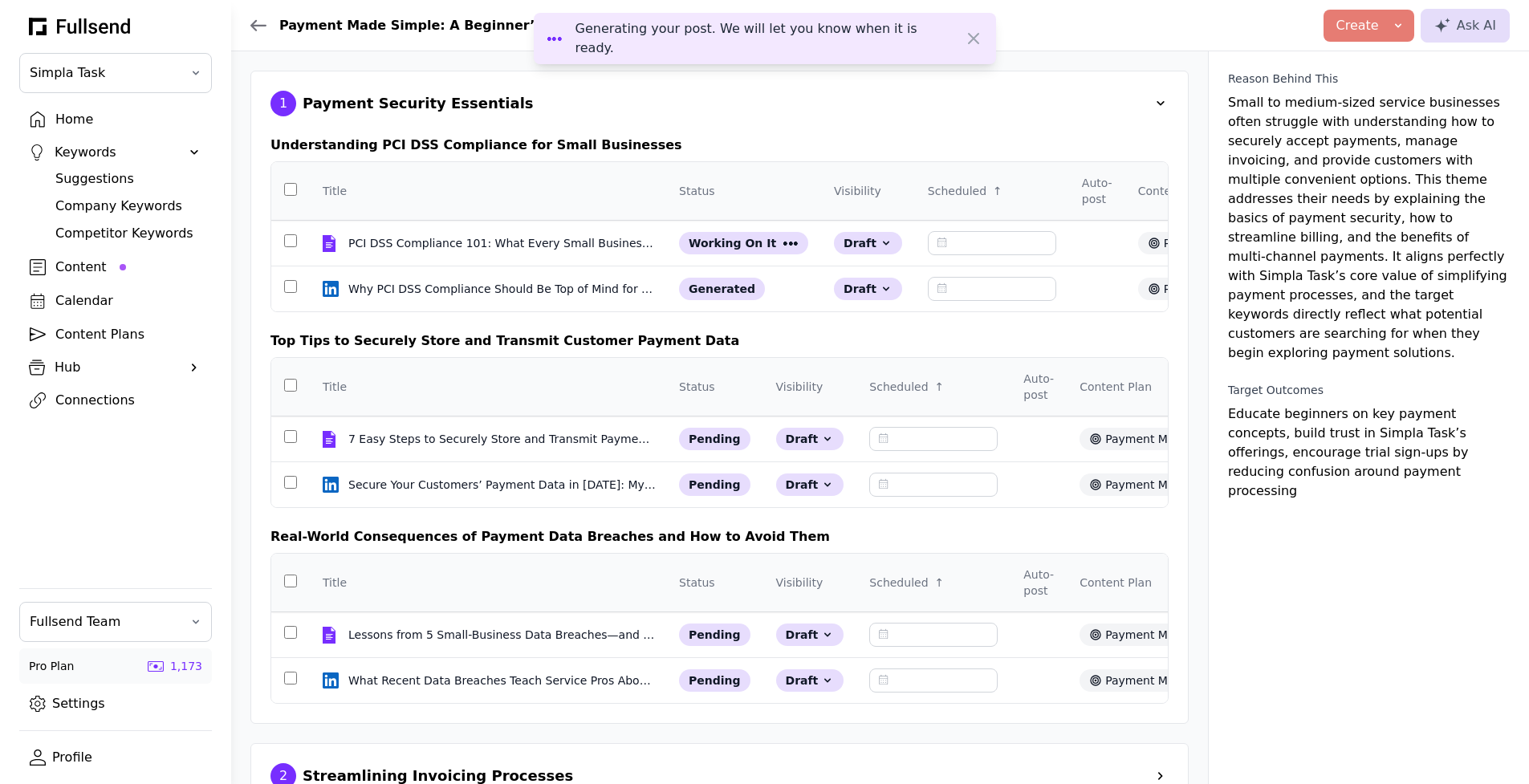
click at [86, 263] on div "Content" at bounding box center [128, 268] width 146 height 20
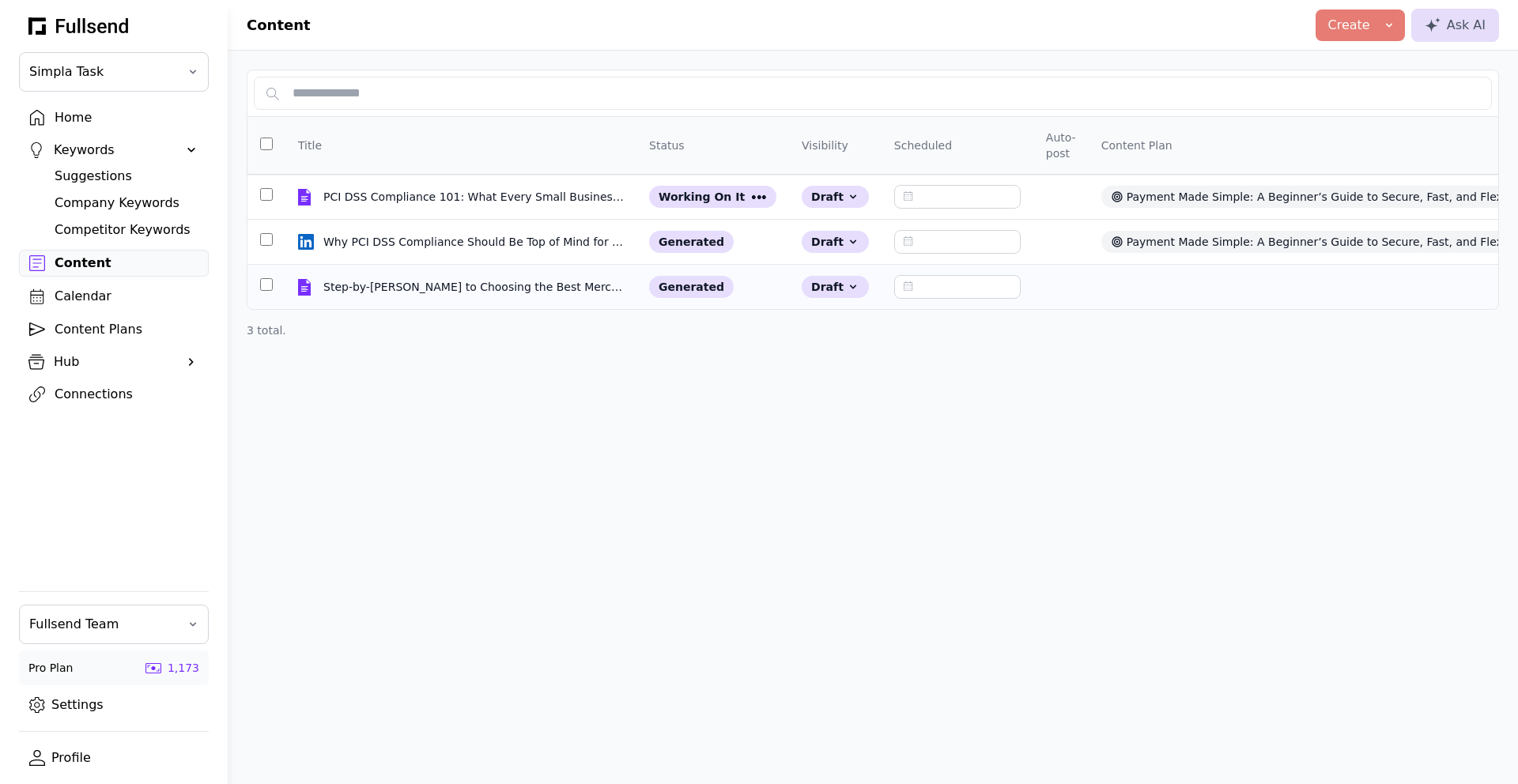
click at [929, 278] on input "text" at bounding box center [957, 286] width 126 height 23
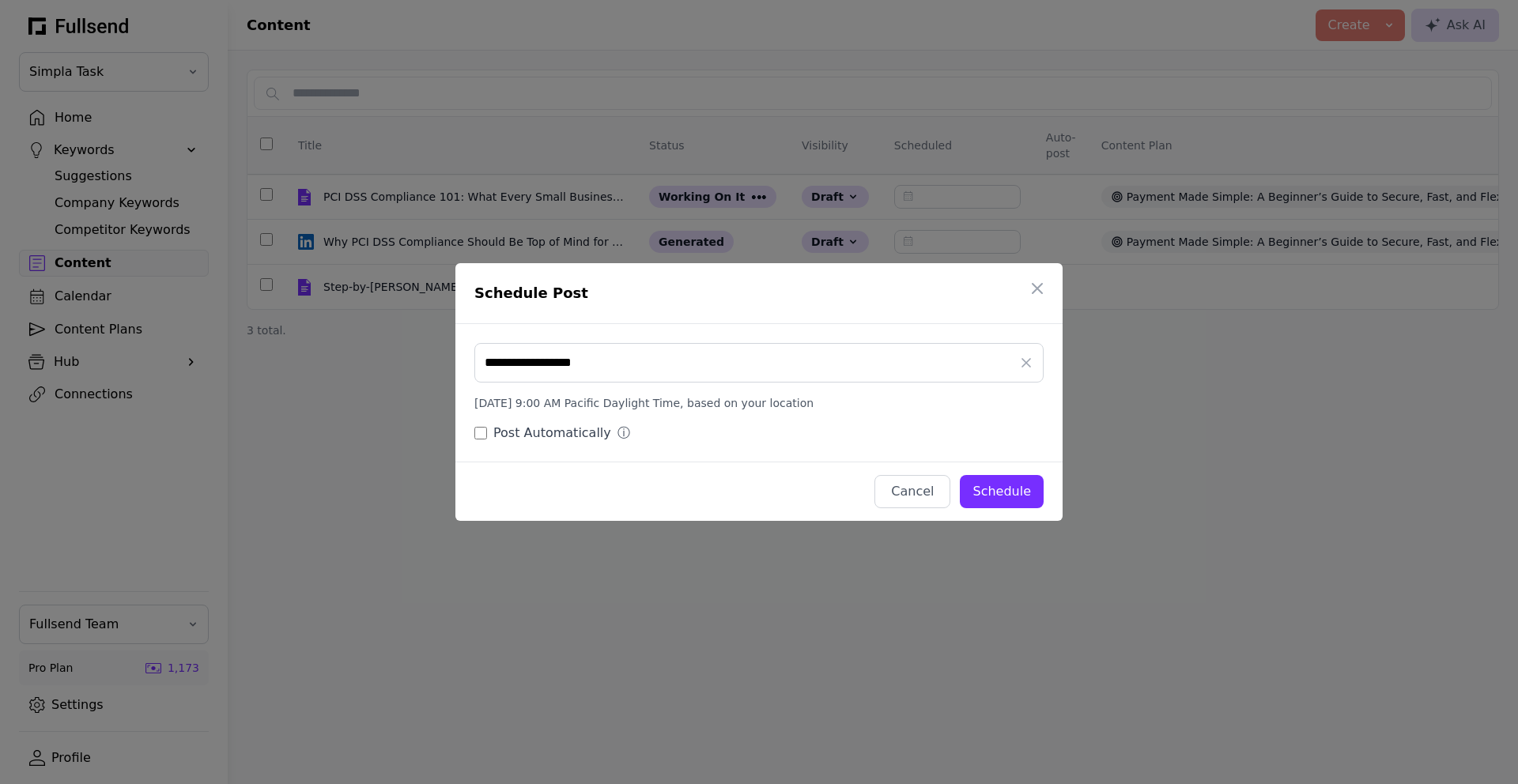
click at [1000, 483] on div "Schedule" at bounding box center [1002, 492] width 59 height 19
type input "**********"
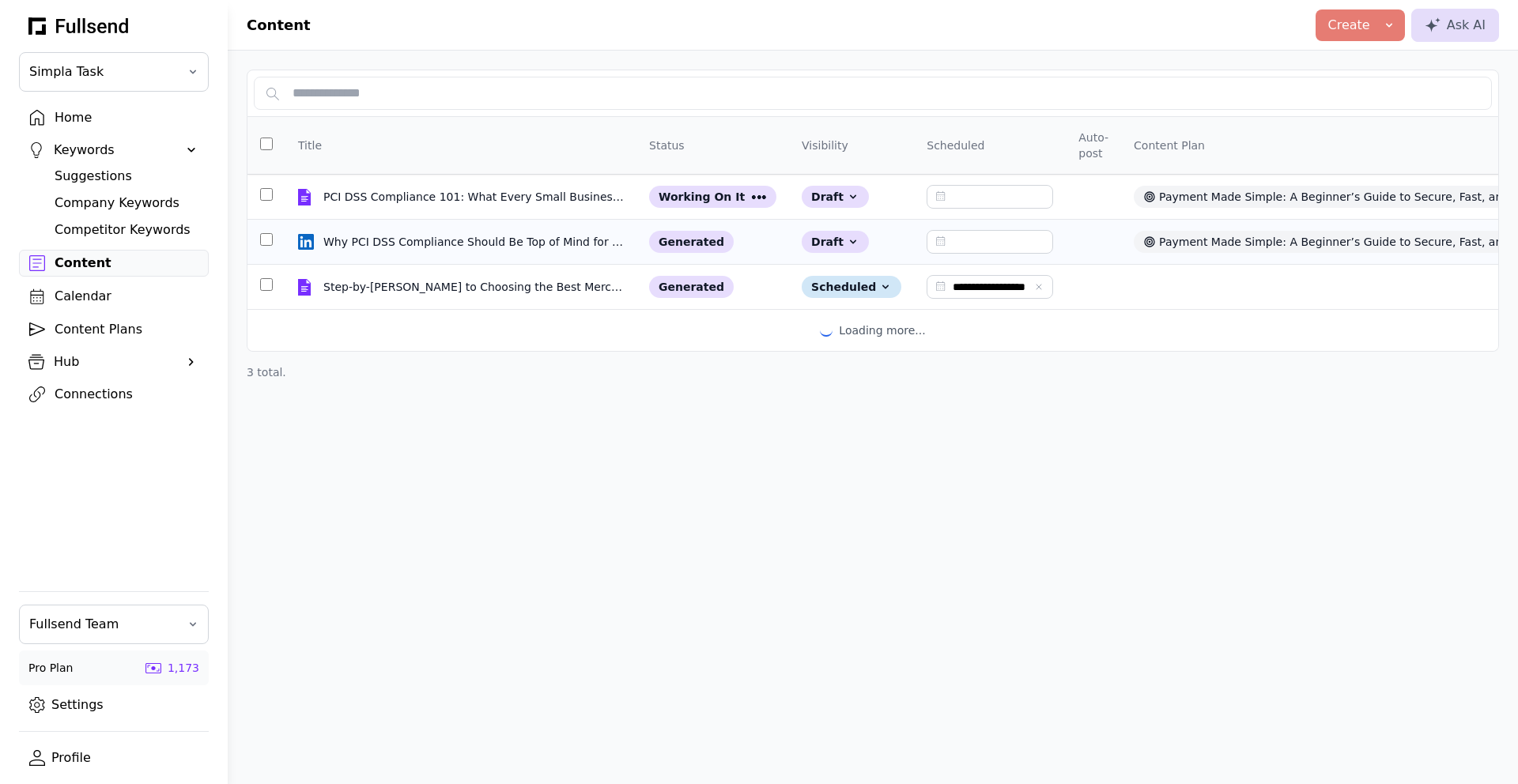
type input "**********"
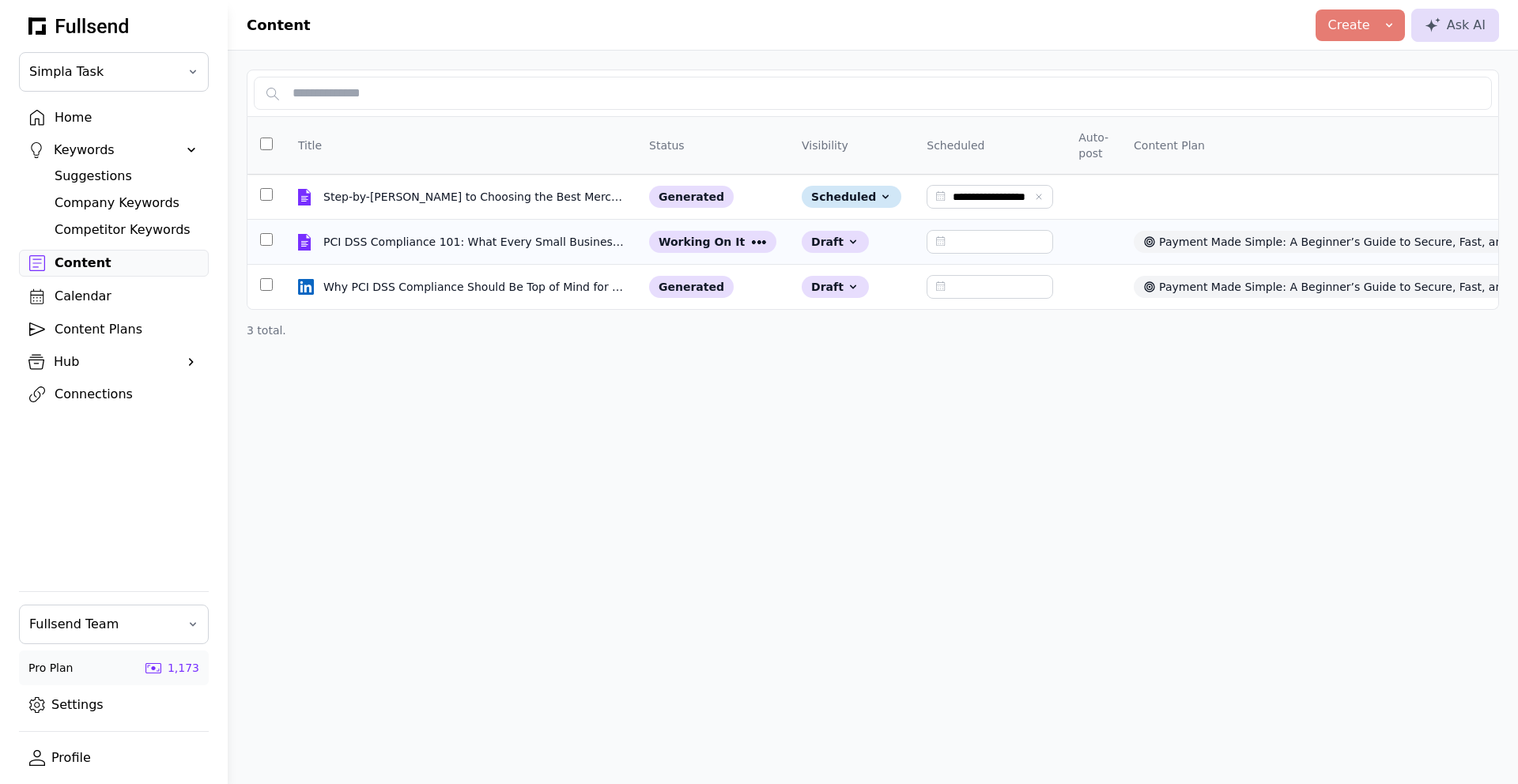
click at [951, 243] on input "text" at bounding box center [989, 241] width 126 height 23
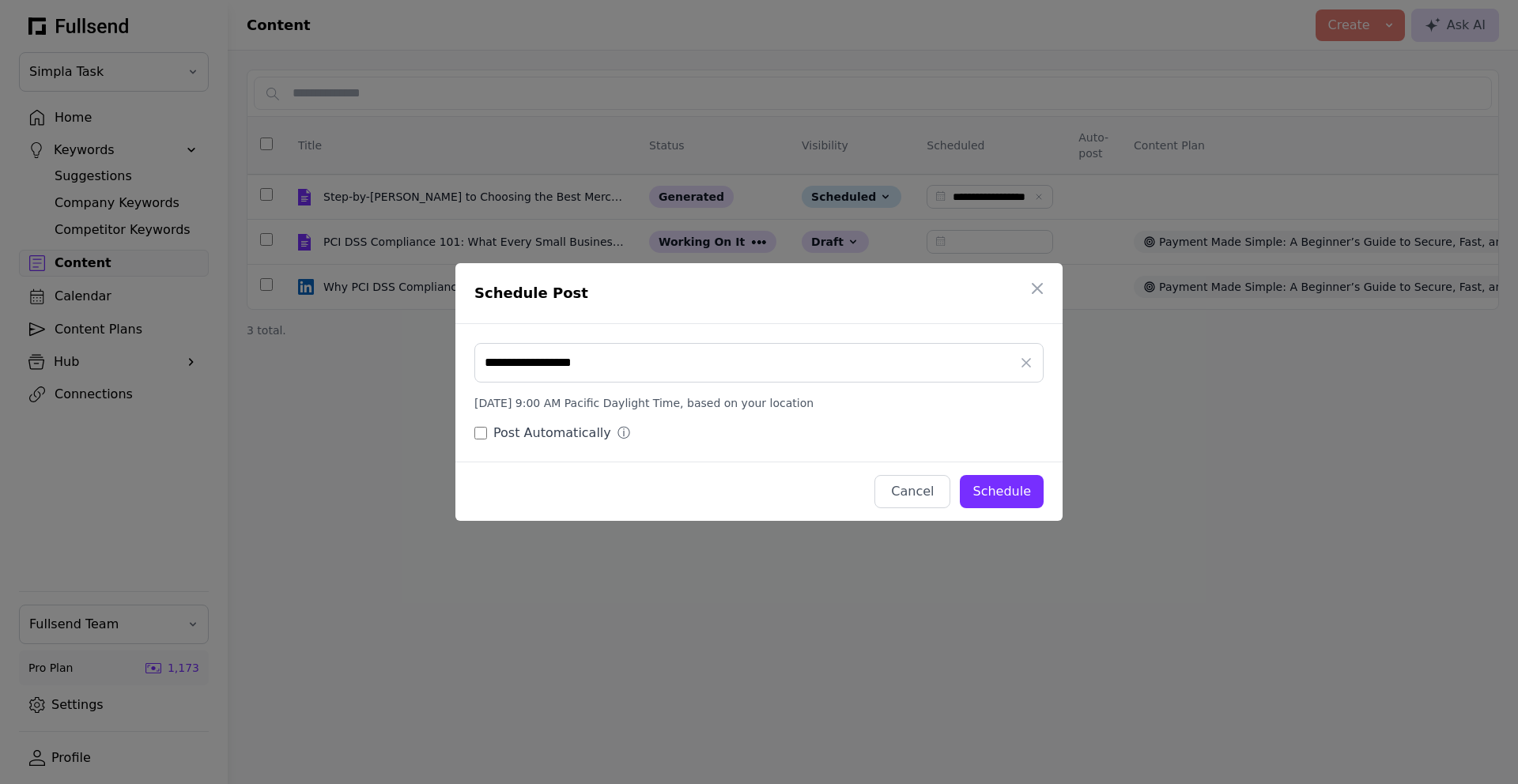
click at [622, 369] on input "**********" at bounding box center [759, 363] width 570 height 39
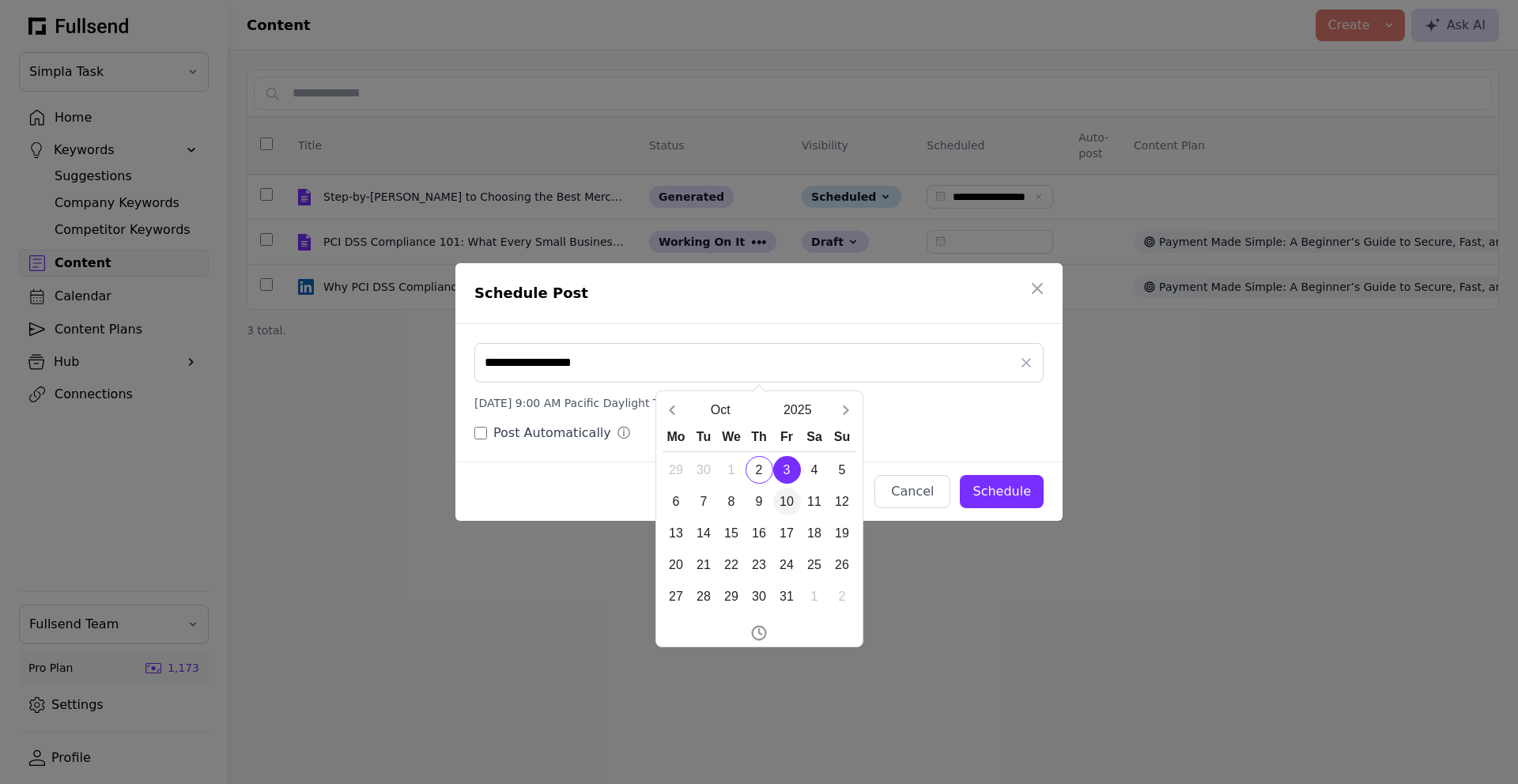
click at [780, 499] on div "10" at bounding box center [787, 501] width 27 height 27
type input "**********"
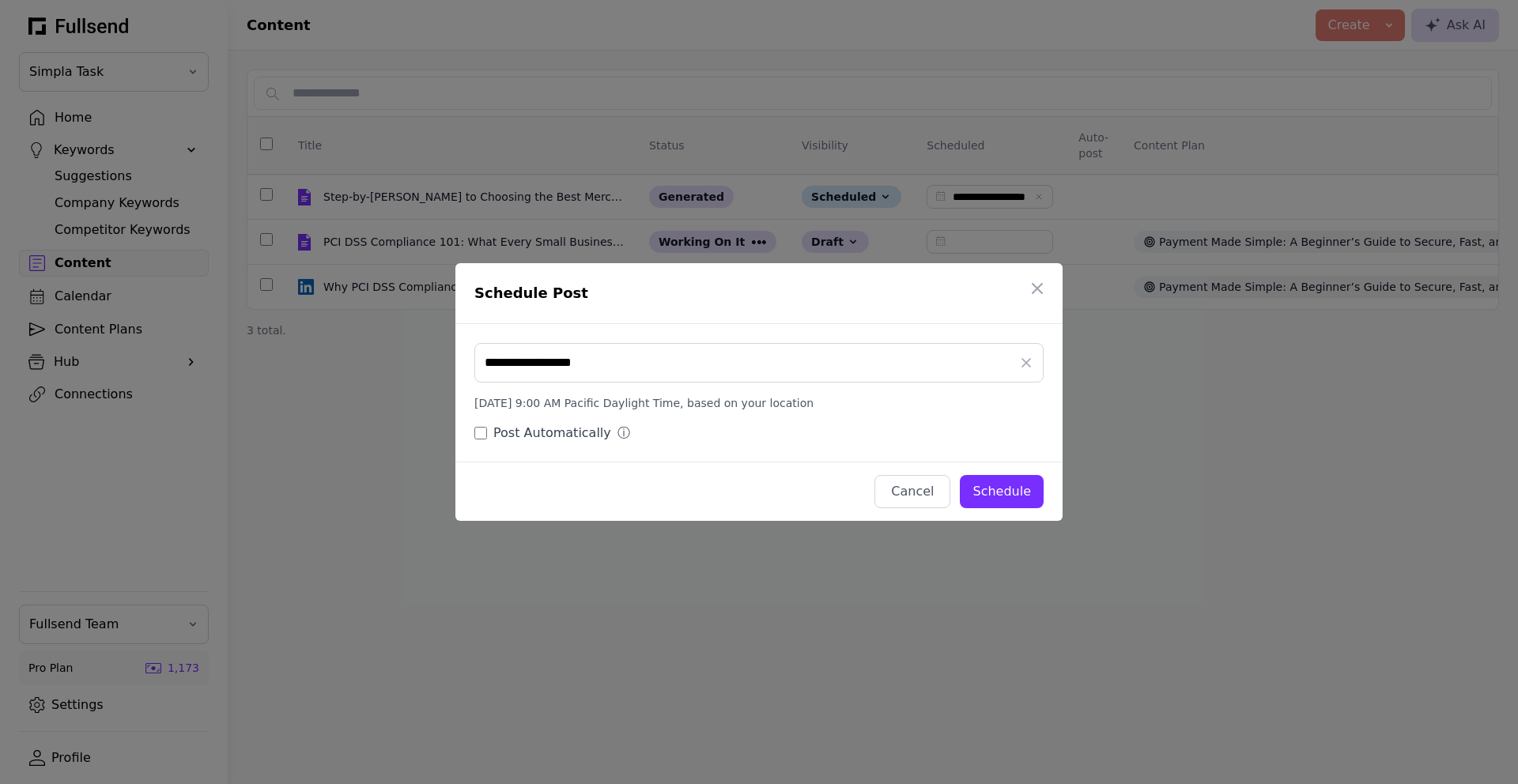
click at [995, 496] on div "Schedule" at bounding box center [1002, 492] width 59 height 19
type input "**********"
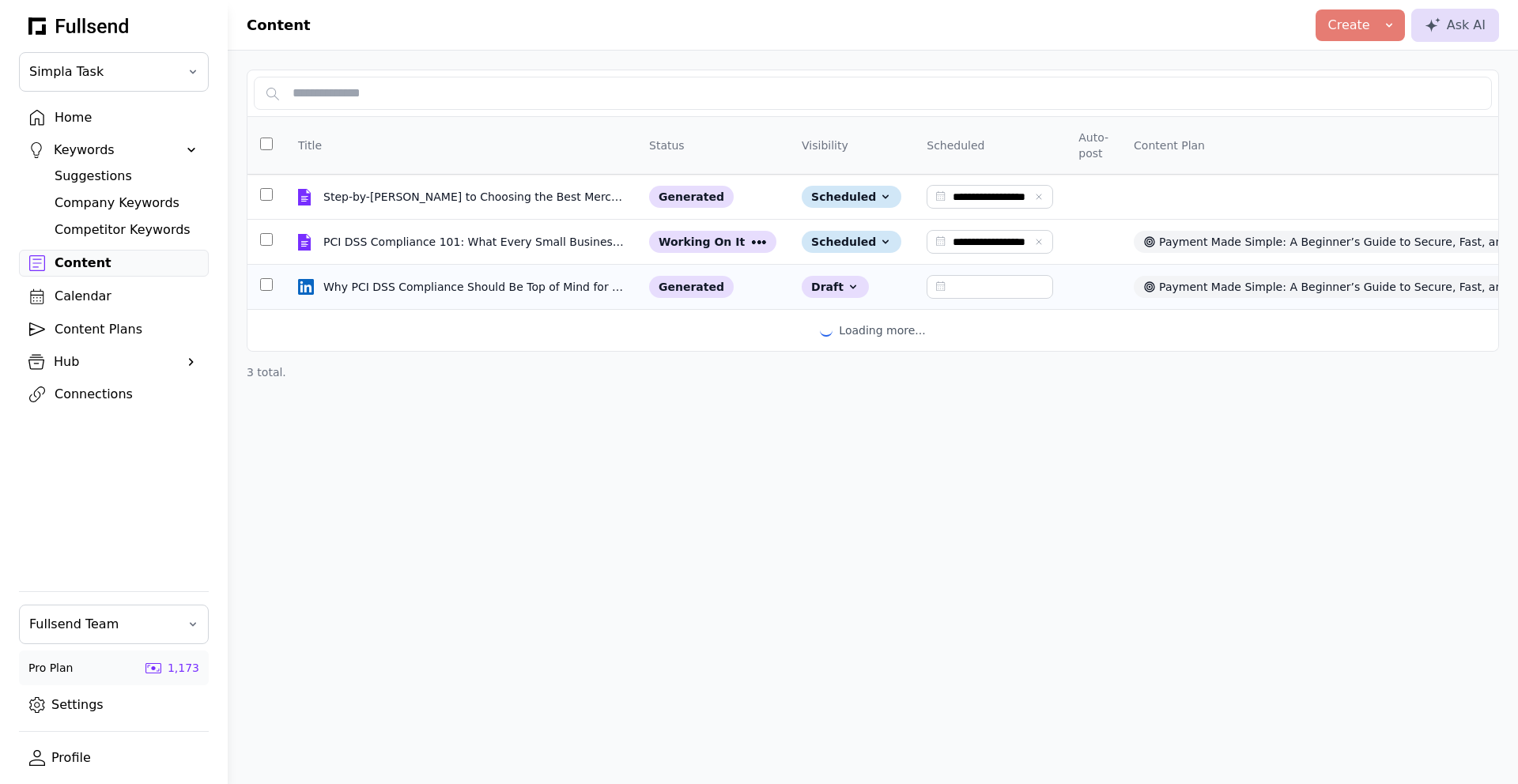
type input "**********"
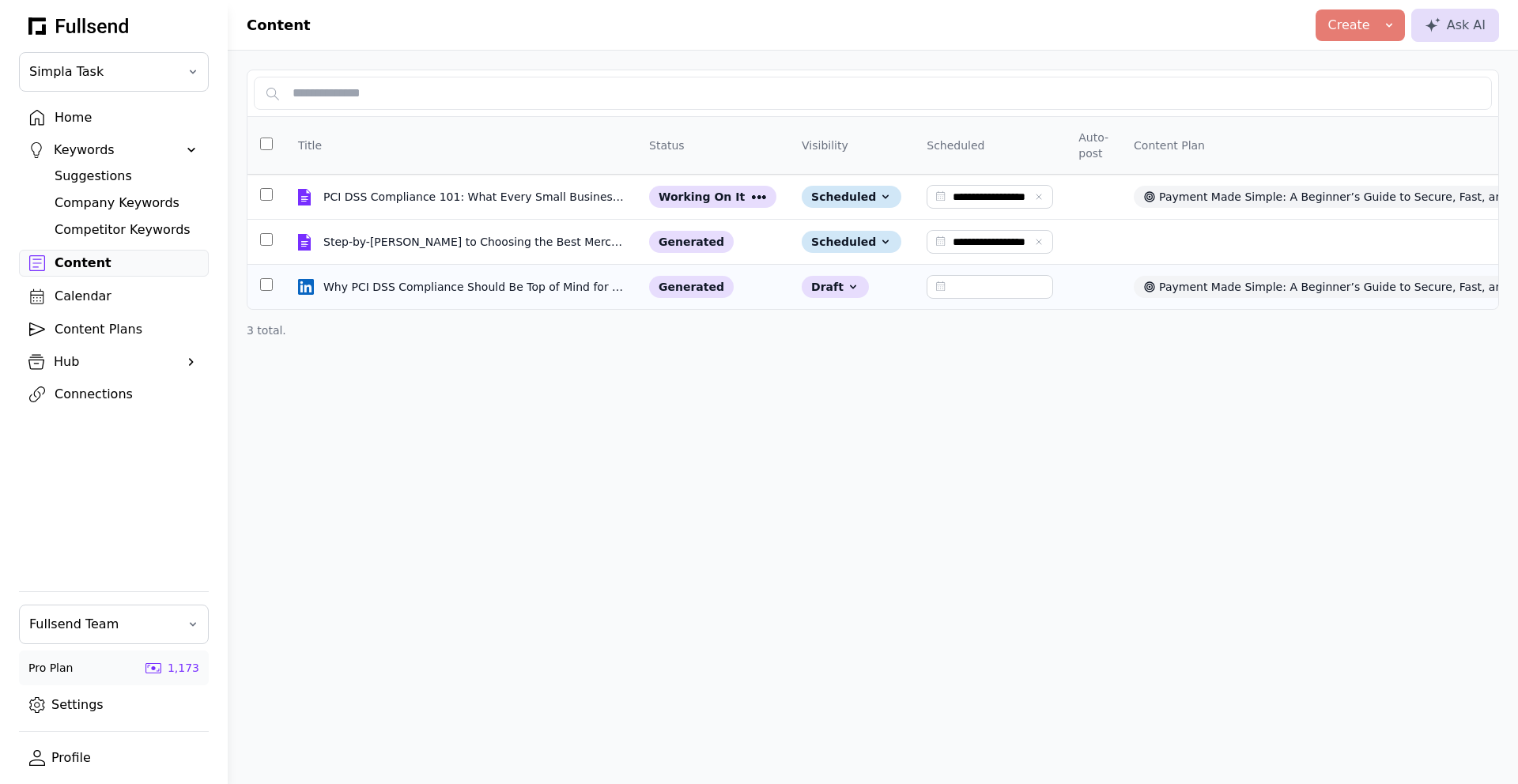
click at [957, 292] on input "text" at bounding box center [989, 286] width 126 height 23
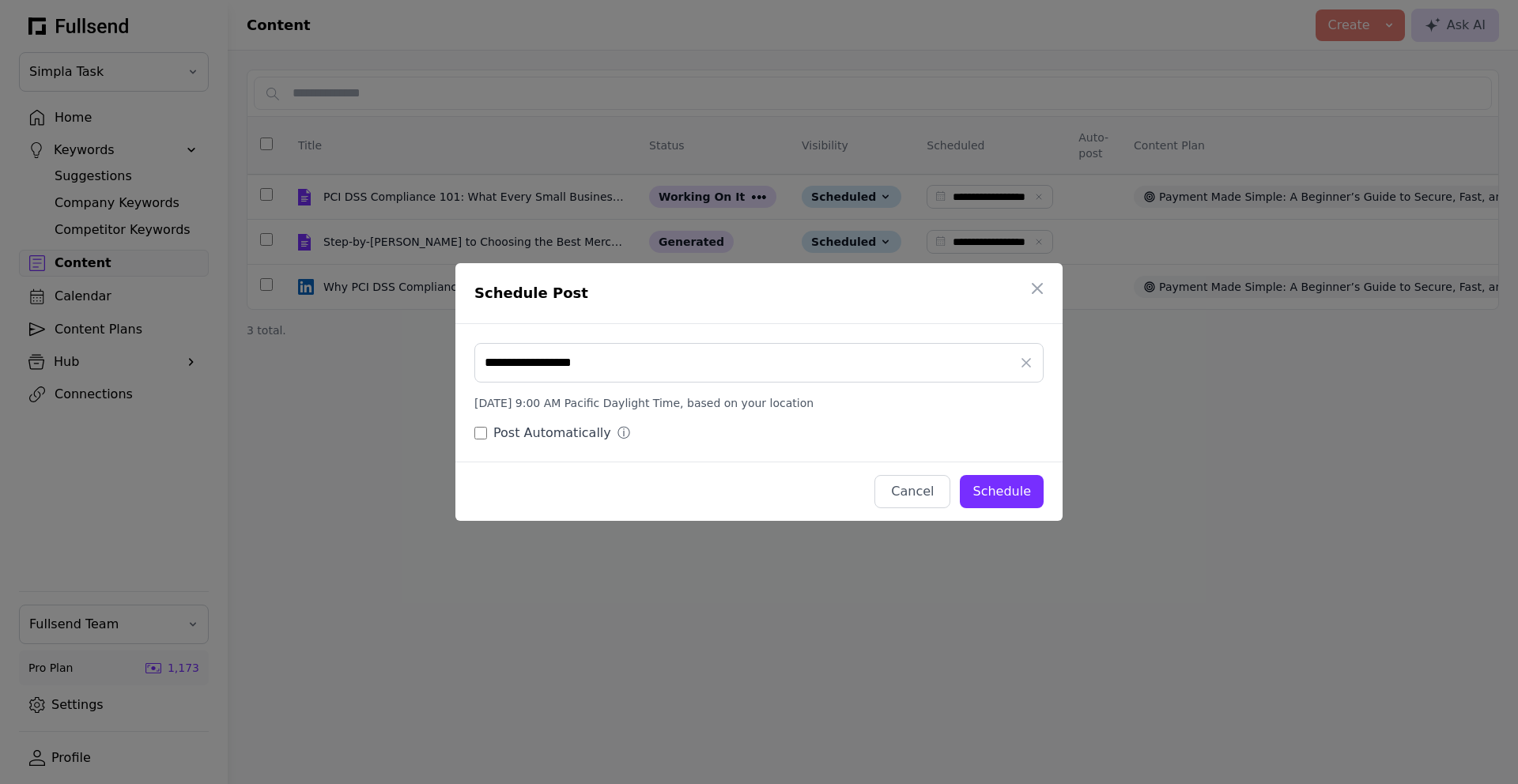
click at [632, 367] on input "**********" at bounding box center [759, 363] width 570 height 39
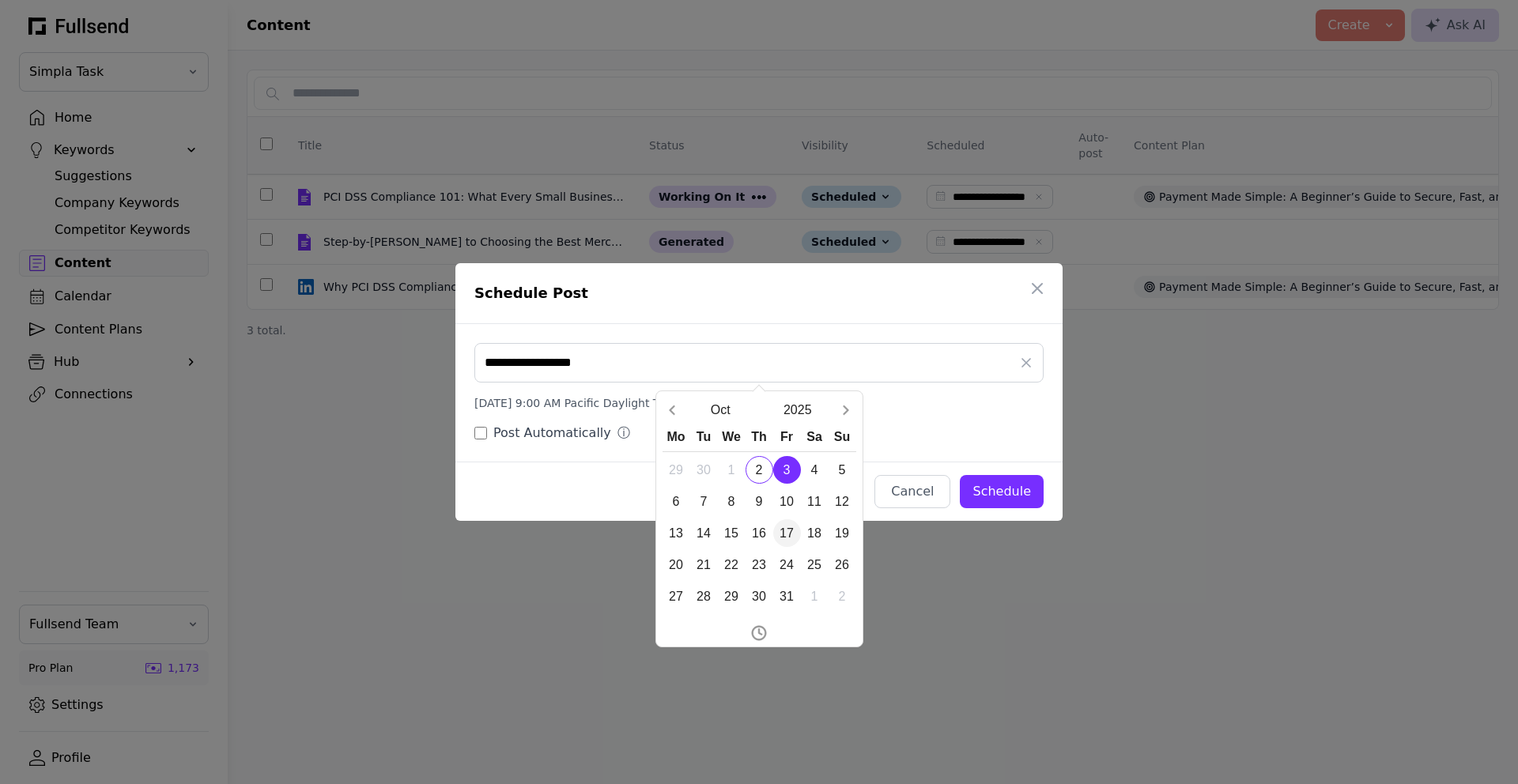
click at [789, 536] on div "17" at bounding box center [787, 533] width 27 height 27
type input "**********"
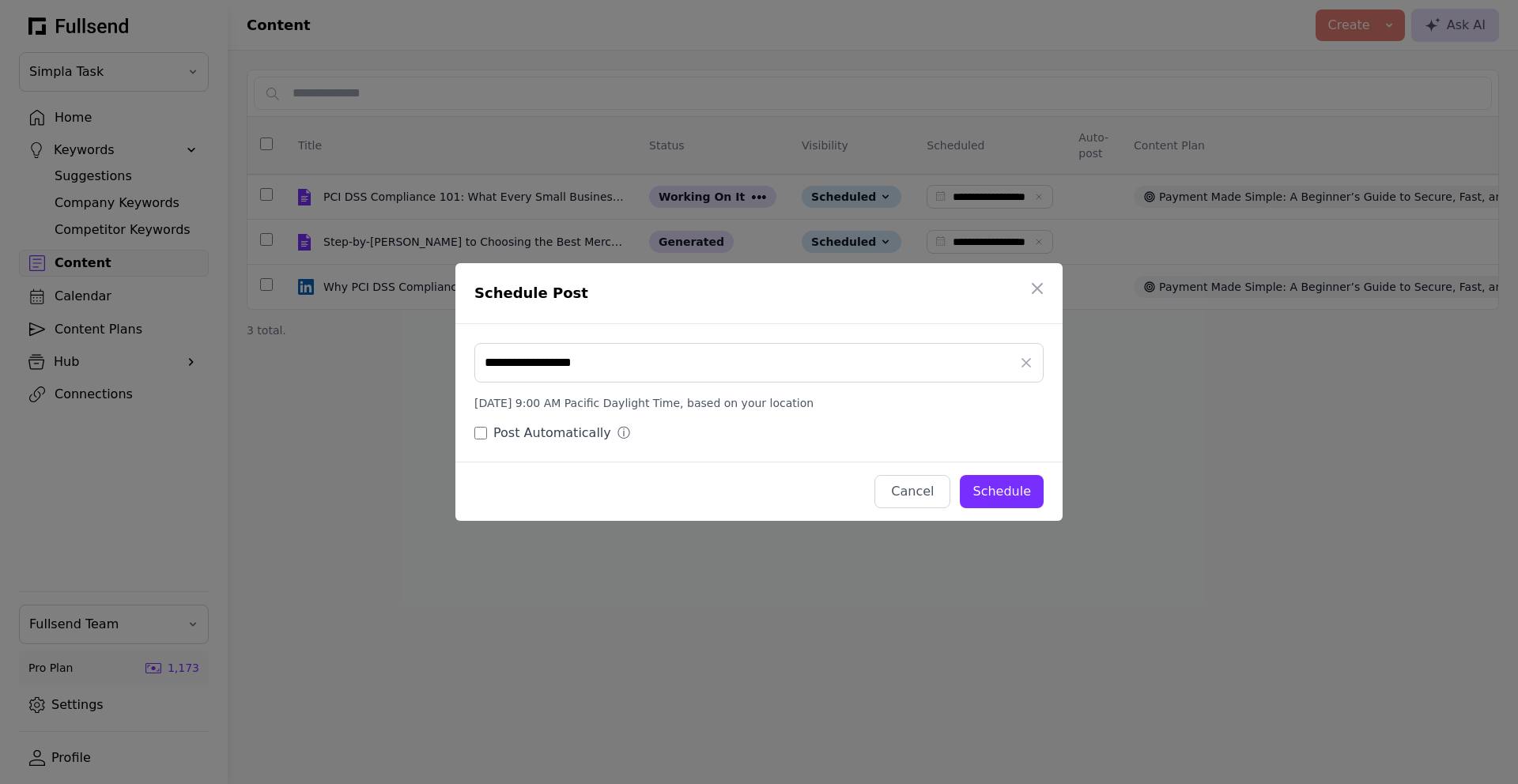
click at [1033, 490] on button "Schedule" at bounding box center [1002, 491] width 84 height 33
type input "**********"
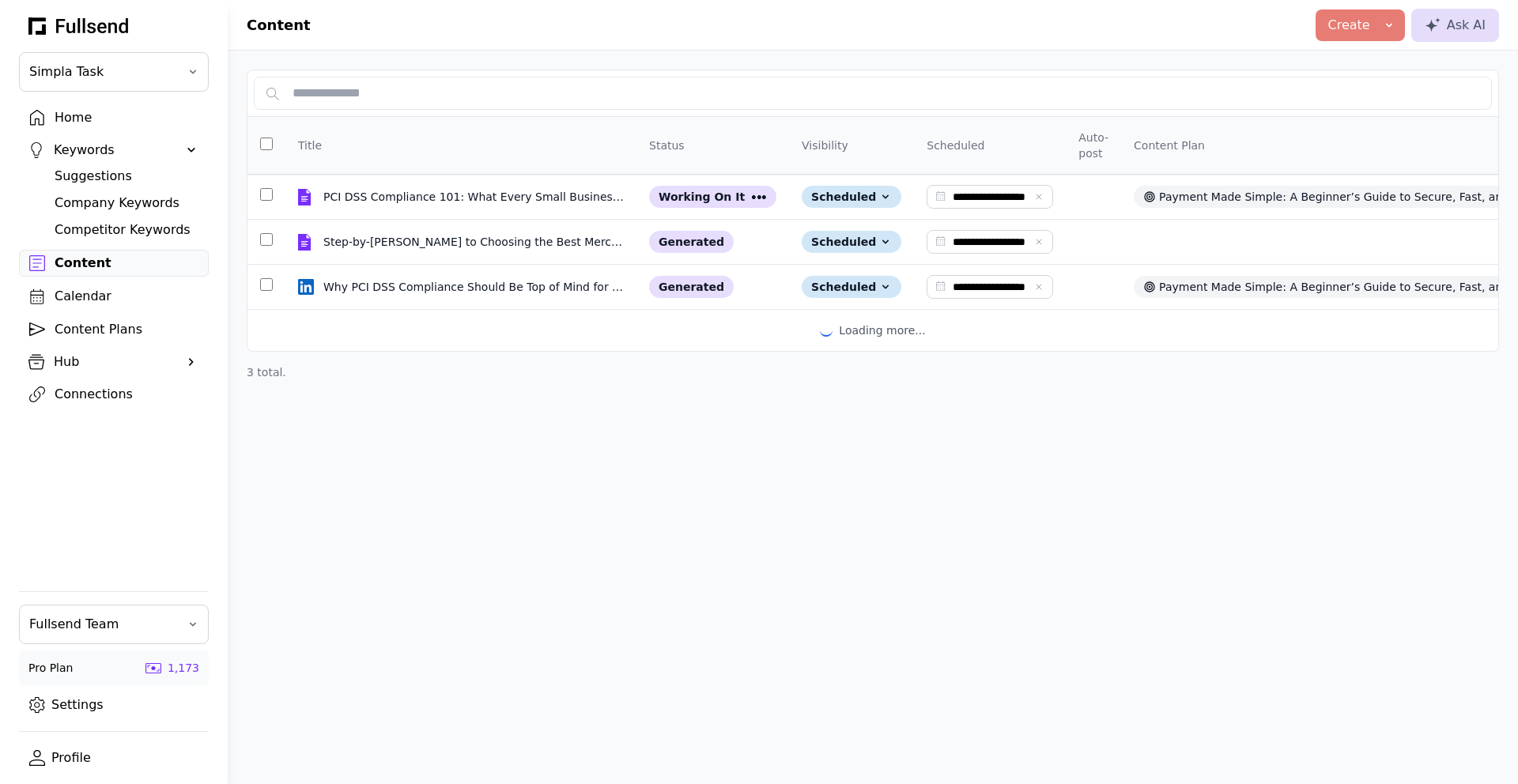
type input "**********"
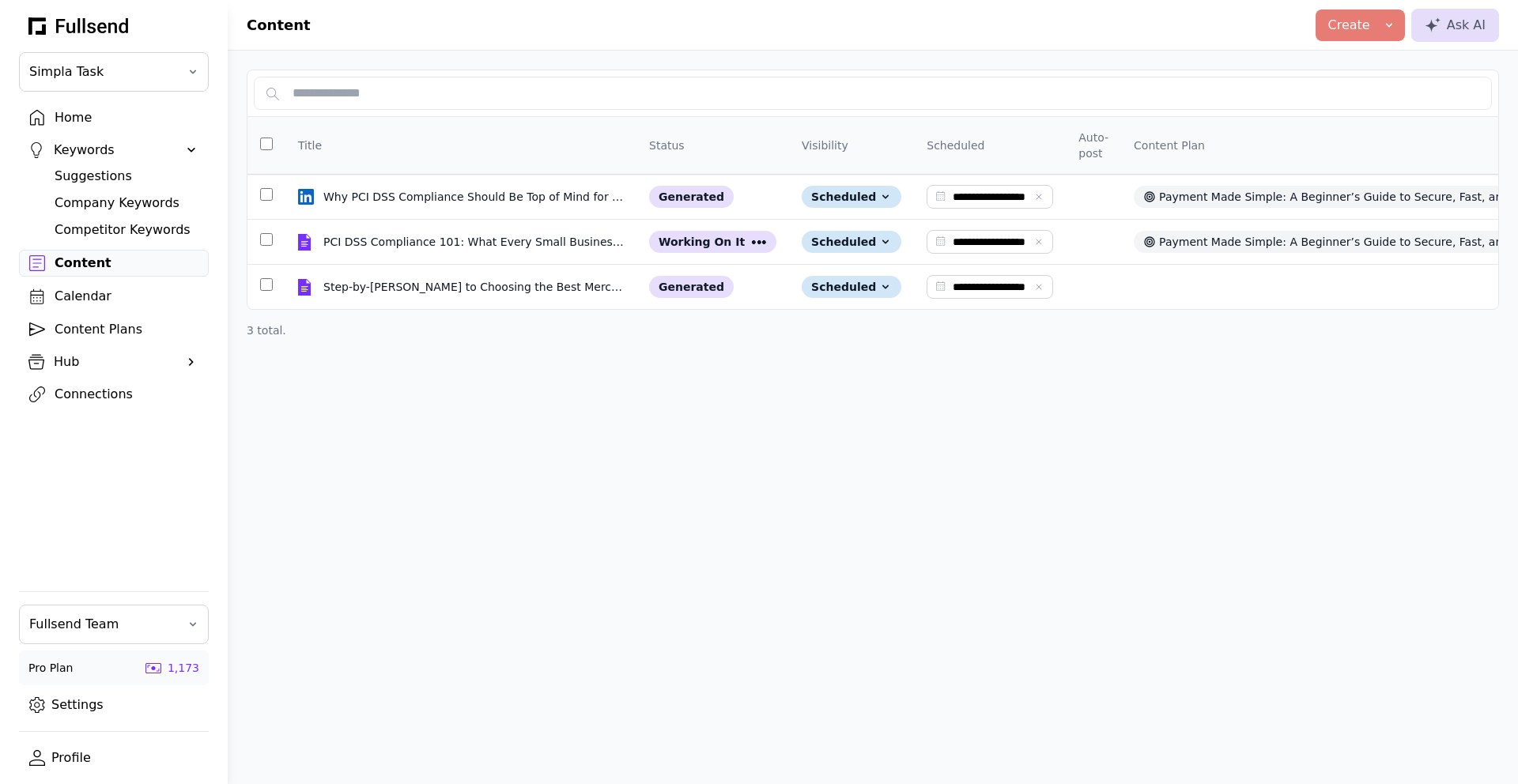
click at [97, 293] on div "Calendar" at bounding box center [126, 297] width 144 height 19
